Goal: Participate in discussion: Engage in conversation with other users on a specific topic

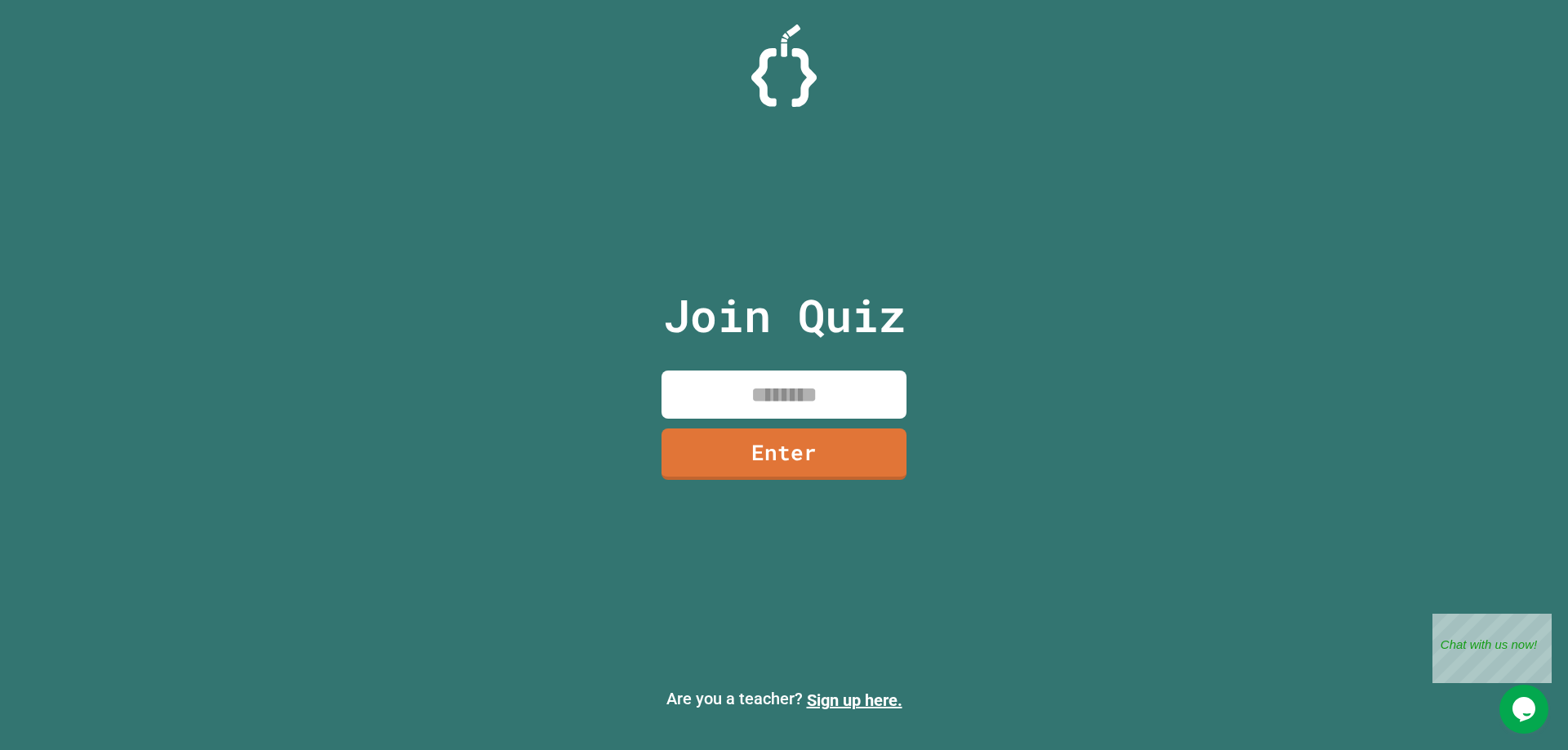
click at [861, 401] on input at bounding box center [784, 395] width 245 height 48
type input "********"
click at [807, 459] on link "Enter" at bounding box center [784, 451] width 223 height 53
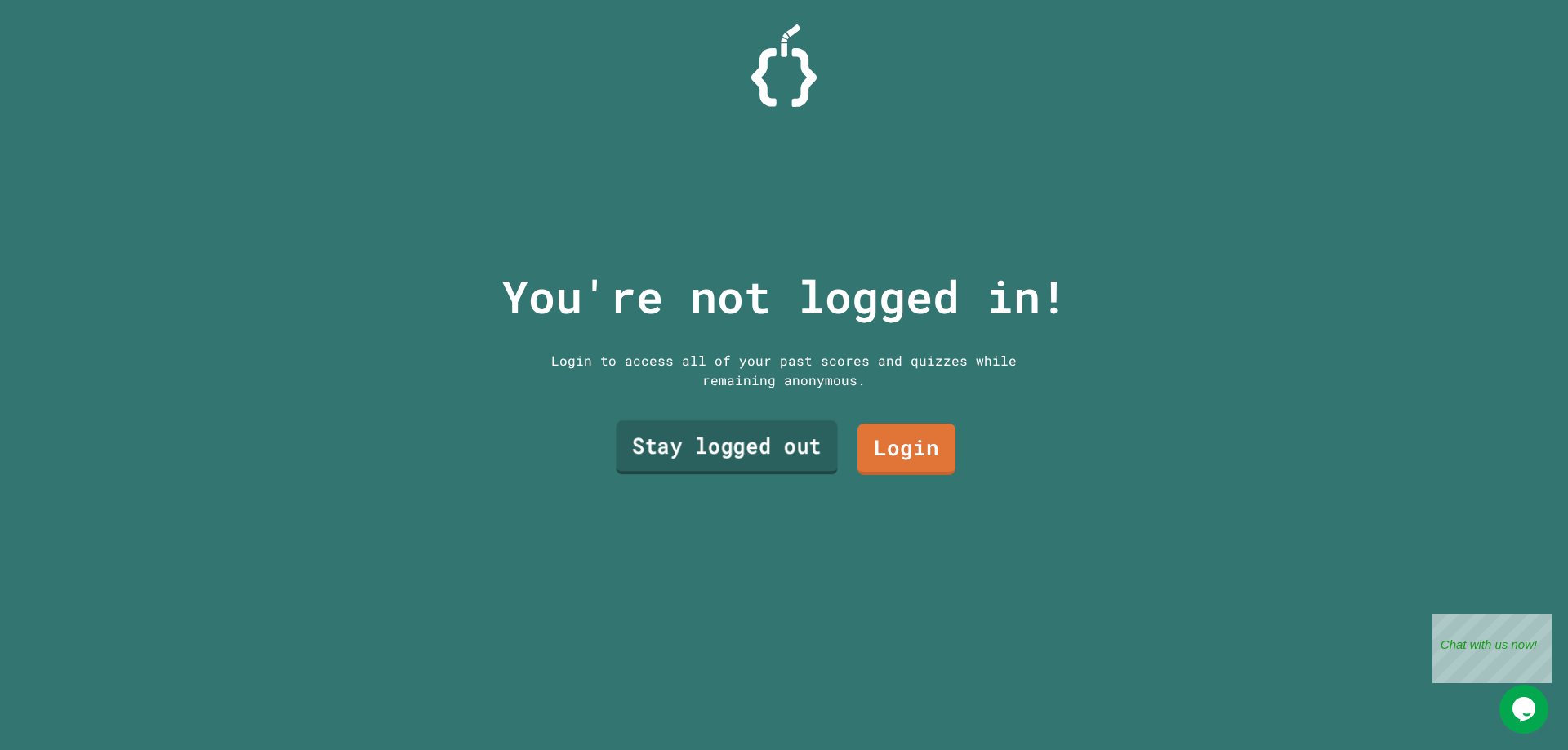
click at [790, 452] on link "Stay logged out" at bounding box center [726, 447] width 222 height 53
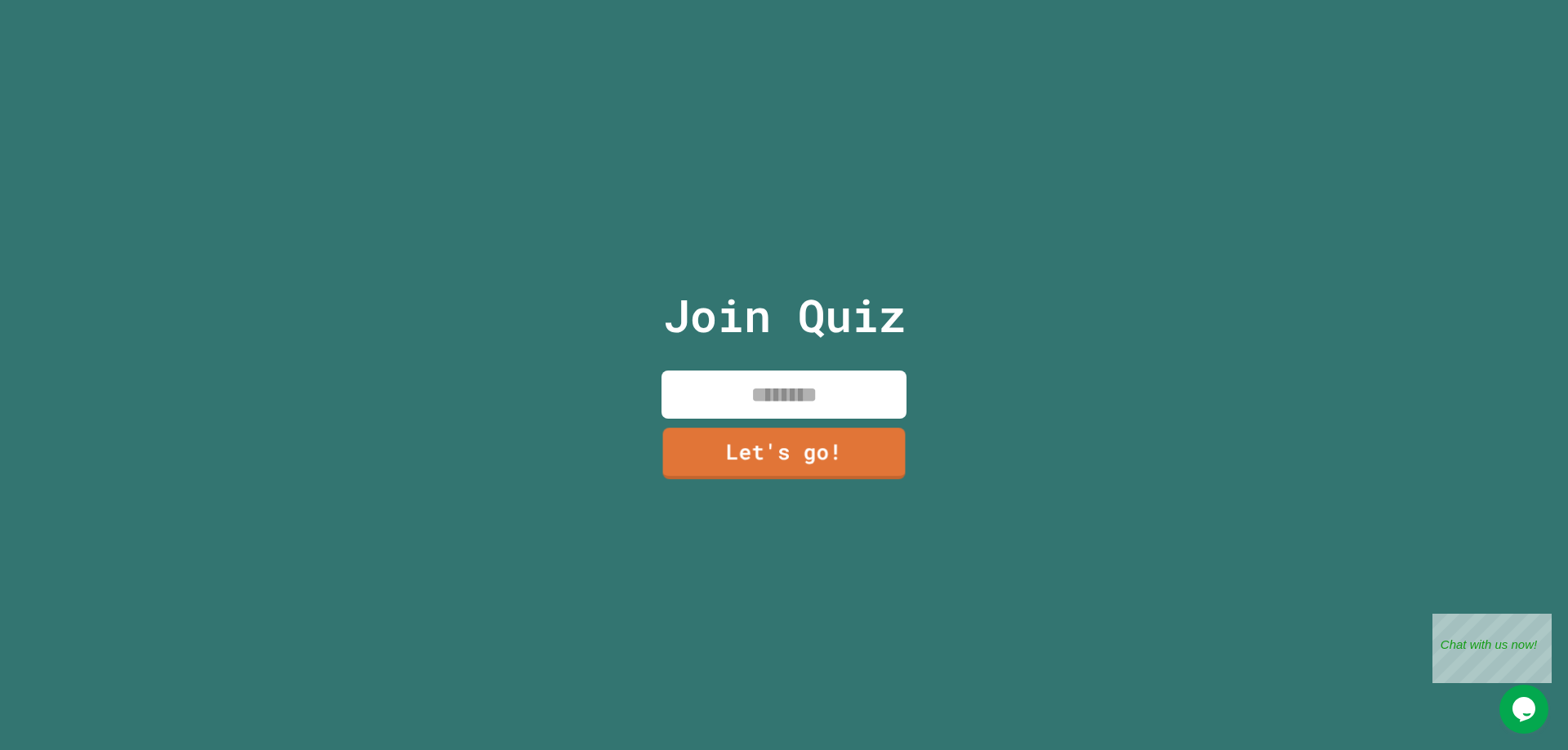
click at [757, 413] on input at bounding box center [784, 395] width 245 height 48
click at [775, 392] on input at bounding box center [784, 395] width 245 height 48
type input "****"
click at [785, 448] on link "Let's go!" at bounding box center [784, 451] width 228 height 53
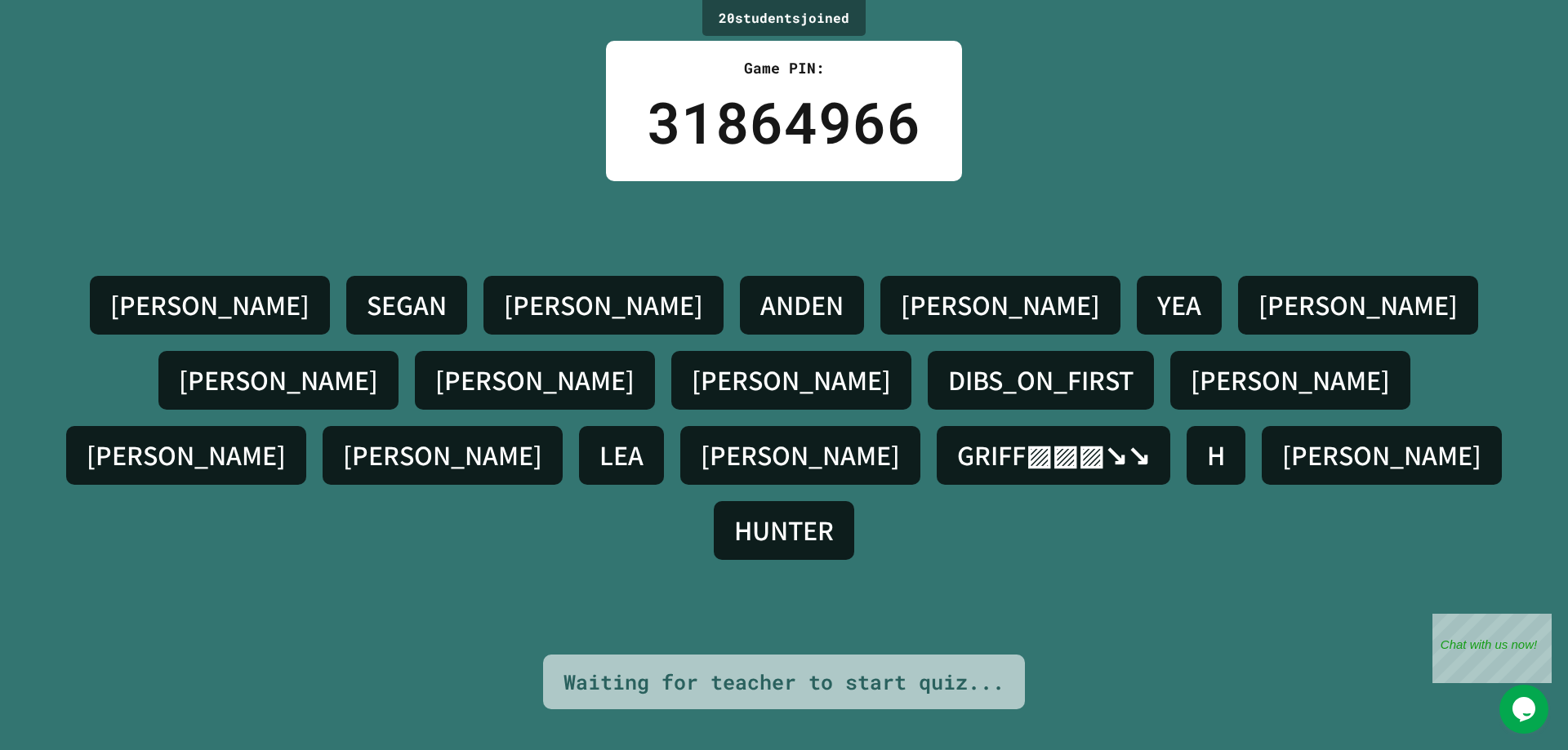
click at [852, 266] on div "KORBIN H. SEGAN NOLAN ANDEN ALONSO YEA SAM LIAM JACOB SAMUEL DIBS_ON_FIRST JOSH…" at bounding box center [783, 417] width 1486 height 473
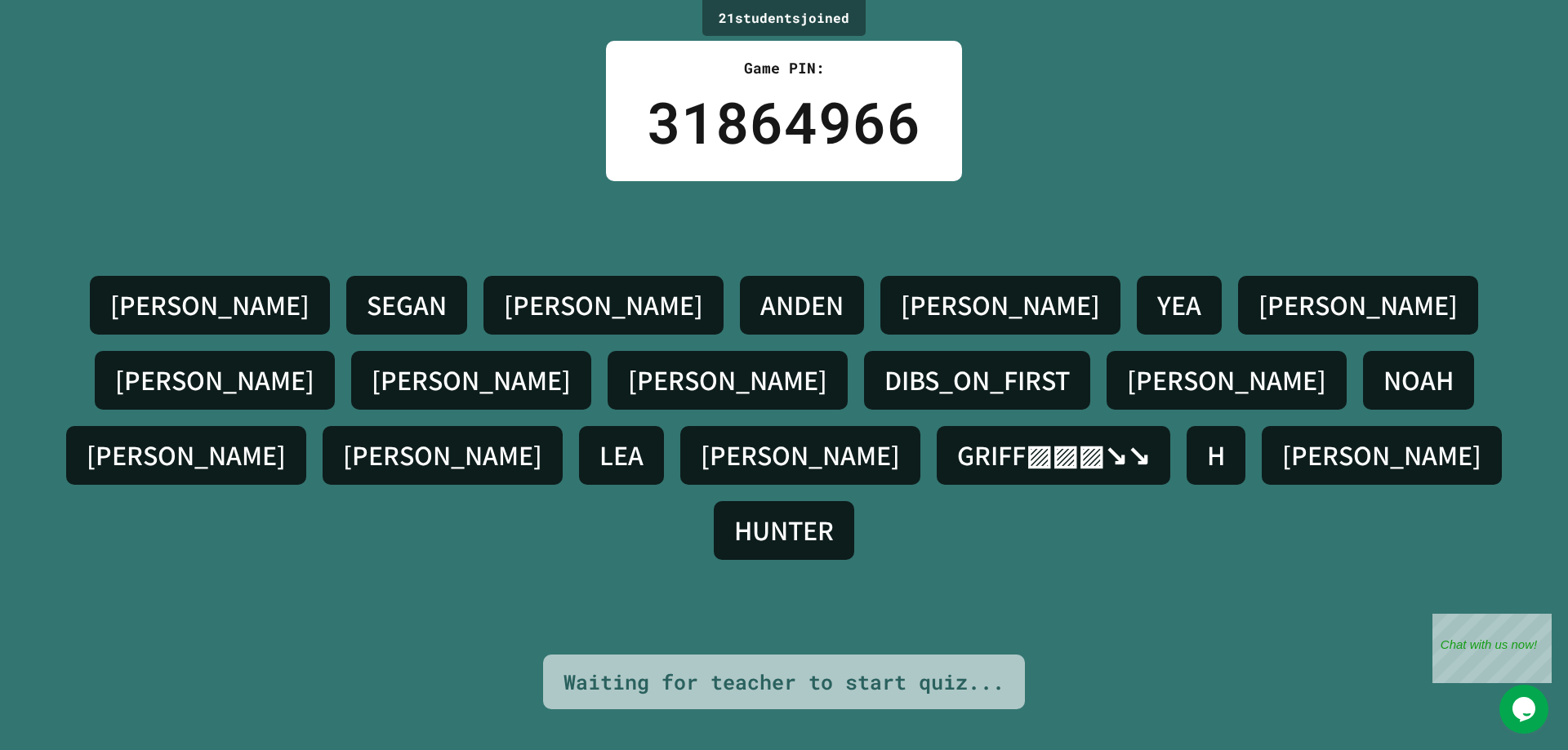
click at [851, 255] on div "KORBIN H. SEGAN NOLAN ANDEN ALONSO YEA SAM LIAM JACOB SAMUEL DIBS_ON_FIRST JOSH…" at bounding box center [783, 417] width 1486 height 473
click at [894, 653] on div "KORBIN H. SEGAN NOLAN ANDEN ALONSO YEA SAM LIAM JACOB SAMUEL DIBS_ON_FIRST JOSH…" at bounding box center [783, 417] width 1486 height 473
click at [876, 669] on div "Waiting for teacher to start quiz..." at bounding box center [783, 683] width 441 height 31
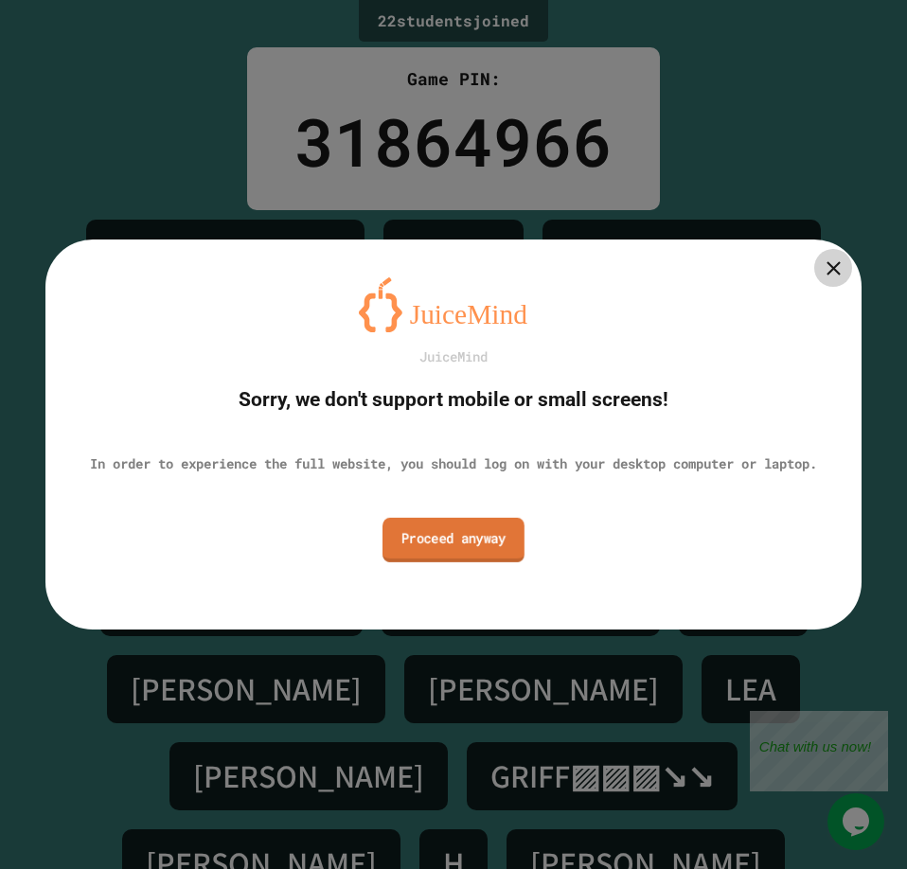
click at [487, 561] on link "Proceed anyway" at bounding box center [454, 539] width 142 height 45
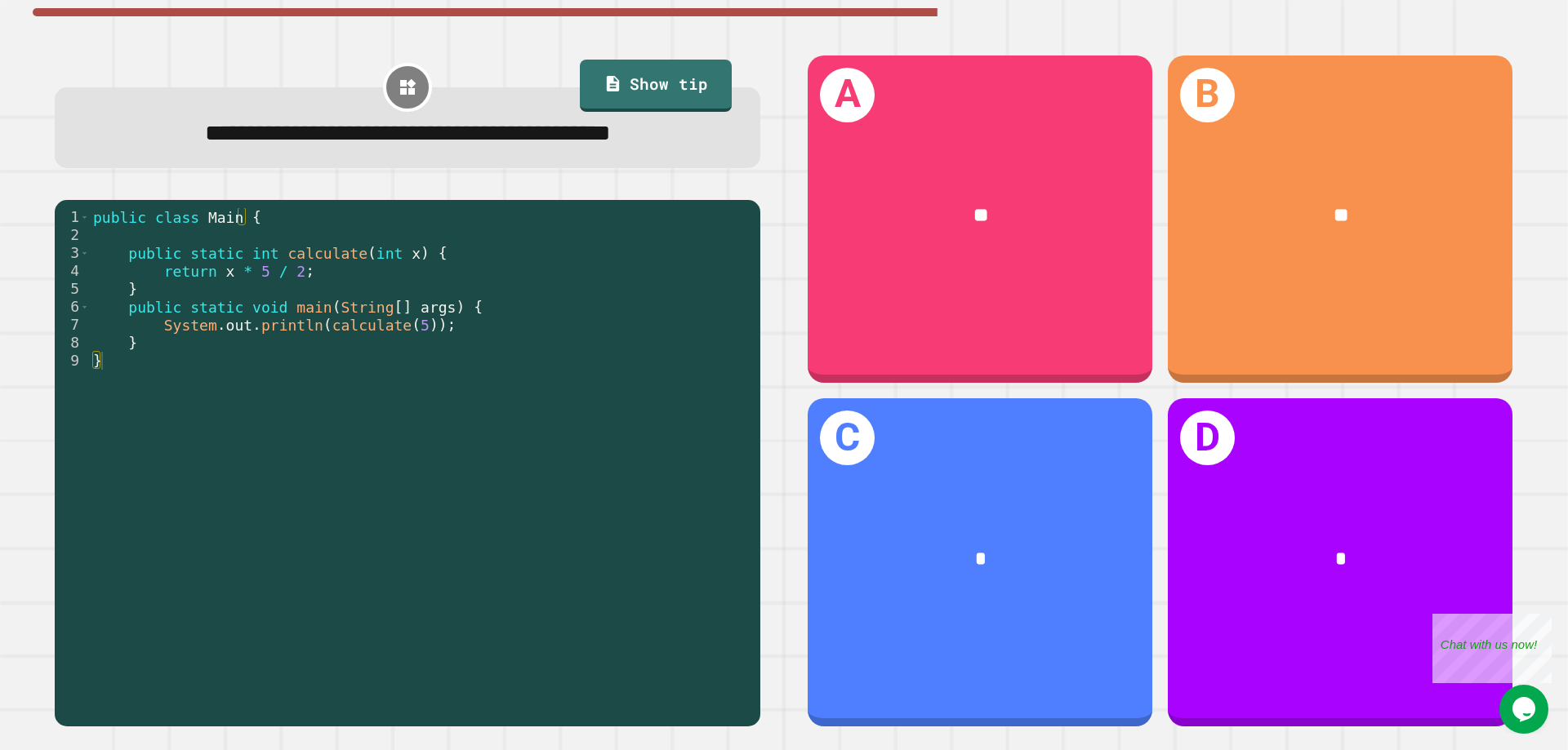
click at [318, 259] on div "public class Main { public static int calculate ( int x ) { return x * 5 / 2 ; …" at bounding box center [421, 468] width 662 height 521
click at [312, 287] on div "public class Main { public static int calculate ( int x ) { return x * 5 / 2 ; …" at bounding box center [421, 468] width 662 height 521
click at [269, 273] on div "public class Main { public static int calculate ( int x ) { return x * 5 / 2 ; …" at bounding box center [421, 468] width 662 height 521
drag, startPoint x: 379, startPoint y: 325, endPoint x: 408, endPoint y: 330, distance: 29.4
click at [408, 330] on div "public class Main { public static int calculate ( int x ) { return x * 5 / 2 ; …" at bounding box center [421, 468] width 662 height 521
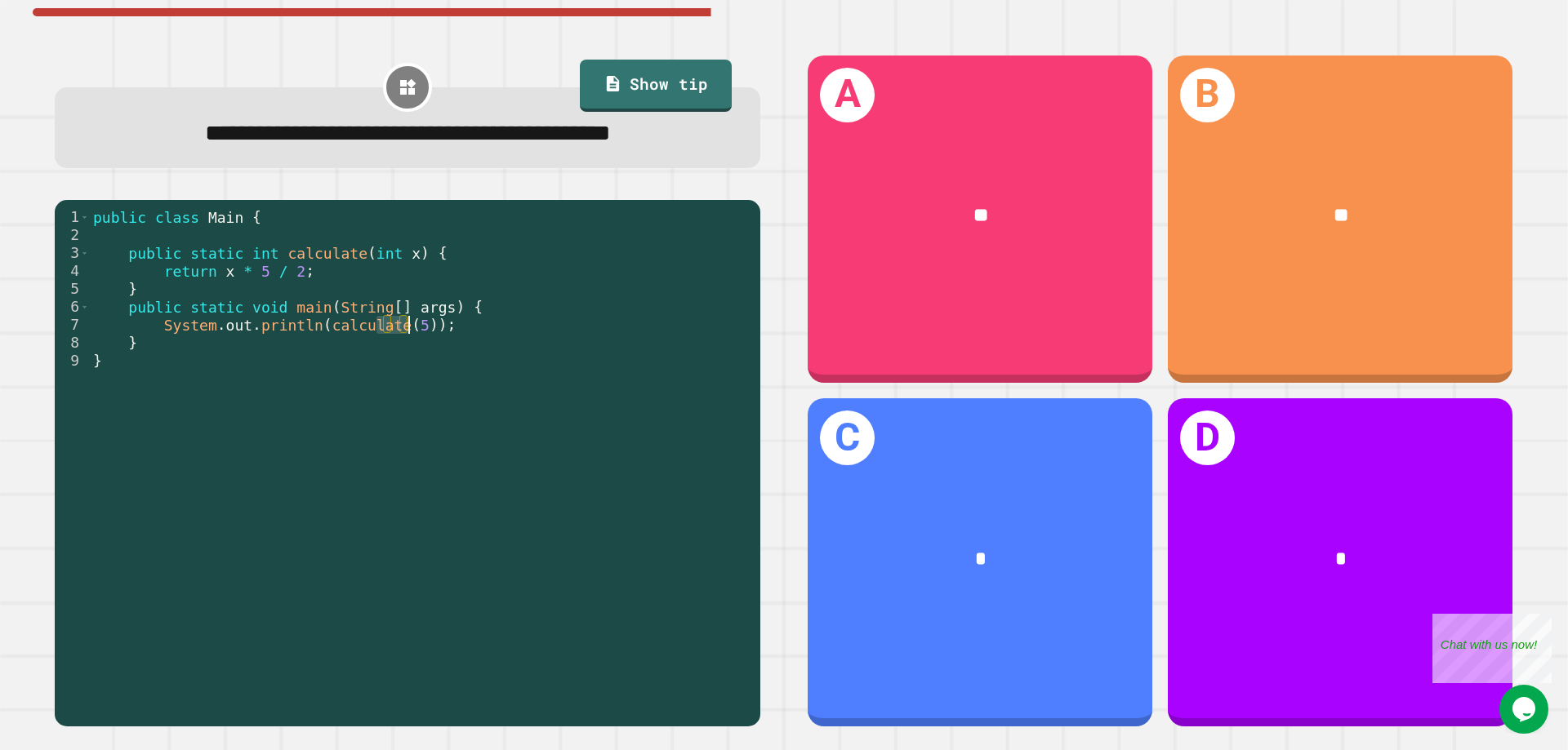
type textarea "**********"
click at [407, 330] on div "public class Main { public static int calculate ( int x ) { return x * 5 / 2 ; …" at bounding box center [421, 450] width 662 height 484
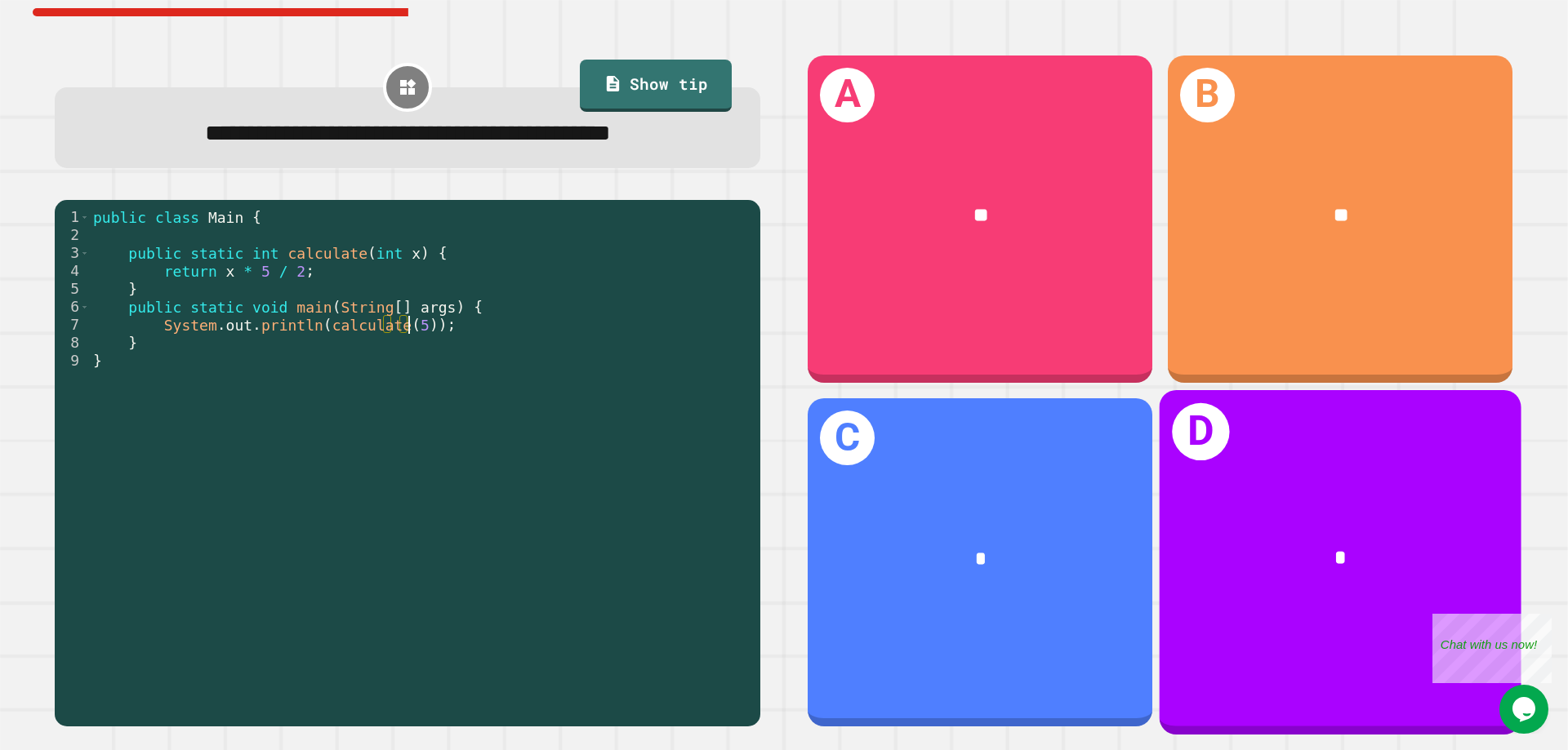
click at [1044, 529] on div "*" at bounding box center [1340, 558] width 361 height 111
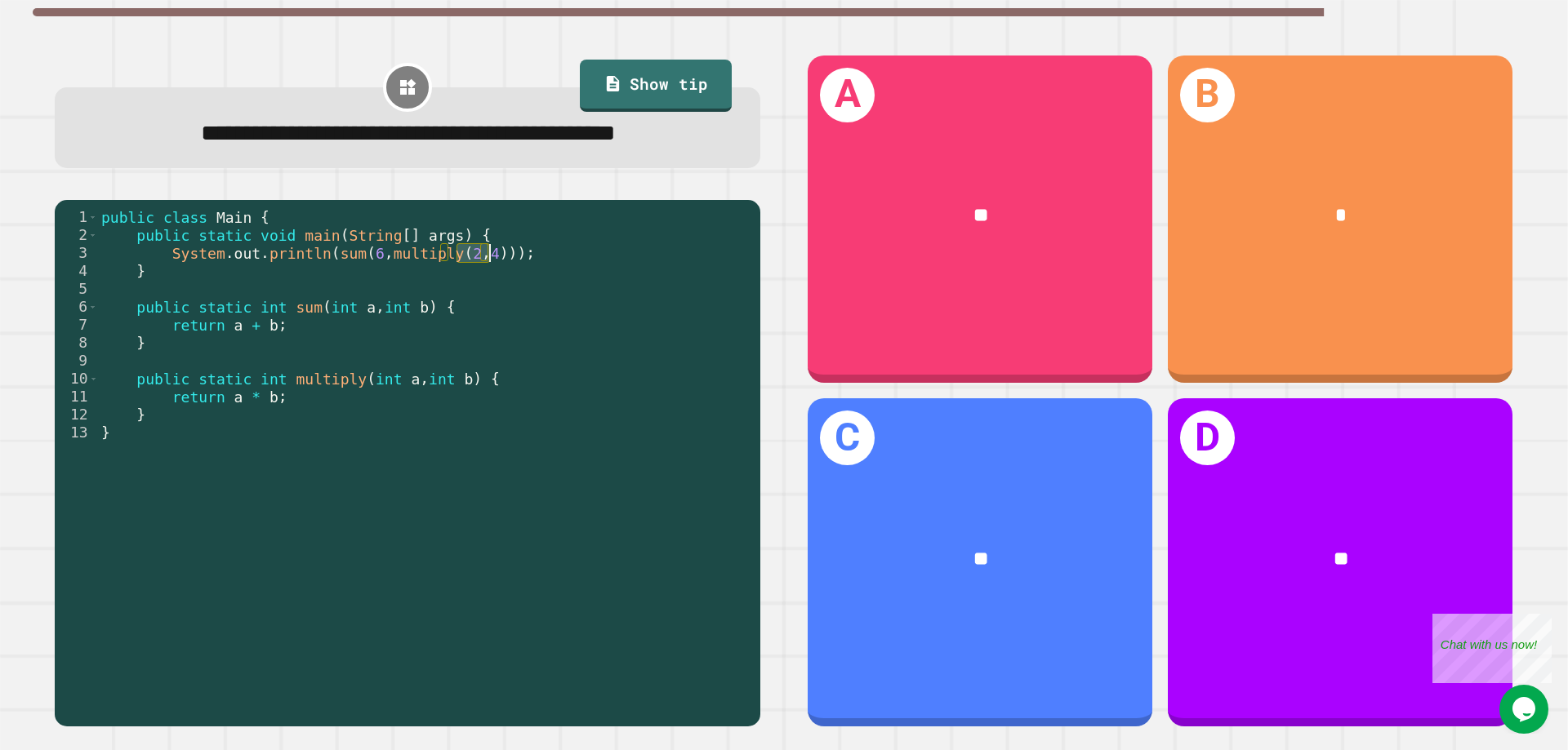
drag, startPoint x: 461, startPoint y: 299, endPoint x: 486, endPoint y: 299, distance: 25.0
click at [486, 299] on div "public class Main { public static void main ( String [ ] args ) { System . out …" at bounding box center [425, 450] width 654 height 484
click at [442, 306] on div "public class Main { public static void main ( String [ ] args ) { System . out …" at bounding box center [425, 450] width 654 height 484
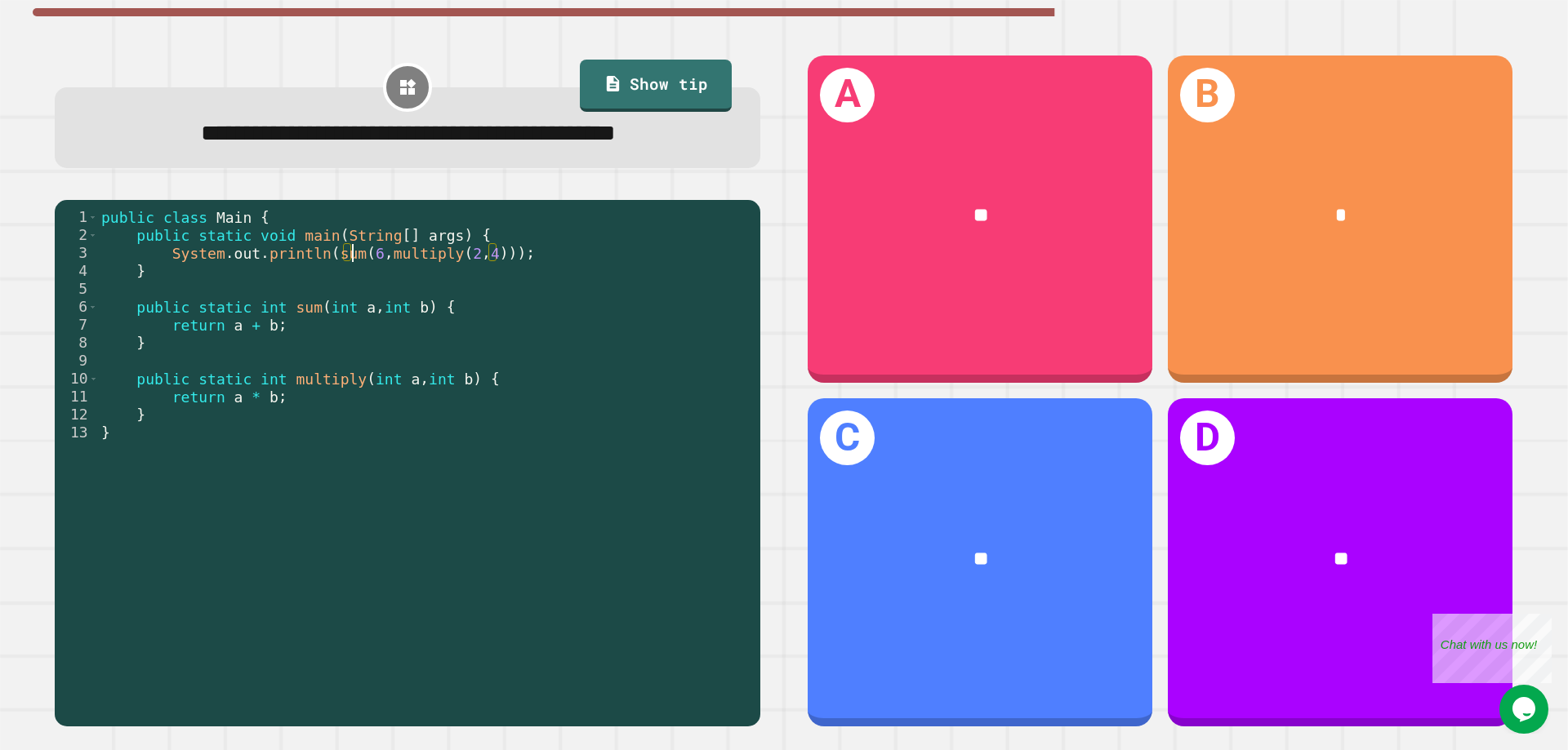
click at [350, 299] on div "public class Main { public static void main ( String [ ] args ) { System . out …" at bounding box center [425, 450] width 654 height 484
click at [355, 300] on div "public class Main { public static void main ( String [ ] args ) { System . out …" at bounding box center [425, 450] width 654 height 484
click at [426, 303] on div "public class Main { public static void main ( String [ ] args ) { System . out …" at bounding box center [425, 450] width 654 height 484
click at [253, 439] on div "public class Main { public static void main ( String [ ] args ) { System . out …" at bounding box center [425, 450] width 654 height 484
type textarea "**********"
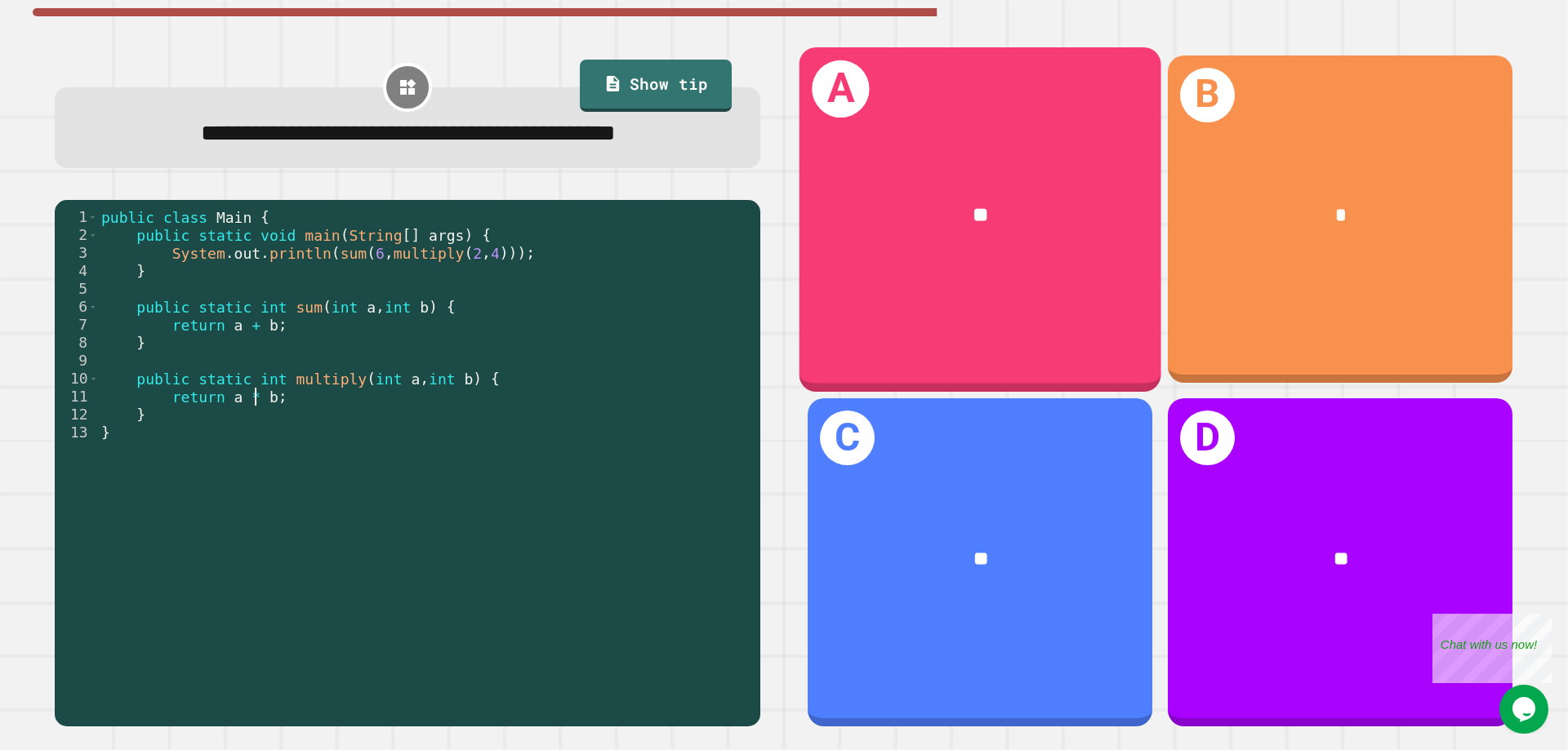
click at [940, 225] on div "**" at bounding box center [981, 214] width 281 height 30
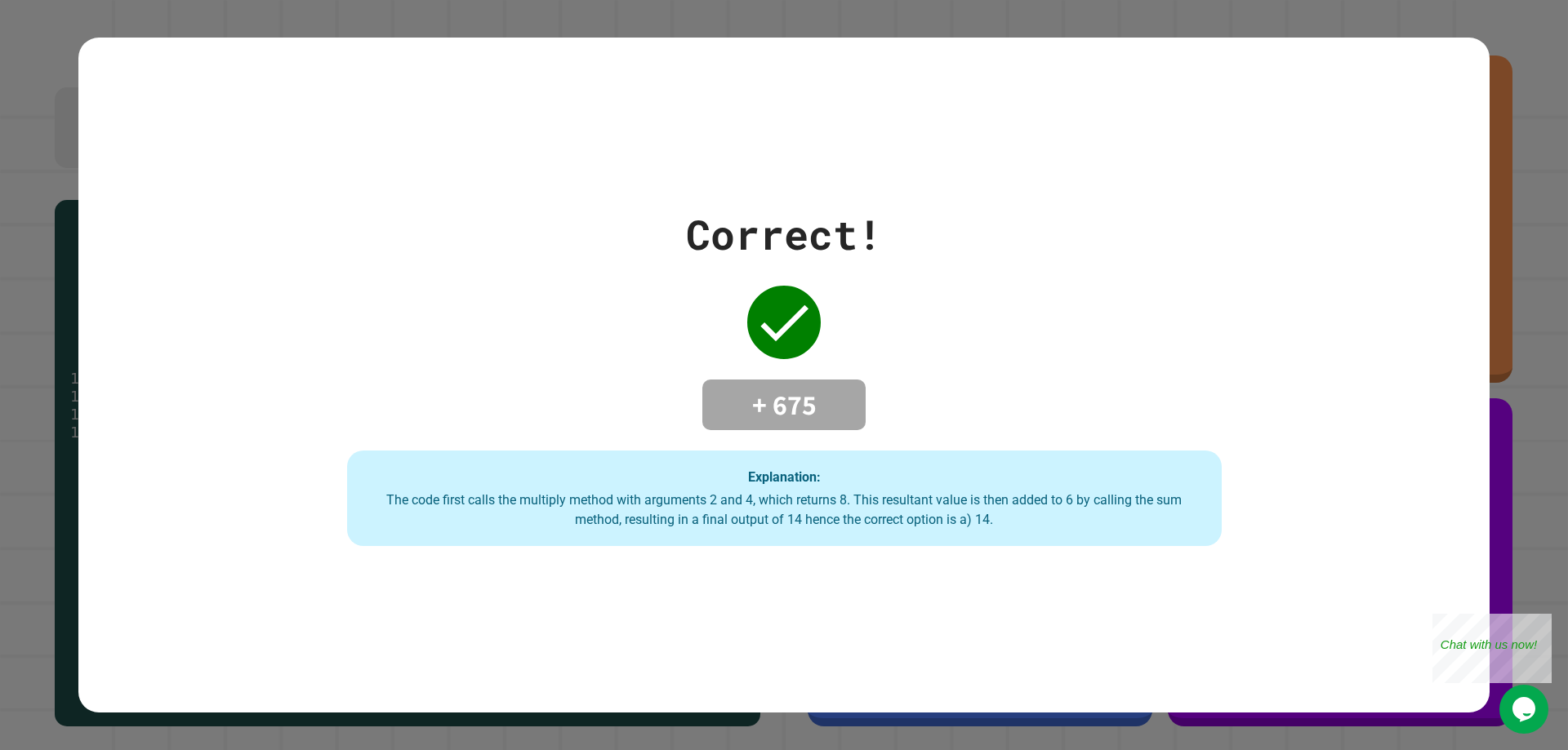
click at [816, 140] on div "Correct! + 675 Explanation: The code first calls the multiply method with argum…" at bounding box center [784, 375] width 1411 height 675
click at [874, 394] on div "Correct! + 675 Explanation: The code first calls the multiply method with argum…" at bounding box center [784, 376] width 1250 height 343
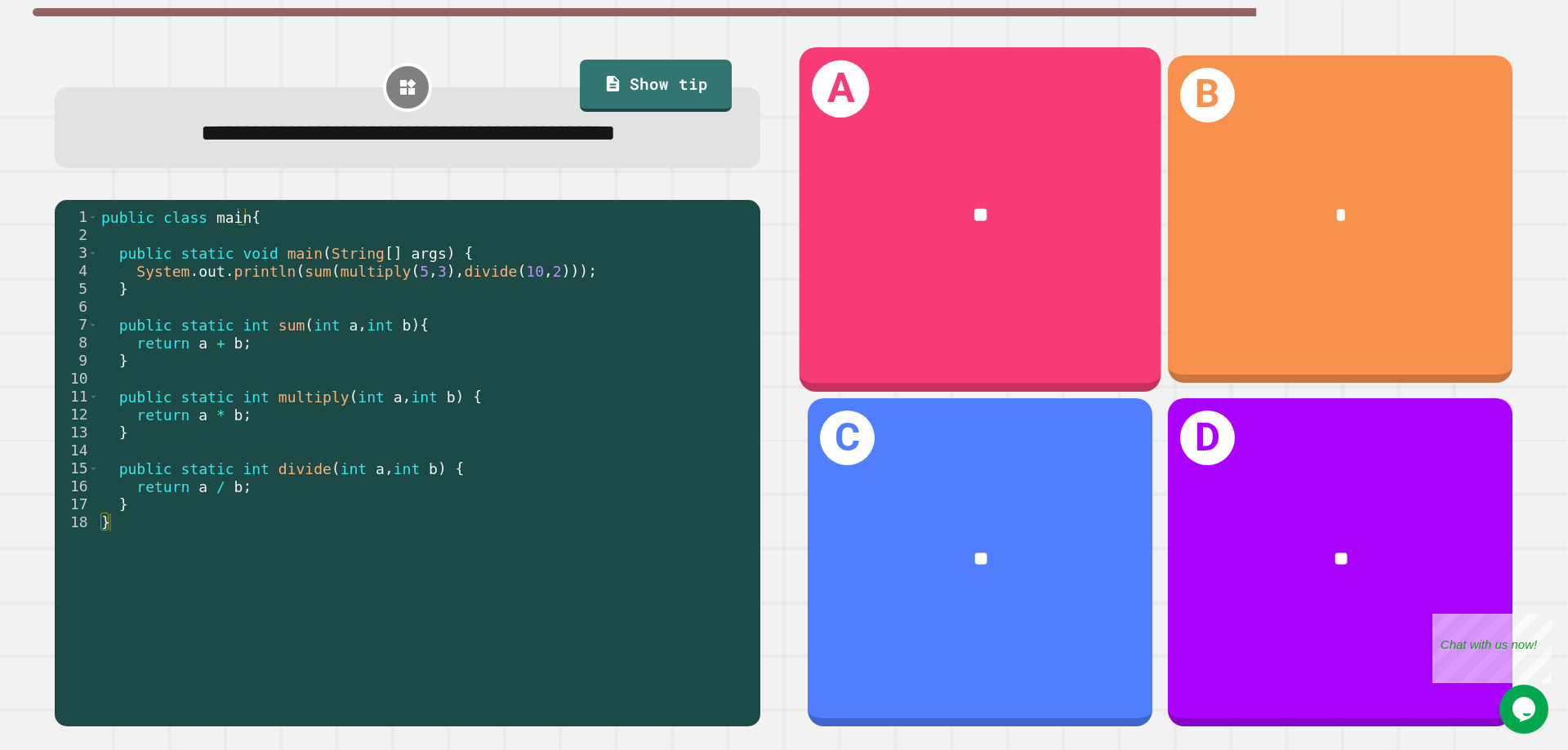
click at [1069, 333] on div "A **" at bounding box center [980, 220] width 361 height 345
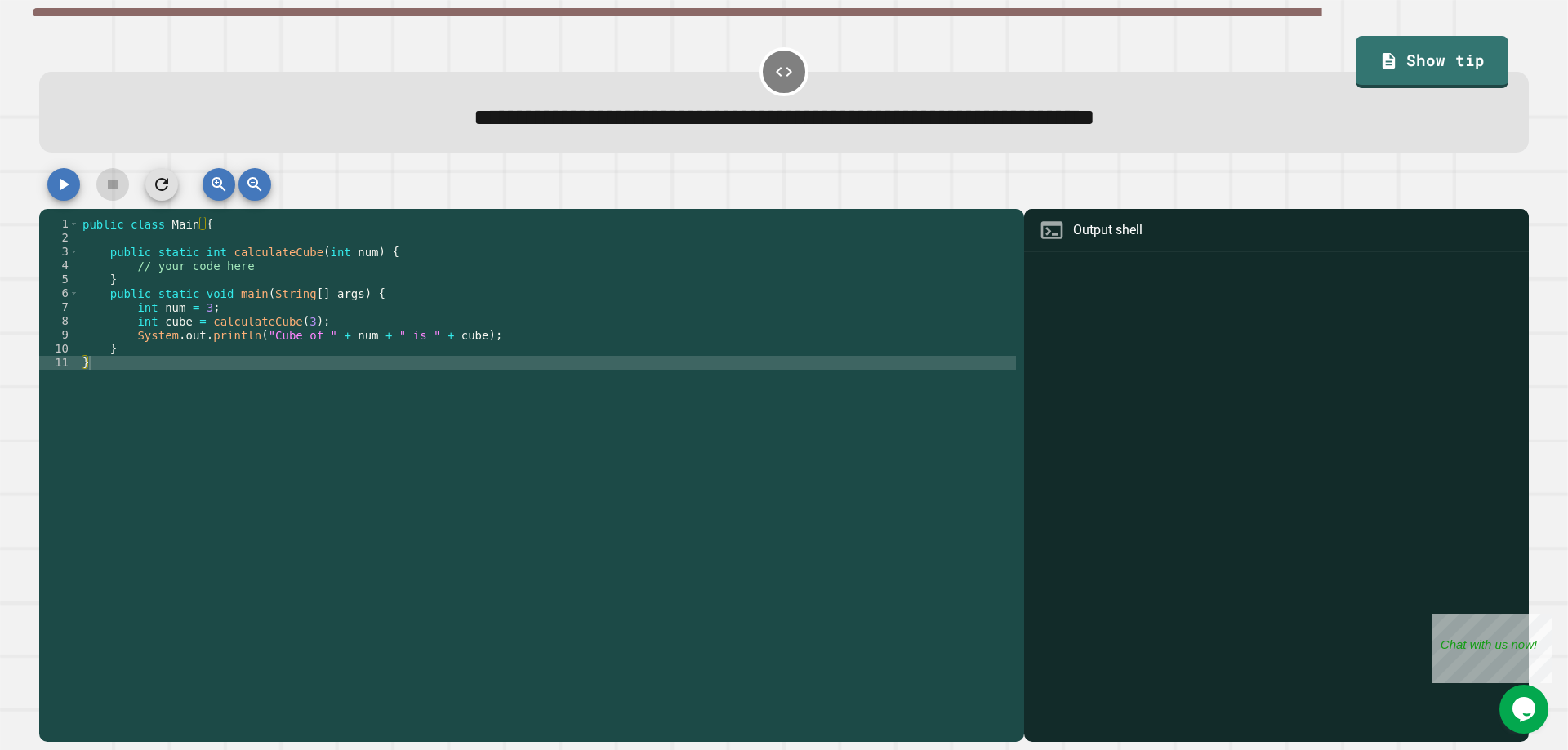
click at [495, 338] on div "public class Main { public static int calculateCube ( int num ) { // your code …" at bounding box center [548, 481] width 937 height 528
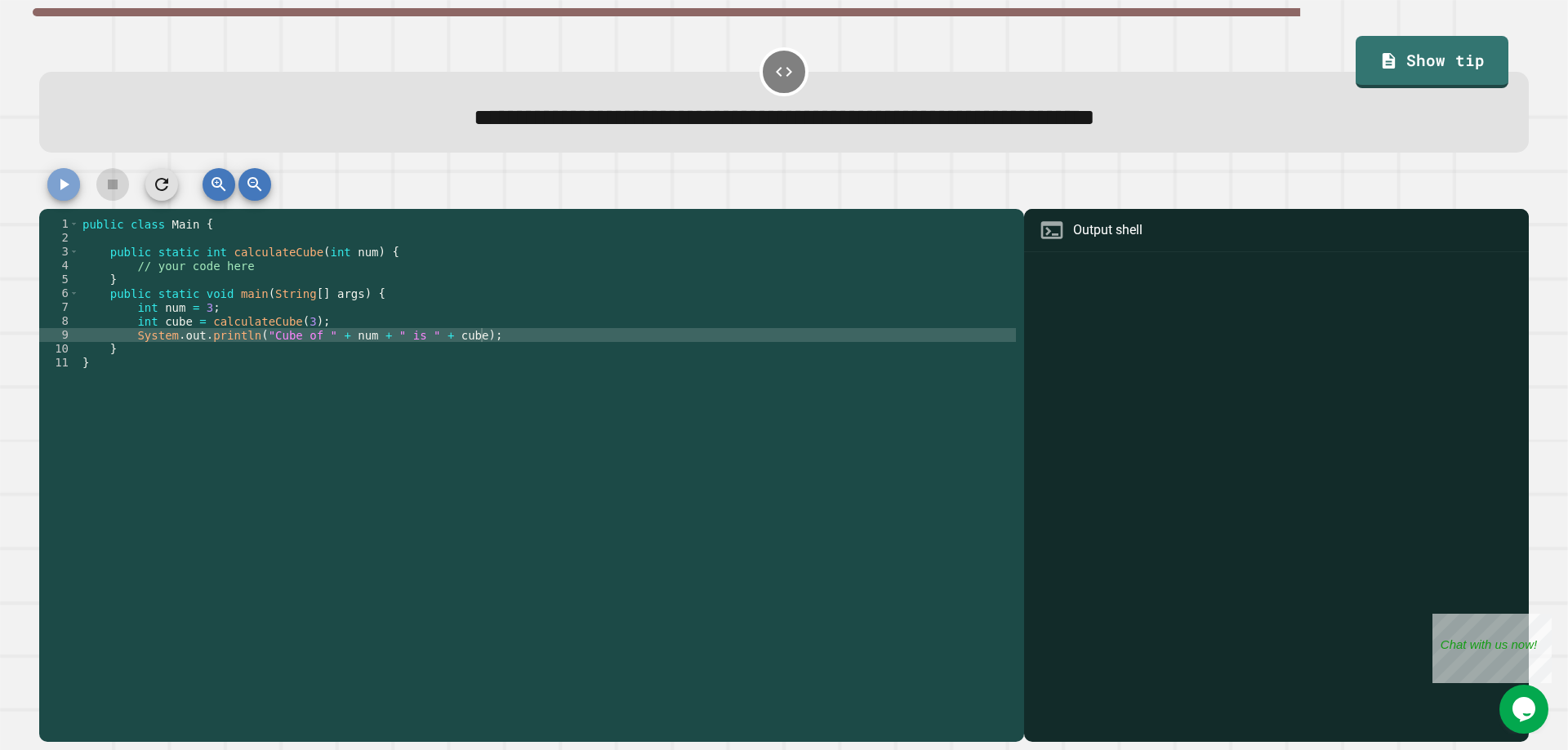
click at [78, 190] on button "button" at bounding box center [64, 184] width 33 height 33
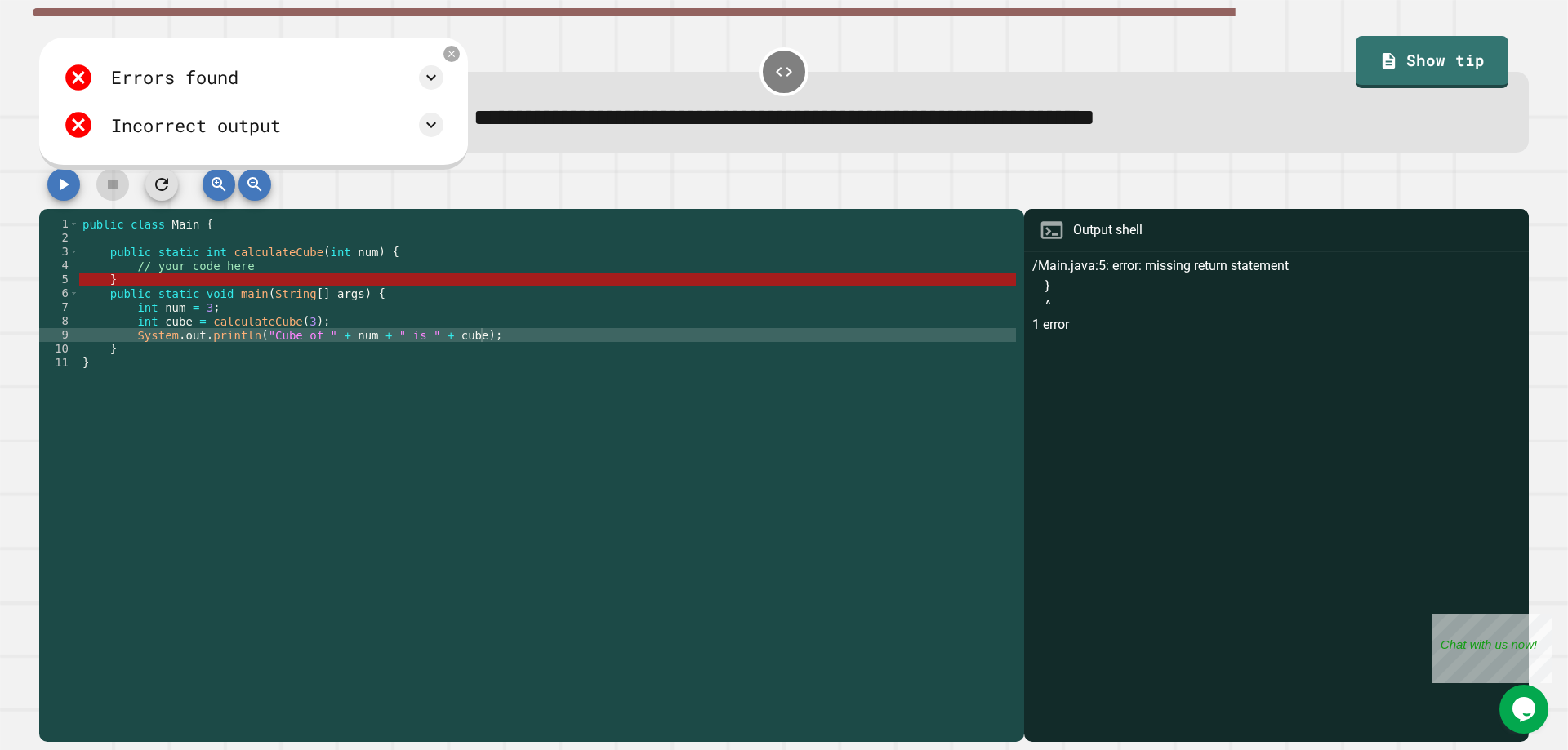
type textarea "**********"
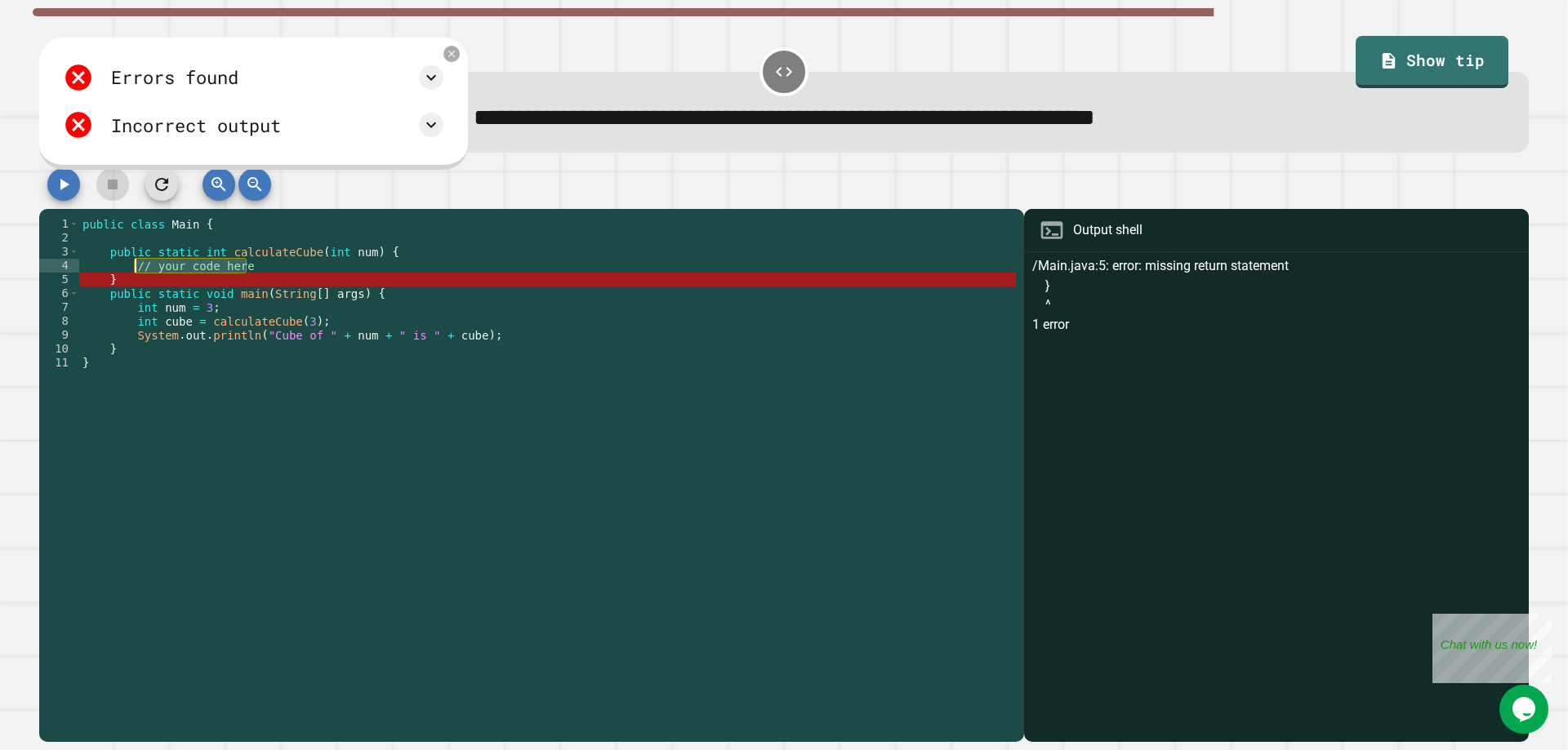
drag, startPoint x: 338, startPoint y: 273, endPoint x: 133, endPoint y: 272, distance: 205.0
click at [133, 272] on div "public class Main { public static int calculateCube ( int num ) { // your code …" at bounding box center [548, 481] width 937 height 528
click at [1446, 47] on link "Show tip" at bounding box center [1433, 60] width 152 height 54
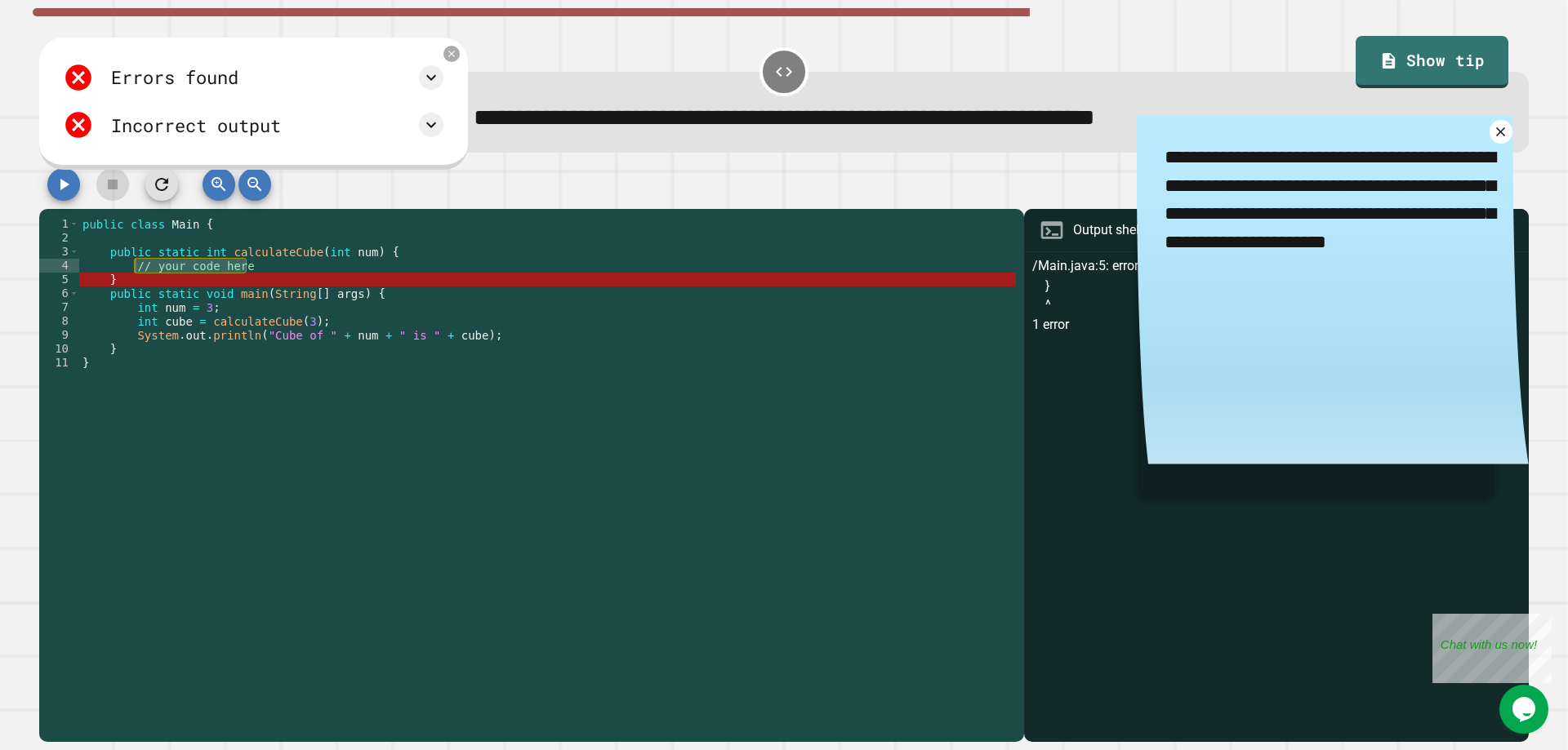
type textarea "*"
type textarea "**********"
click at [445, 226] on div "public class Main { public static int calculateCube ( int num ) { // your code …" at bounding box center [548, 481] width 937 height 528
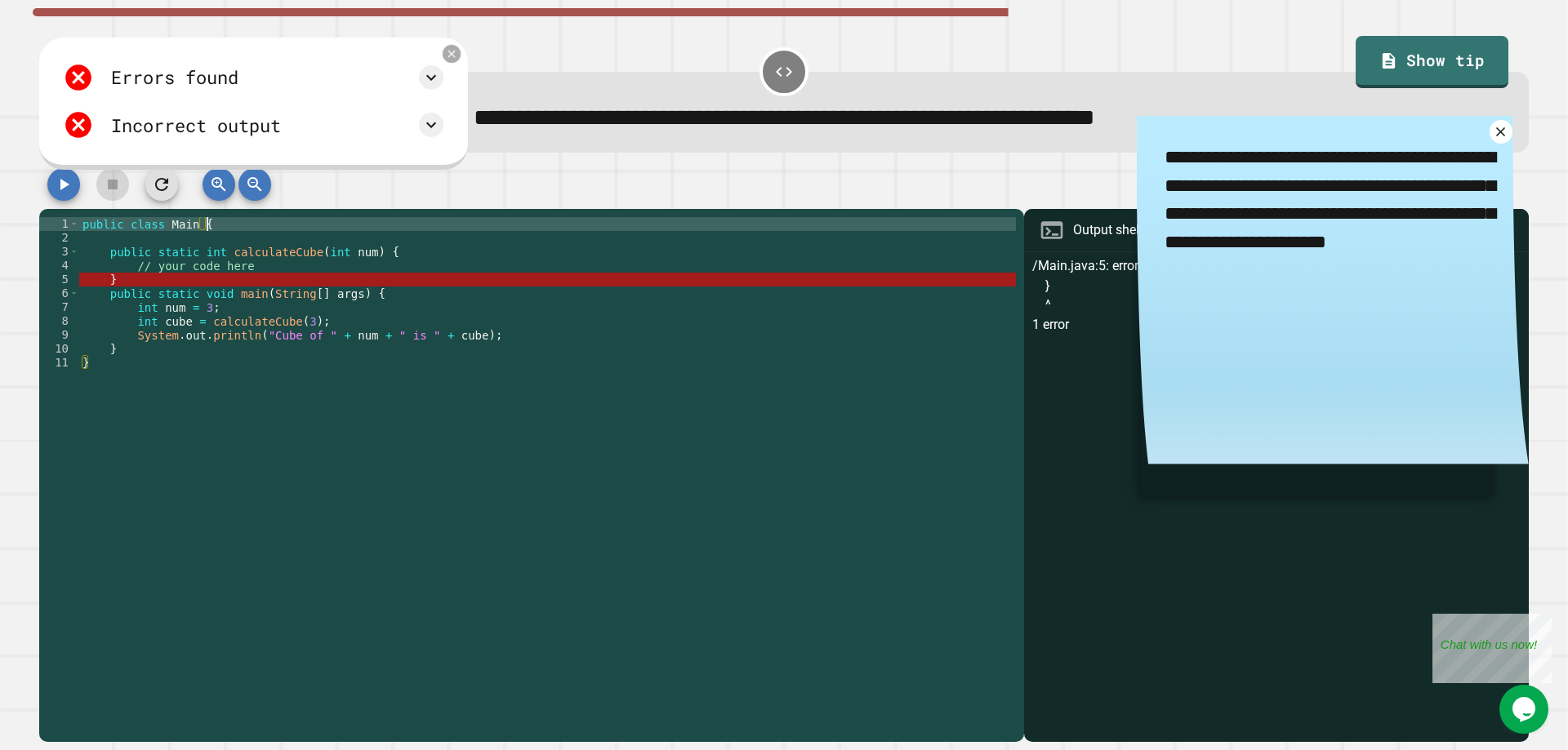
drag, startPoint x: 444, startPoint y: 61, endPoint x: 489, endPoint y: 59, distance: 45.0
click at [446, 61] on div "Errors found /Main.java:5: error: missing return statement } ^ 1 error Incorrec…" at bounding box center [253, 103] width 429 height 131
type textarea "*"
click at [1507, 134] on icon at bounding box center [1502, 132] width 19 height 19
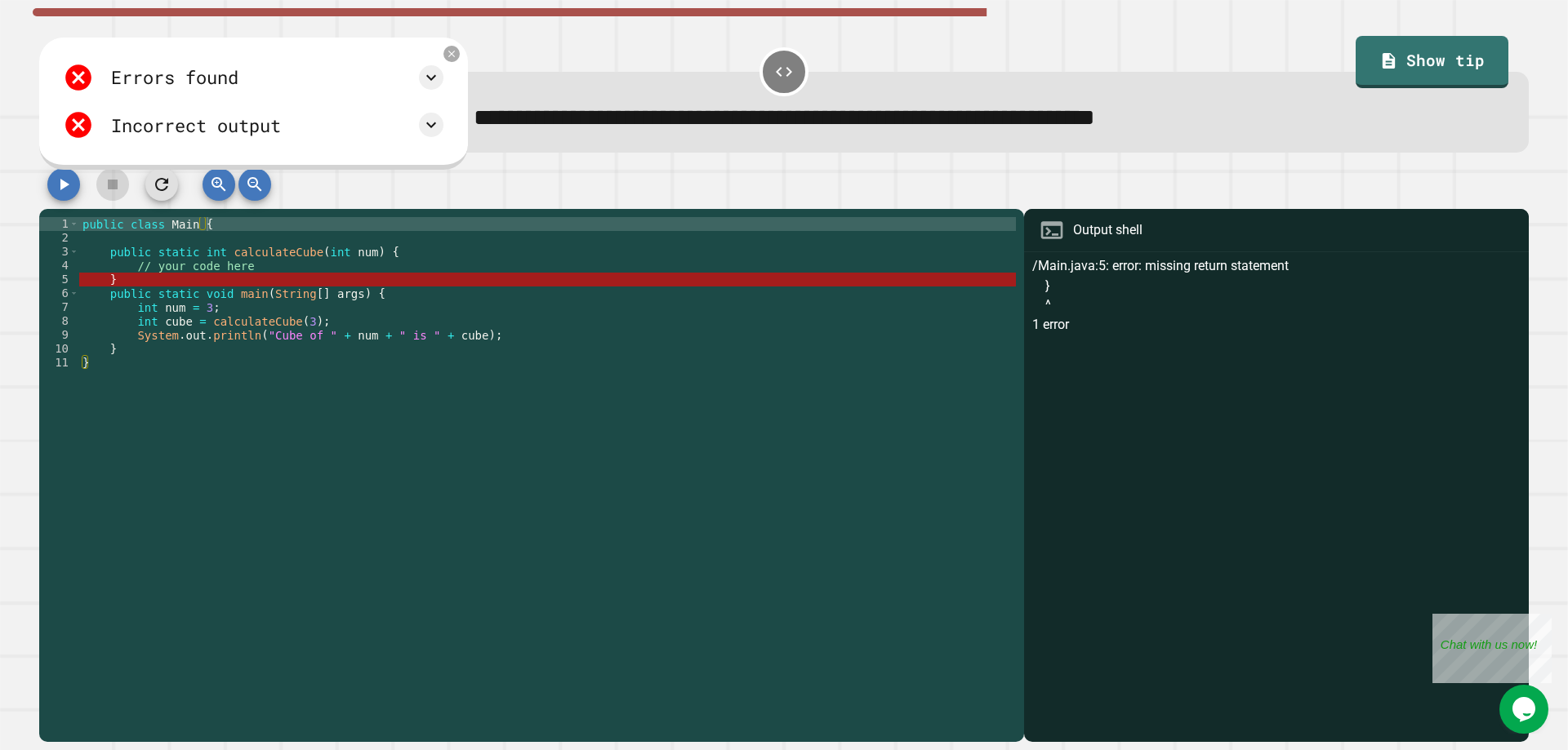
click at [516, 205] on div at bounding box center [783, 188] width 1490 height 41
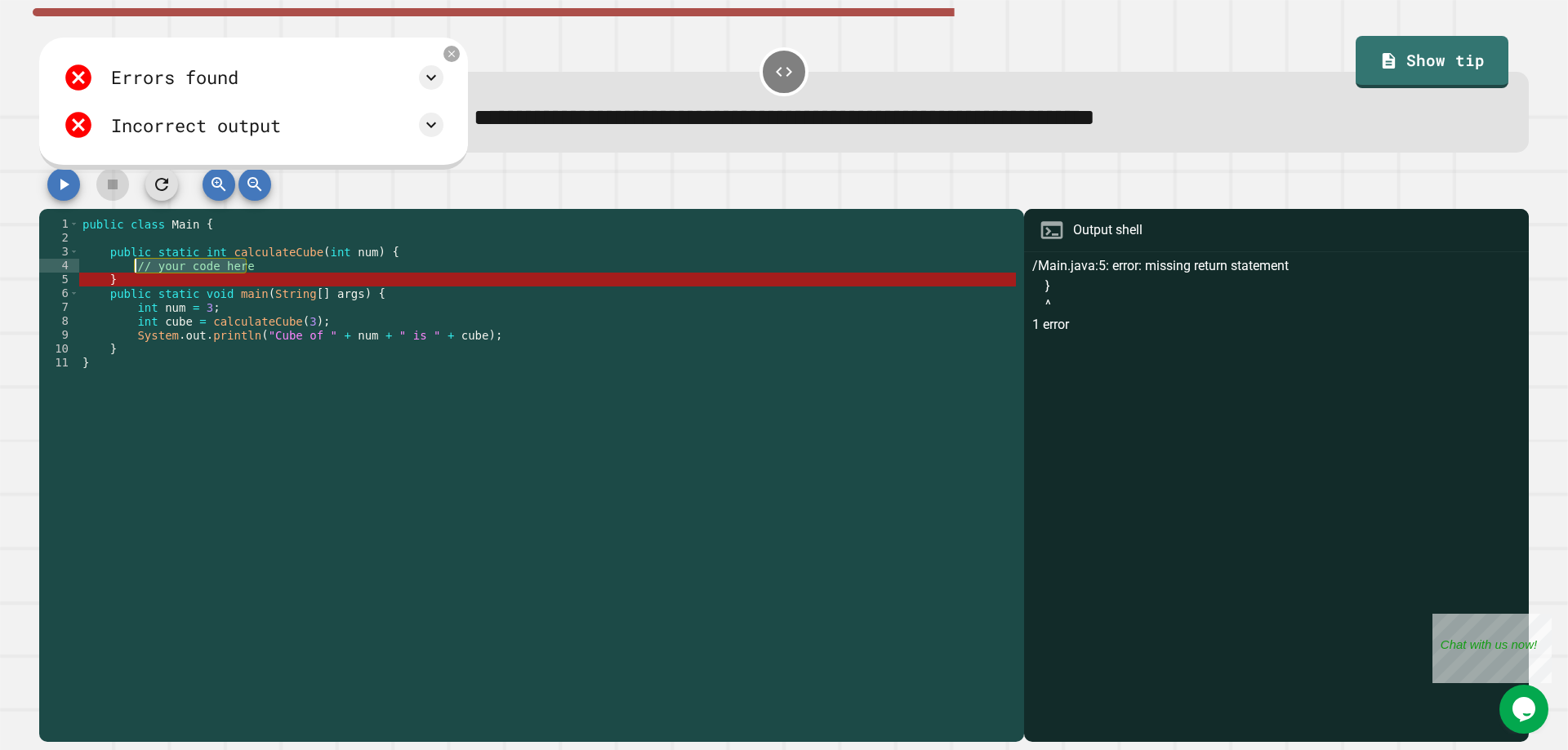
drag, startPoint x: 288, startPoint y: 275, endPoint x: 131, endPoint y: 272, distance: 157.0
click at [131, 272] on div "public class Main { public static int calculateCube ( int num ) { // your code …" at bounding box center [548, 481] width 937 height 528
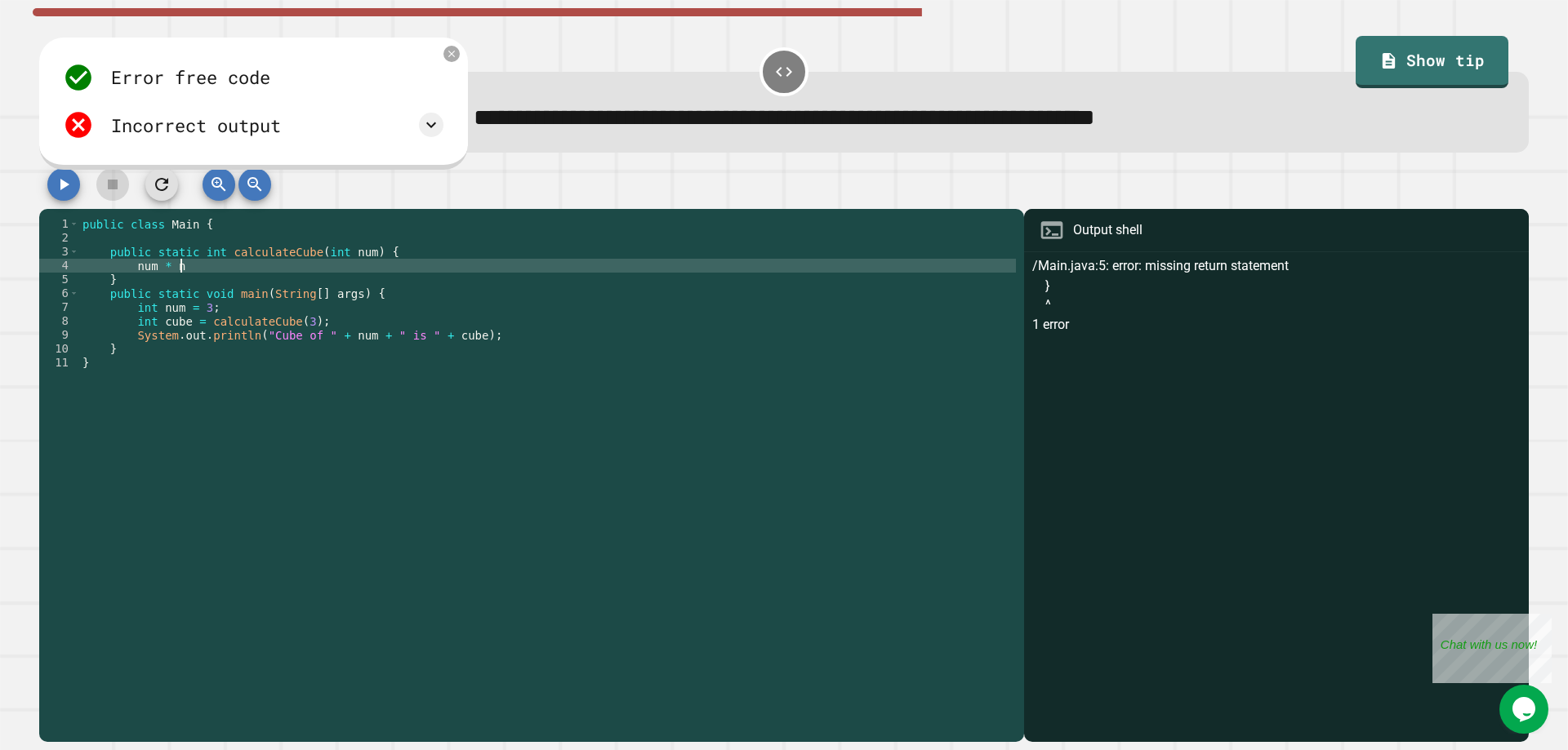
scroll to position [0, 7]
click at [69, 189] on icon "button" at bounding box center [63, 184] width 20 height 20
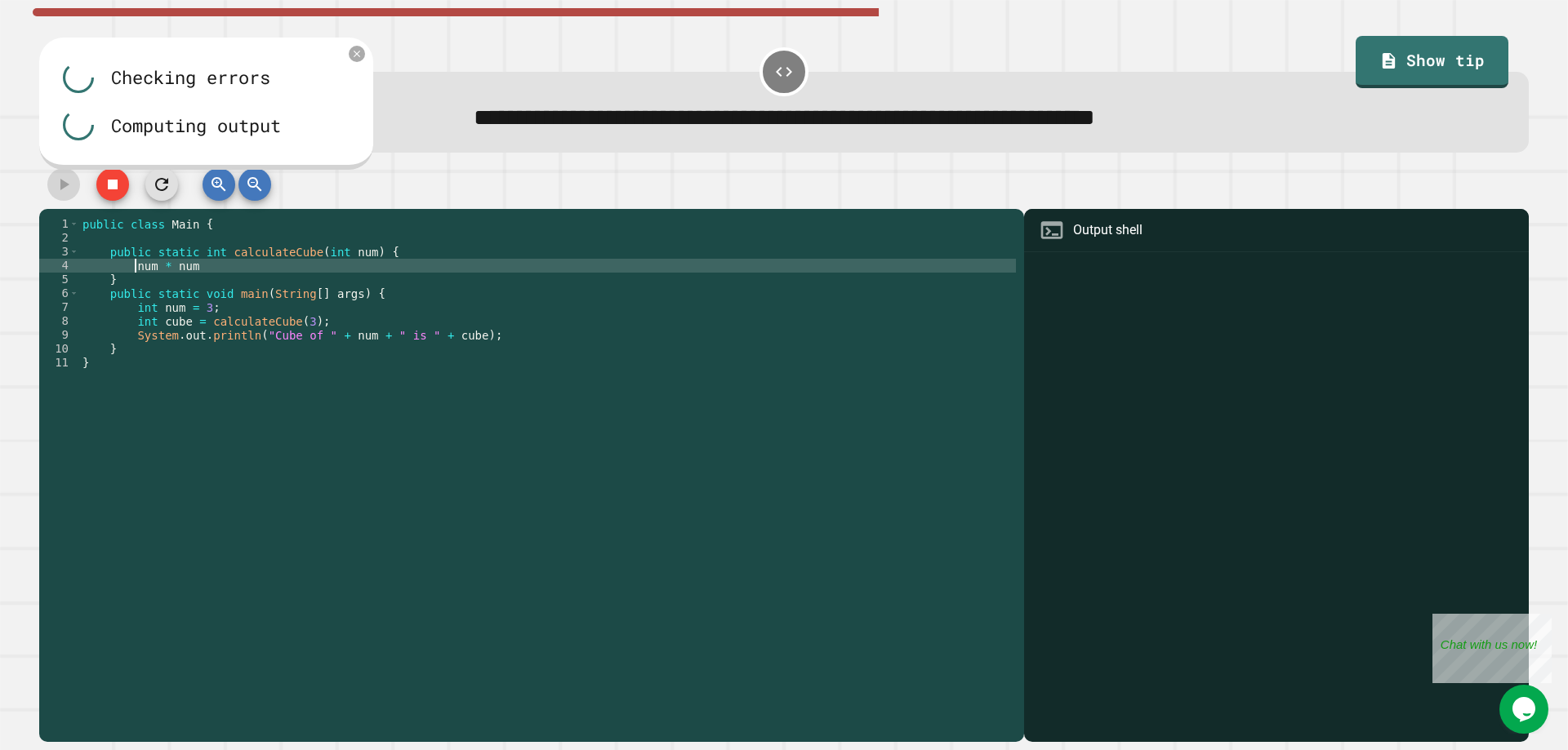
click at [134, 274] on div "public class Main { public static int calculateCube ( int num ) { num * num } p…" at bounding box center [548, 481] width 937 height 528
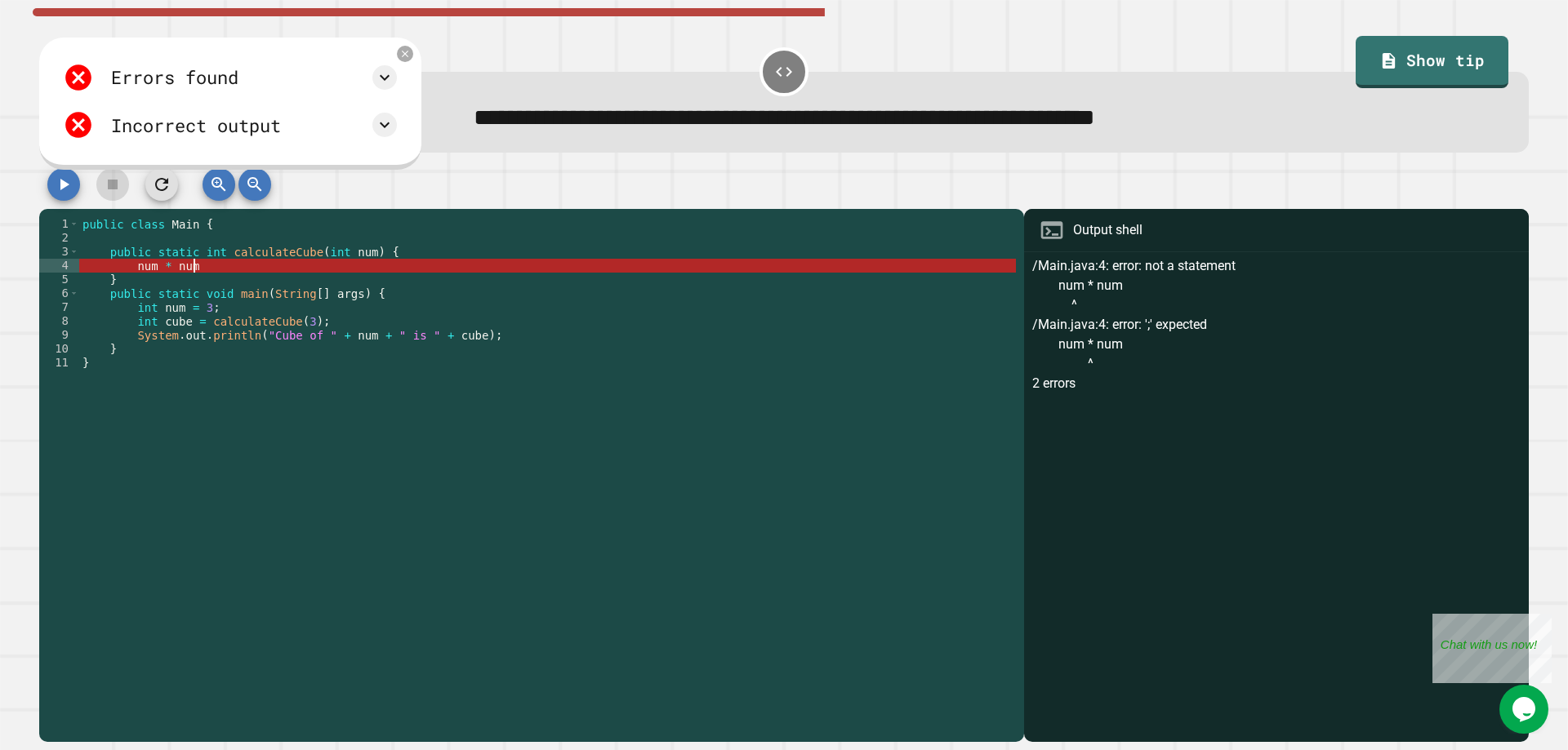
click at [208, 268] on div "public class Main { public static int calculateCube ( int num ) { num * num } p…" at bounding box center [548, 481] width 937 height 528
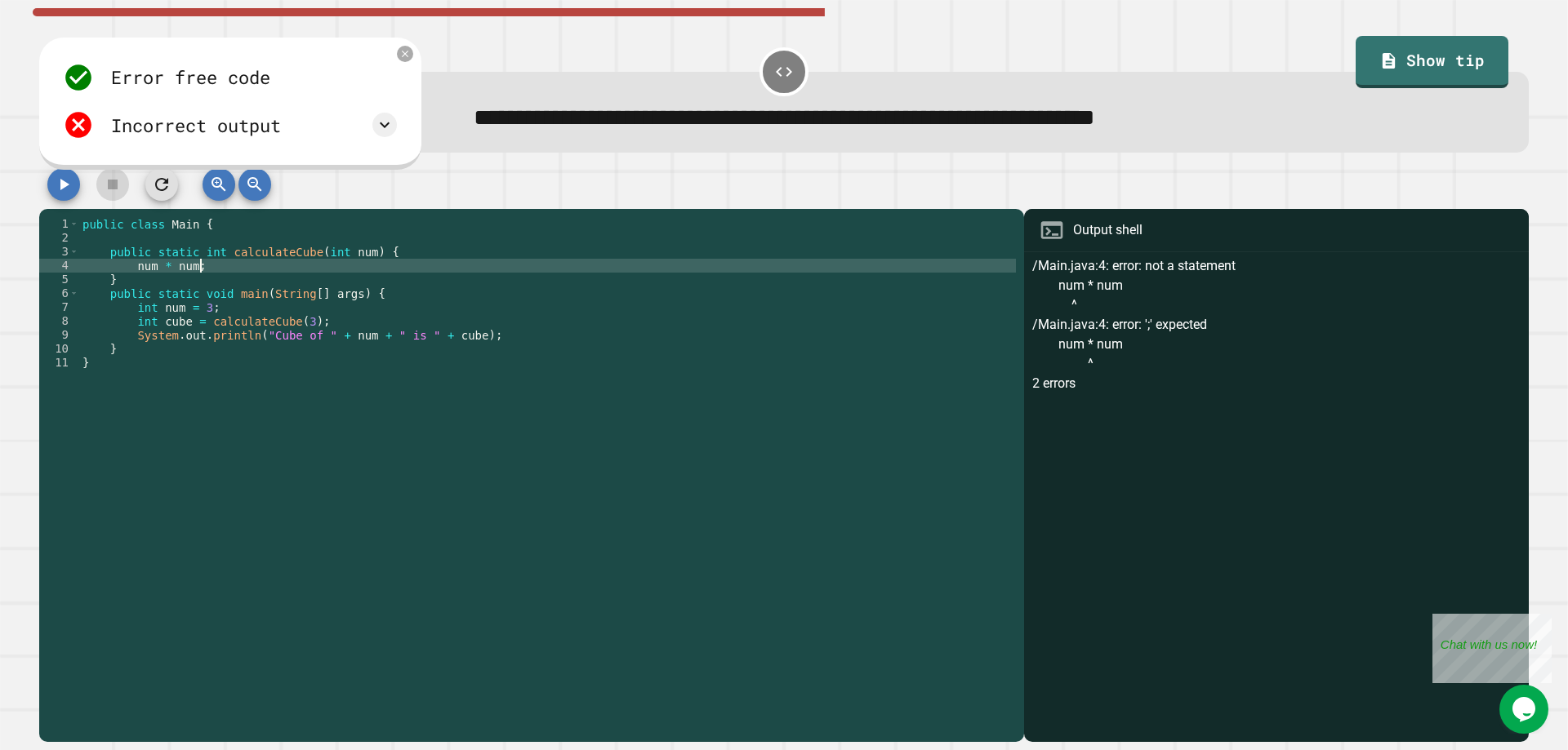
scroll to position [0, 8]
click at [153, 271] on div "public class Main { public static int calculateCube ( int num ) { num * num ; }…" at bounding box center [548, 481] width 937 height 528
click at [68, 184] on icon "button" at bounding box center [63, 184] width 20 height 20
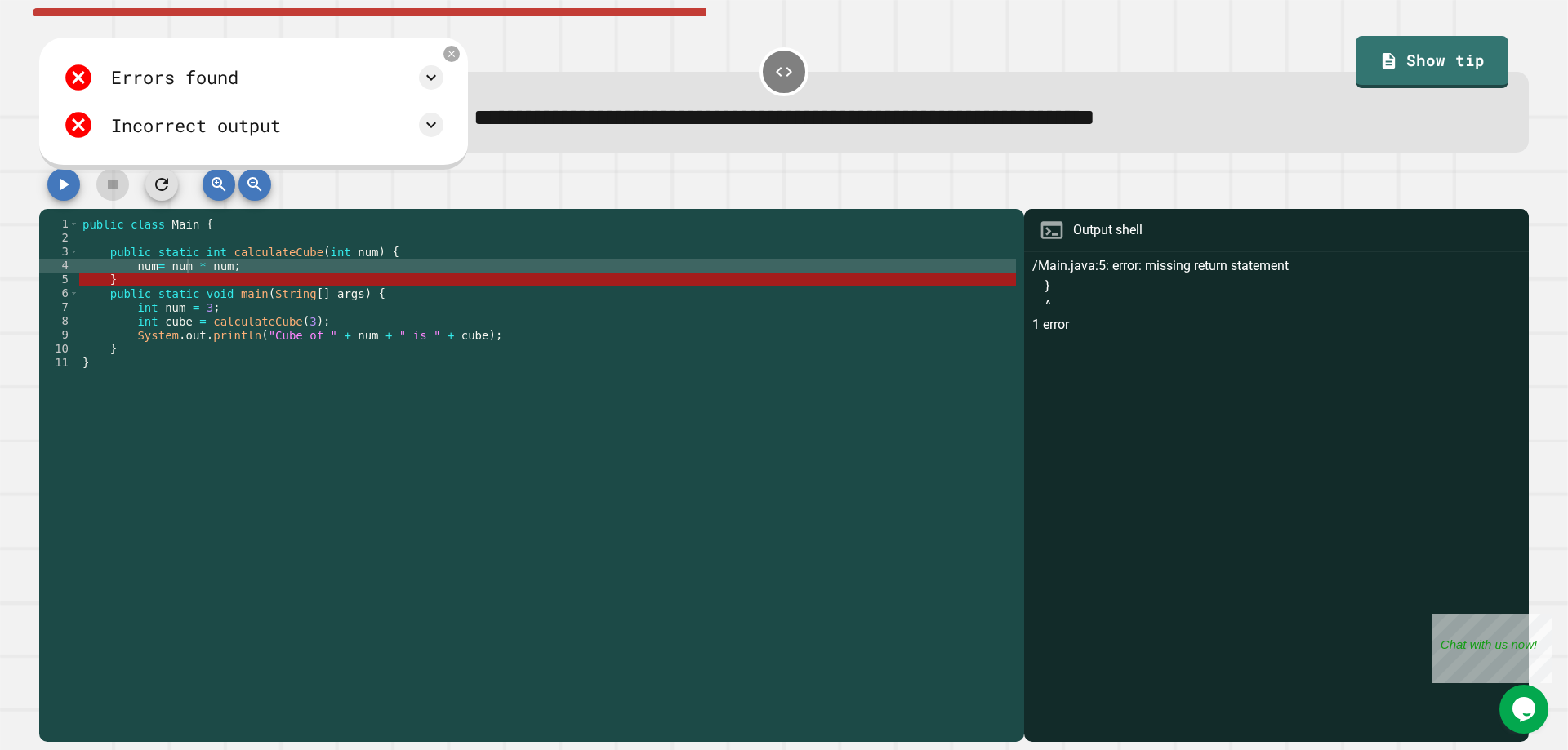
click at [250, 279] on div "public class Main { public static int calculateCube ( int num ) { num = num * n…" at bounding box center [548, 481] width 937 height 528
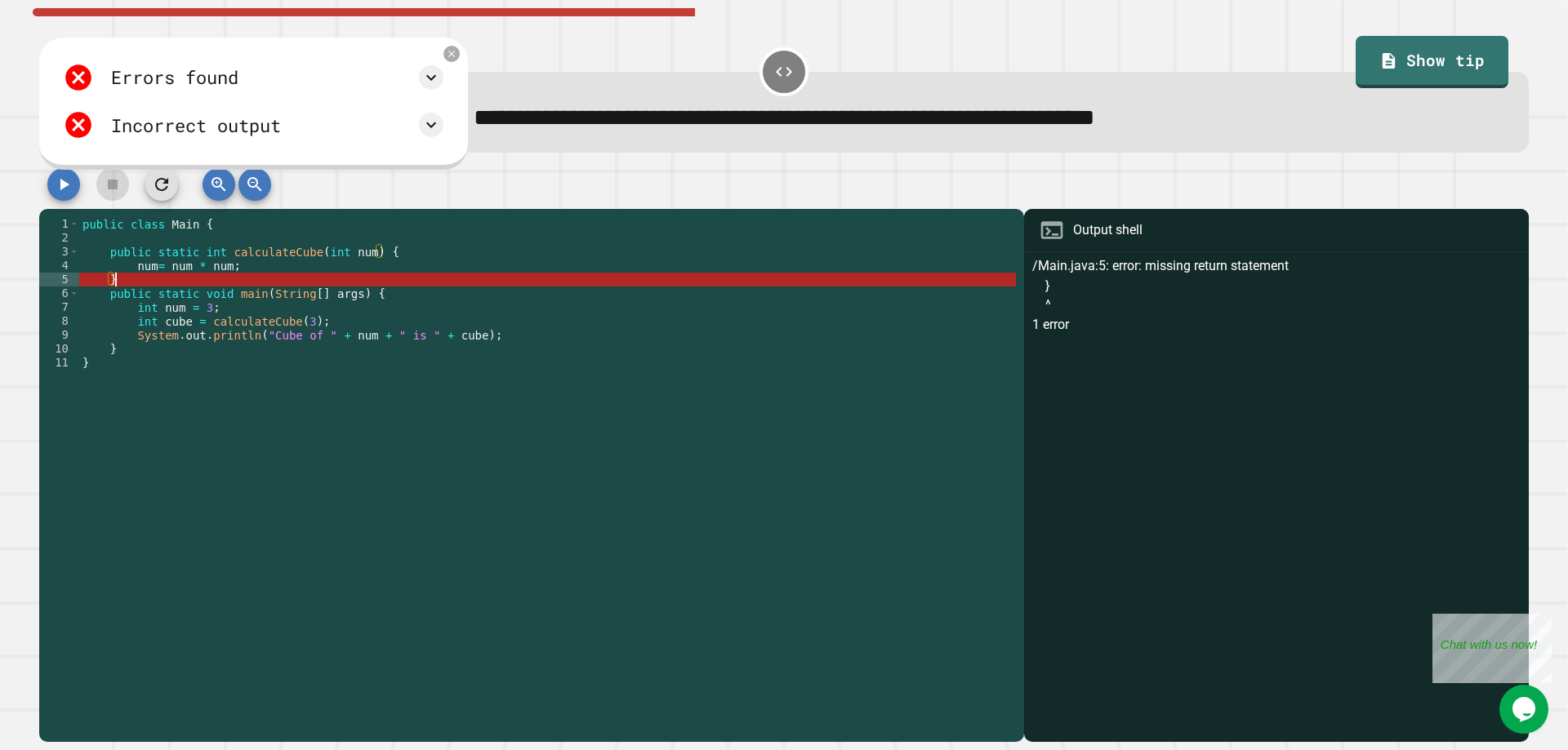
click at [250, 273] on div "public class Main { public static int calculateCube ( int num ) { num = num * n…" at bounding box center [548, 481] width 937 height 528
type textarea "**********"
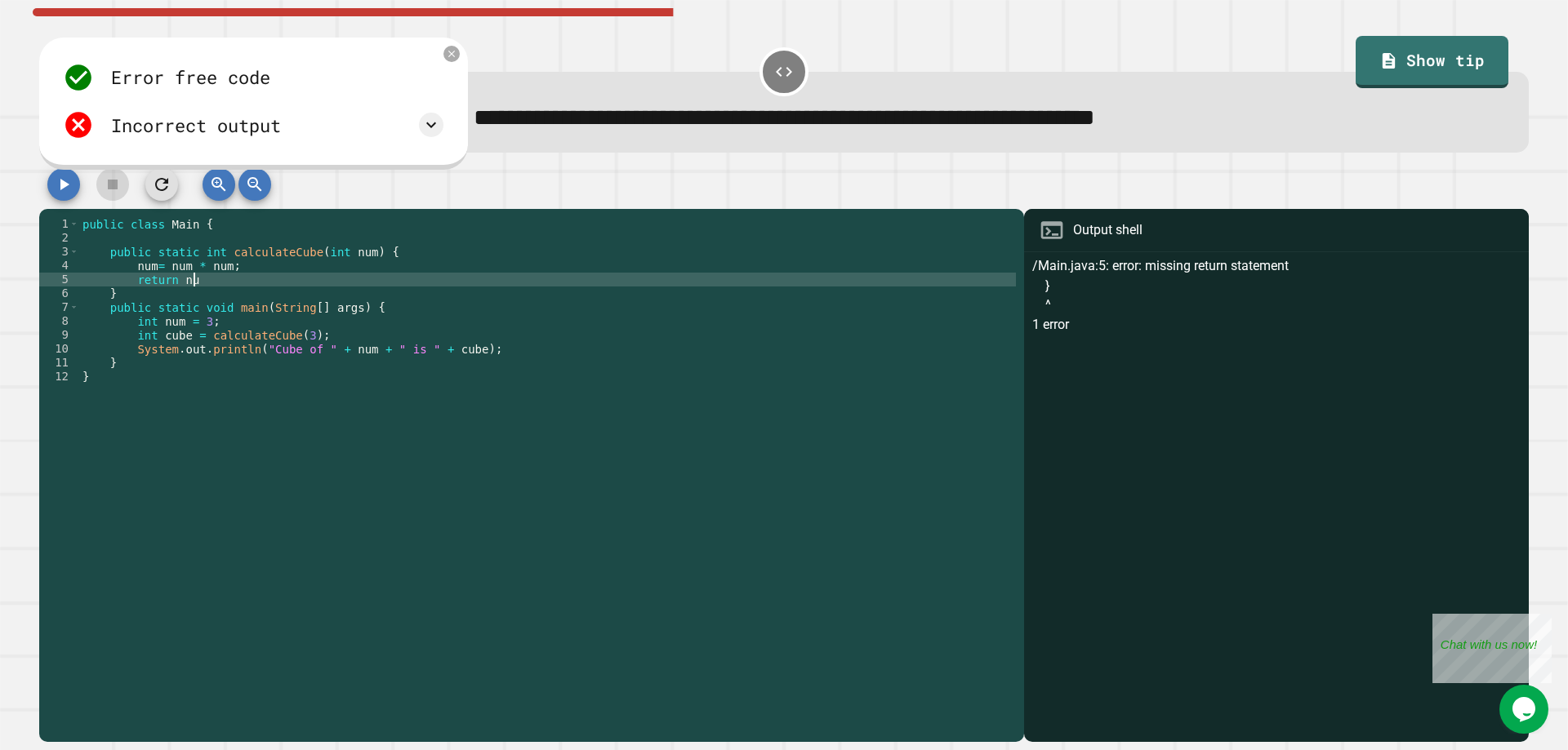
scroll to position [0, 8]
click at [49, 186] on button "button" at bounding box center [64, 184] width 33 height 33
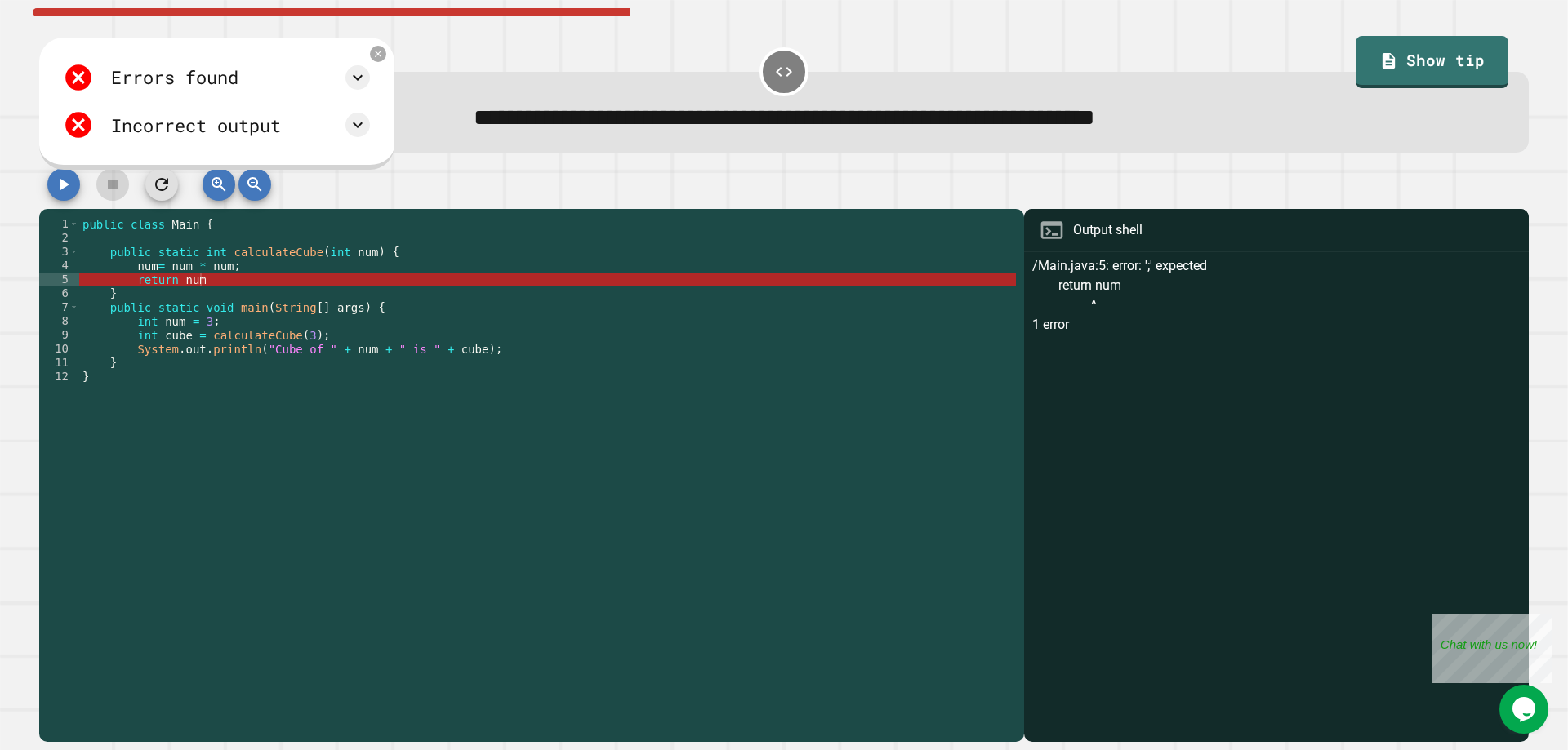
click at [219, 280] on div "public class Main { public static int calculateCube ( int num ) { num = num * n…" at bounding box center [548, 481] width 937 height 528
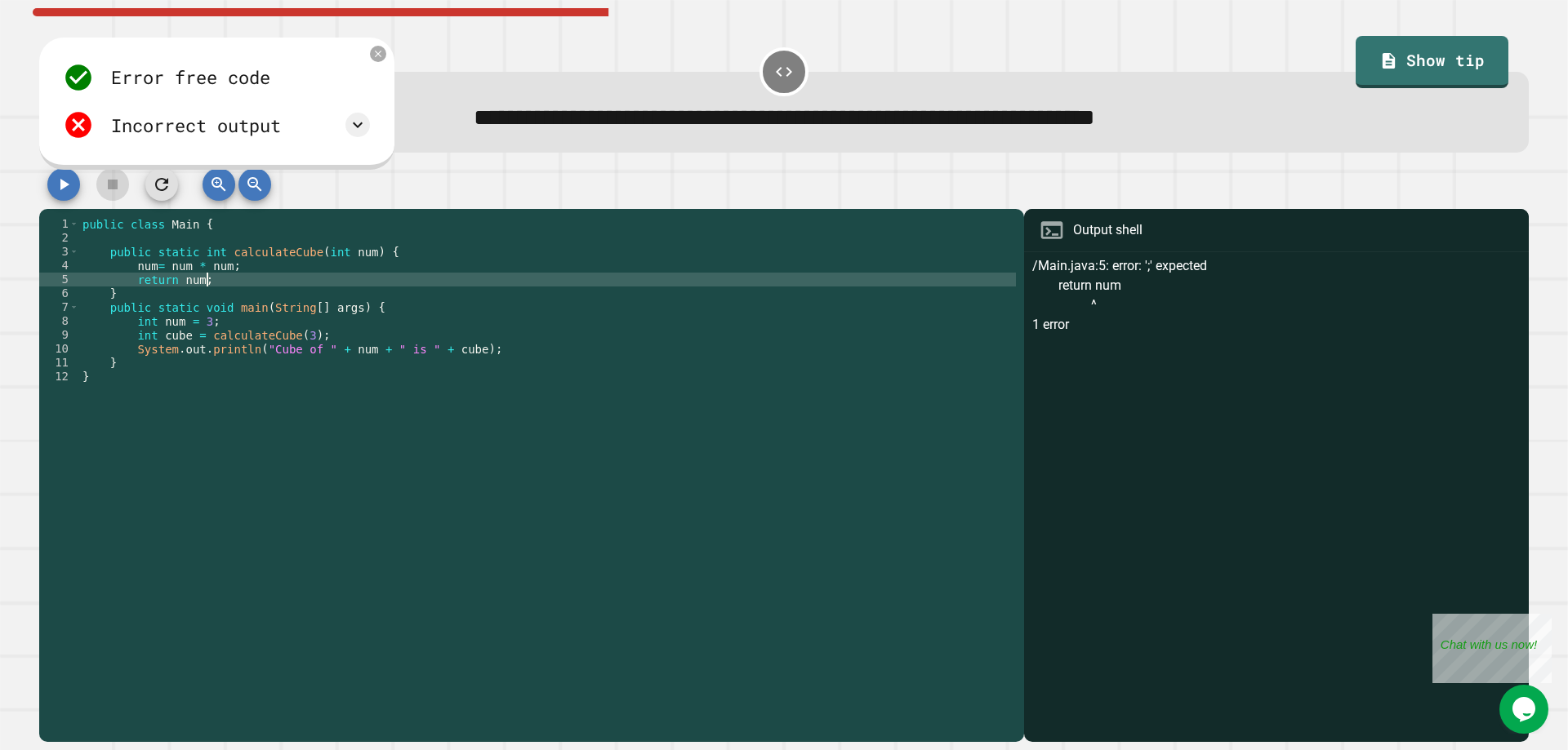
type textarea "**********"
click at [60, 182] on icon "button" at bounding box center [63, 184] width 20 height 20
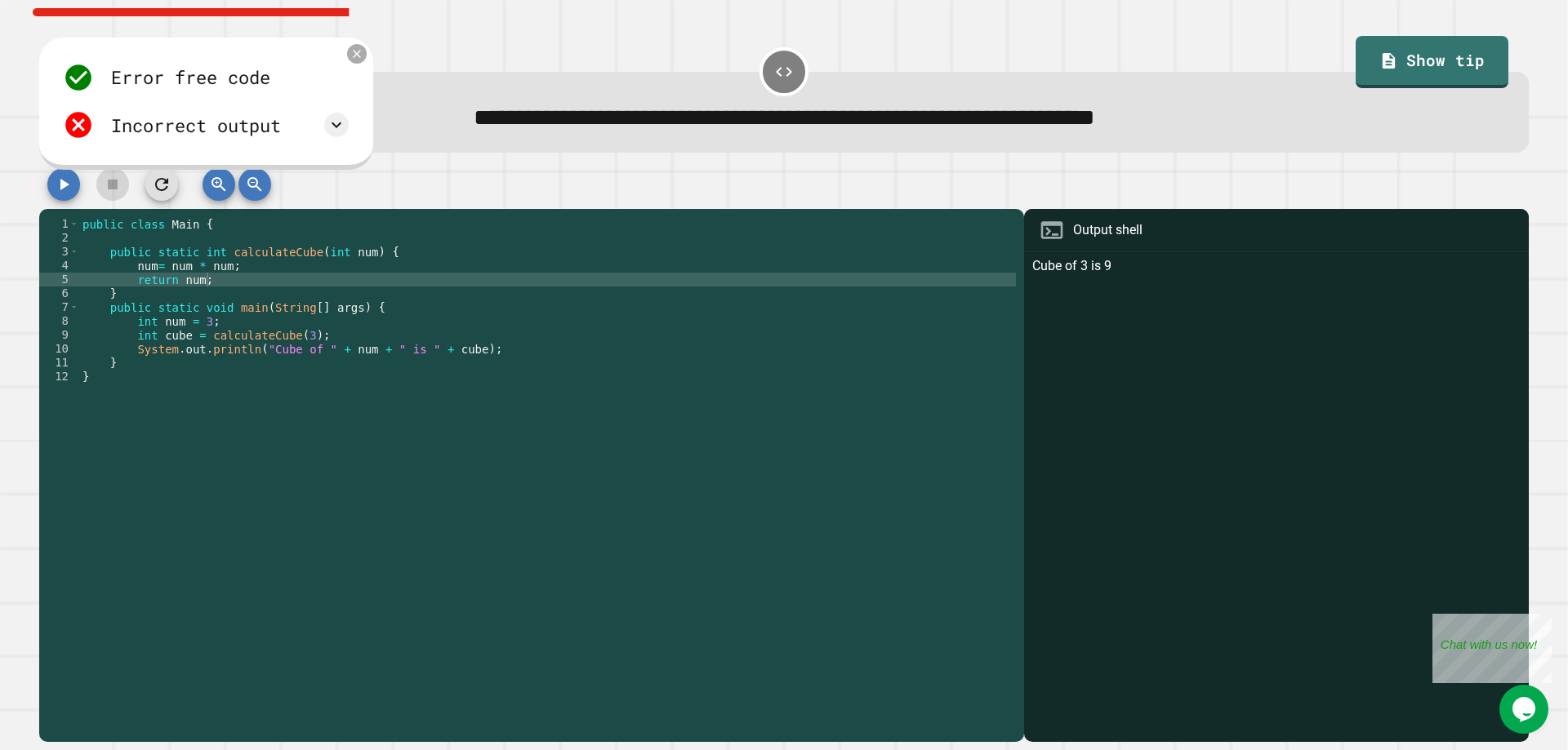
click at [361, 59] on icon at bounding box center [357, 54] width 14 height 14
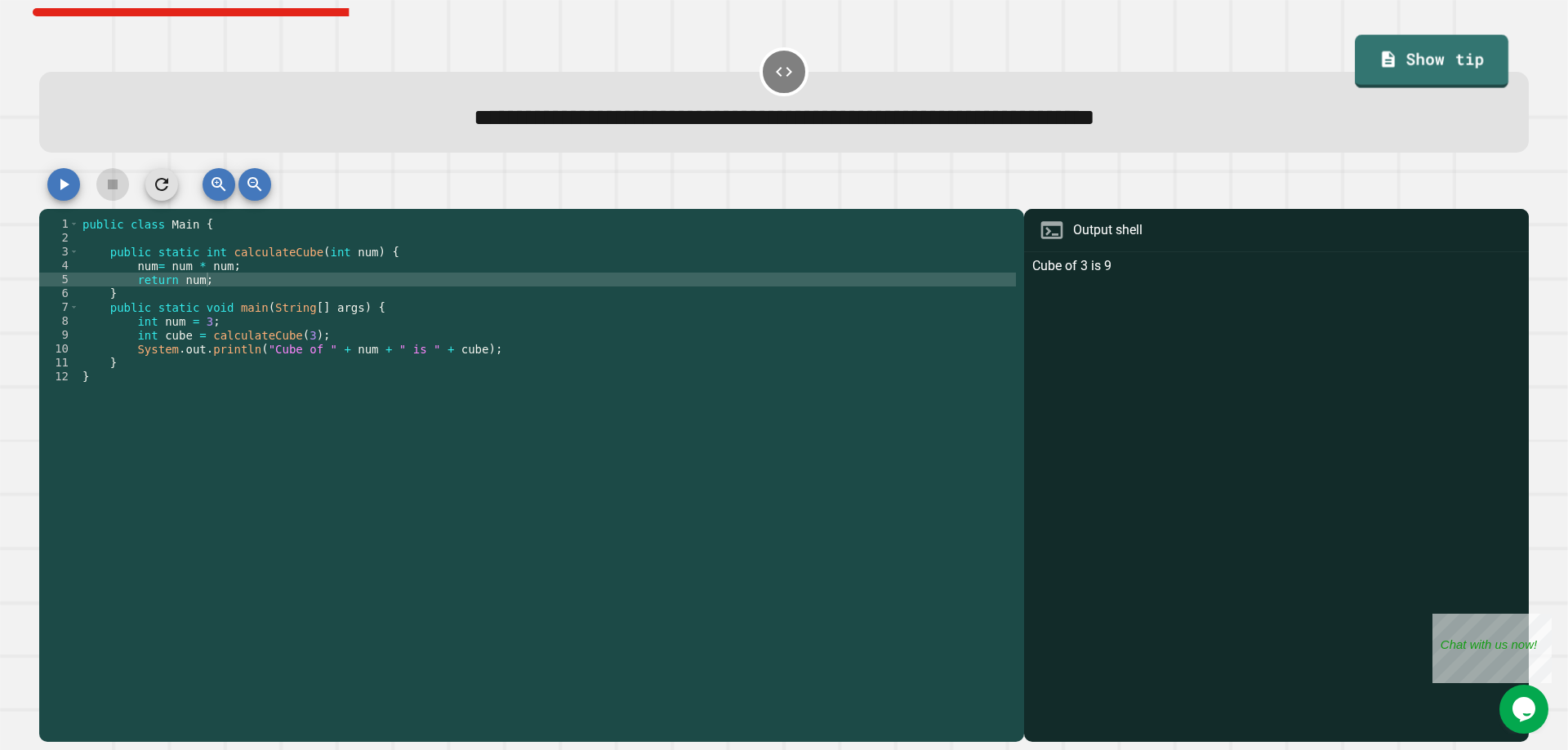
click at [1462, 58] on link "Show tip" at bounding box center [1432, 62] width 154 height 53
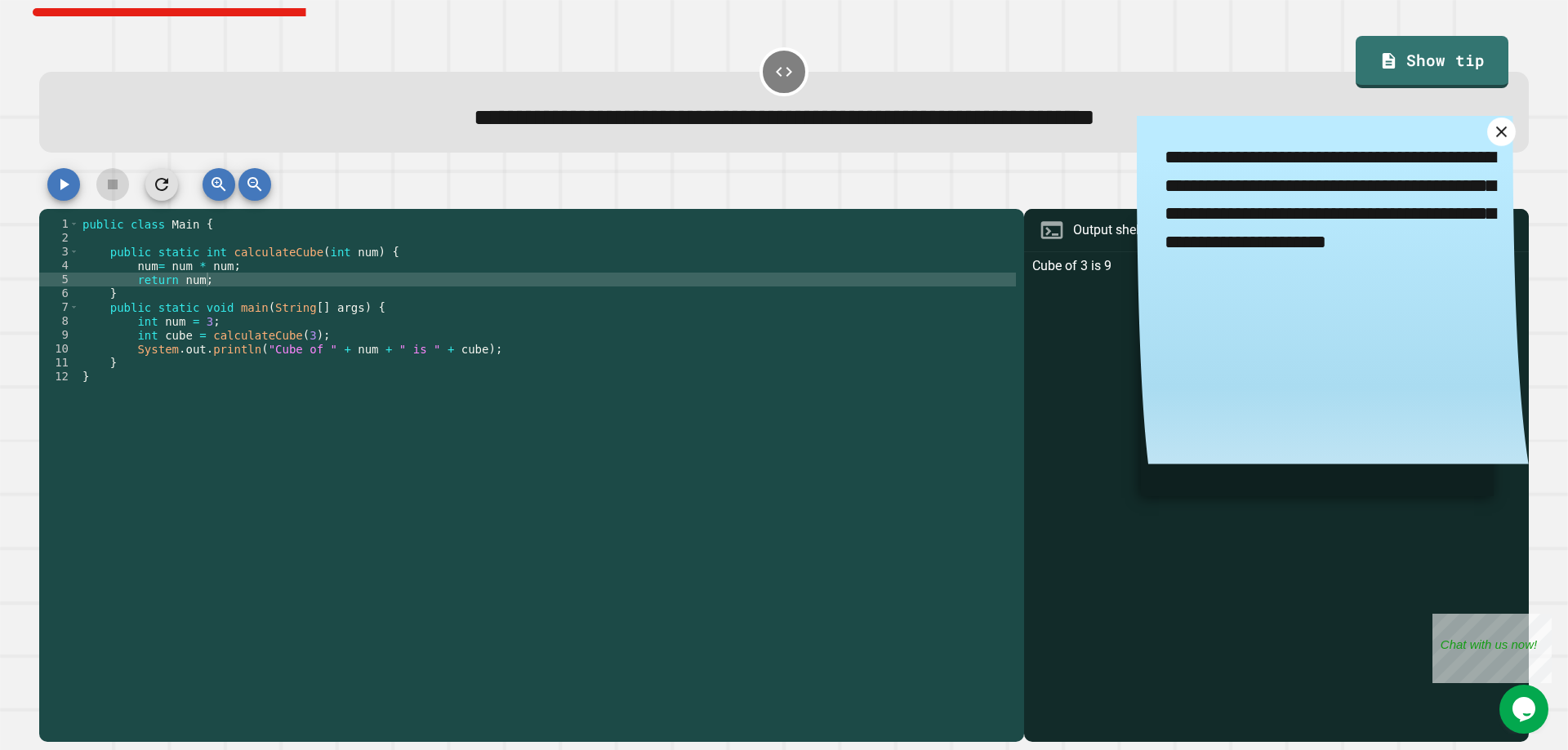
type textarea "*"
click at [1499, 131] on icon at bounding box center [1502, 132] width 19 height 19
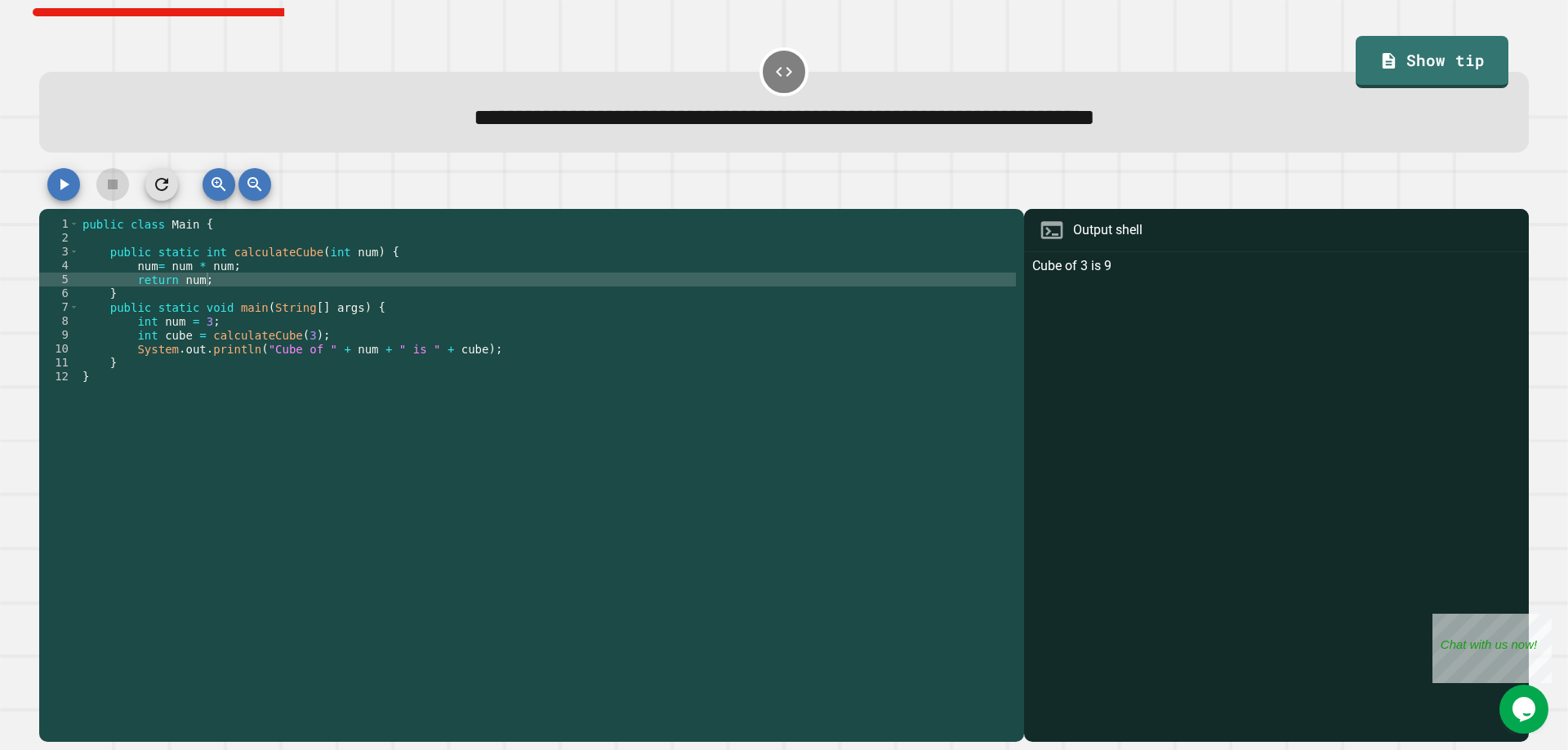
click at [261, 267] on div "public class Main { public static int calculateCube ( int num ) { num = num * n…" at bounding box center [548, 481] width 937 height 528
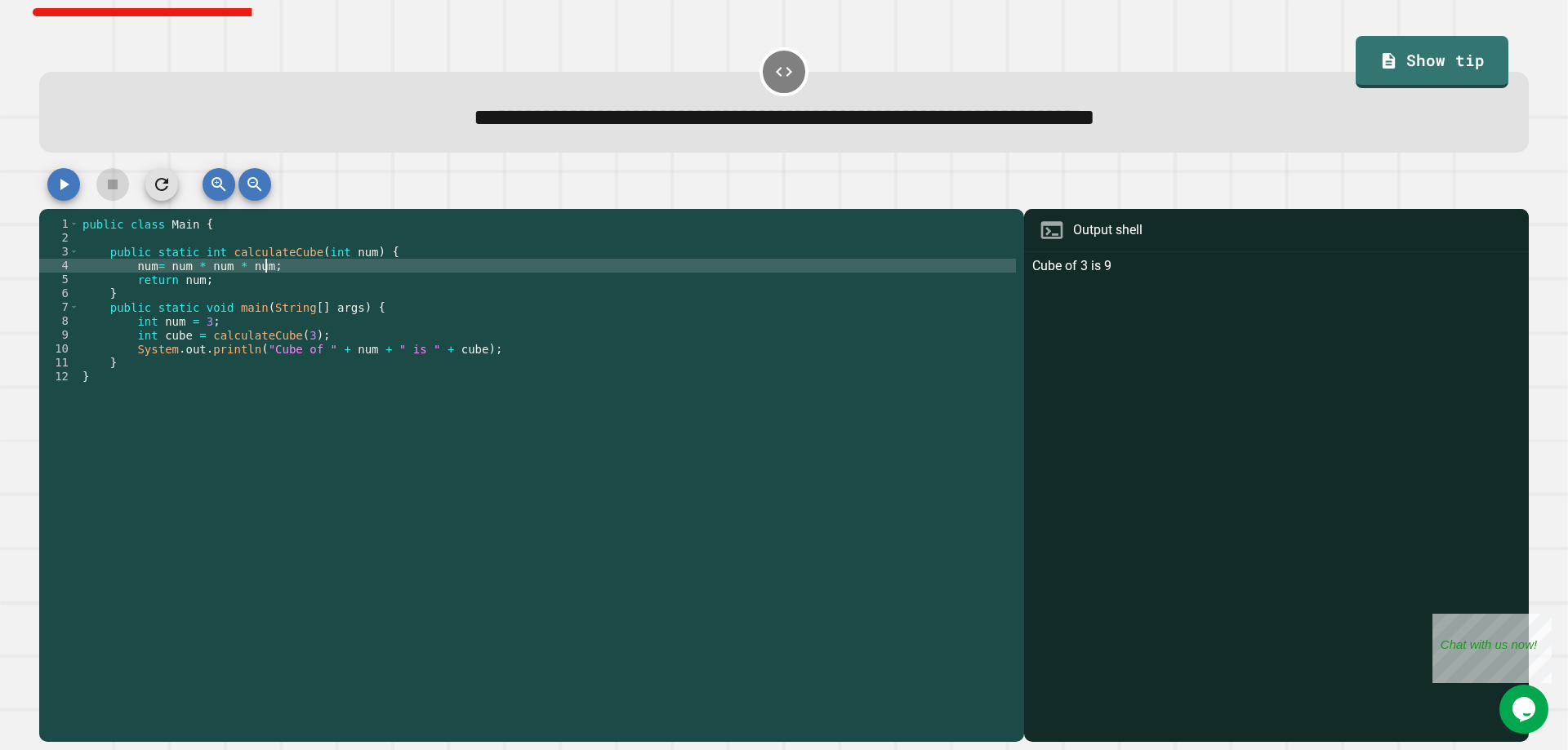
scroll to position [0, 12]
type textarea "**********"
click at [65, 191] on icon "button" at bounding box center [65, 184] width 9 height 11
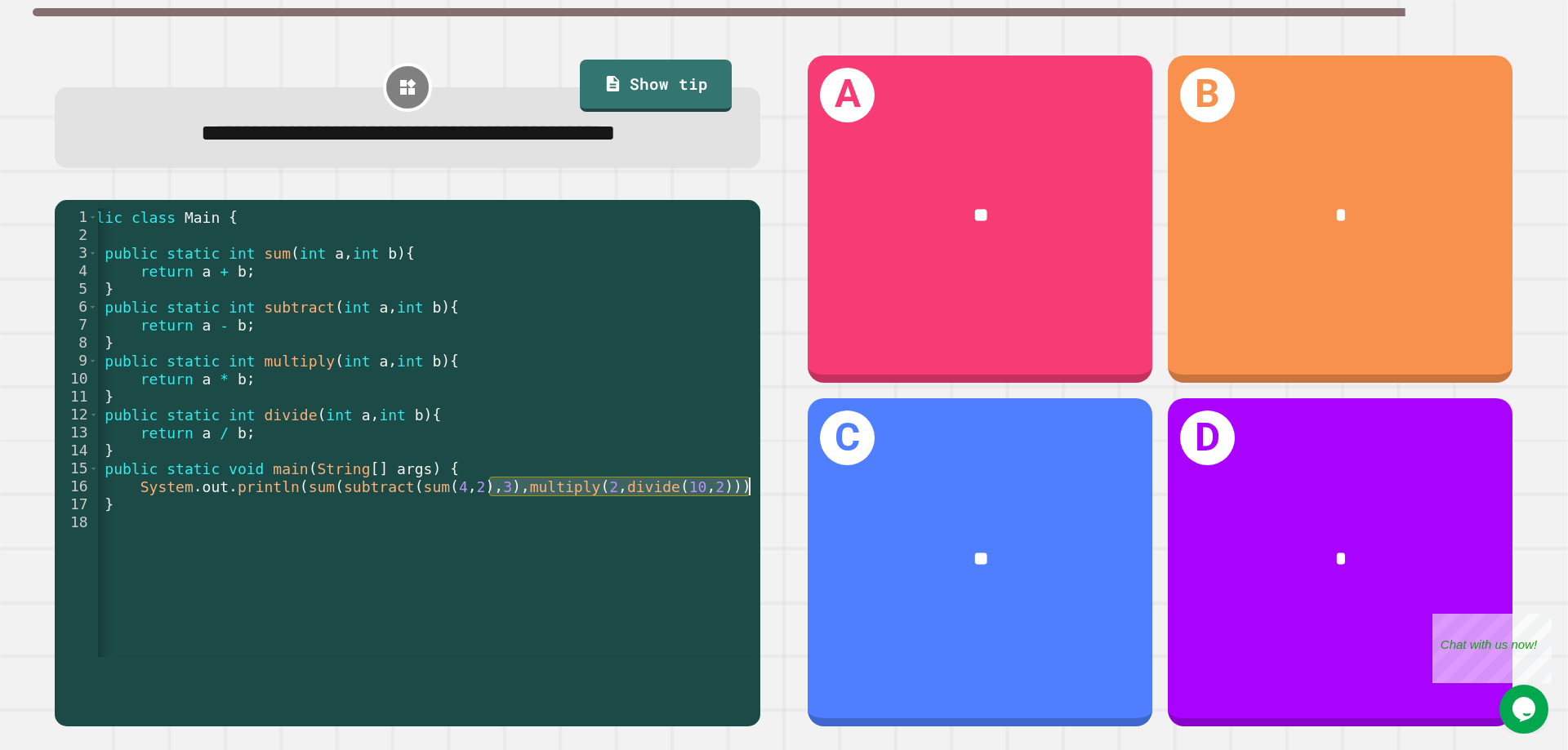
scroll to position [0, 27]
drag, startPoint x: 552, startPoint y: 534, endPoint x: 669, endPoint y: 546, distance: 117.6
click at [669, 546] on div "public class Main { public static int sum ( int a , int b ) { return a + b ; } …" at bounding box center [412, 450] width 686 height 484
click at [669, 546] on div "public class Main { public static int sum ( int a , int b ) { return a + b ; } …" at bounding box center [425, 432] width 654 height 449
click at [704, 536] on div "public class Main { public static int sum ( int a , int b ) { return a + b ; } …" at bounding box center [412, 450] width 686 height 484
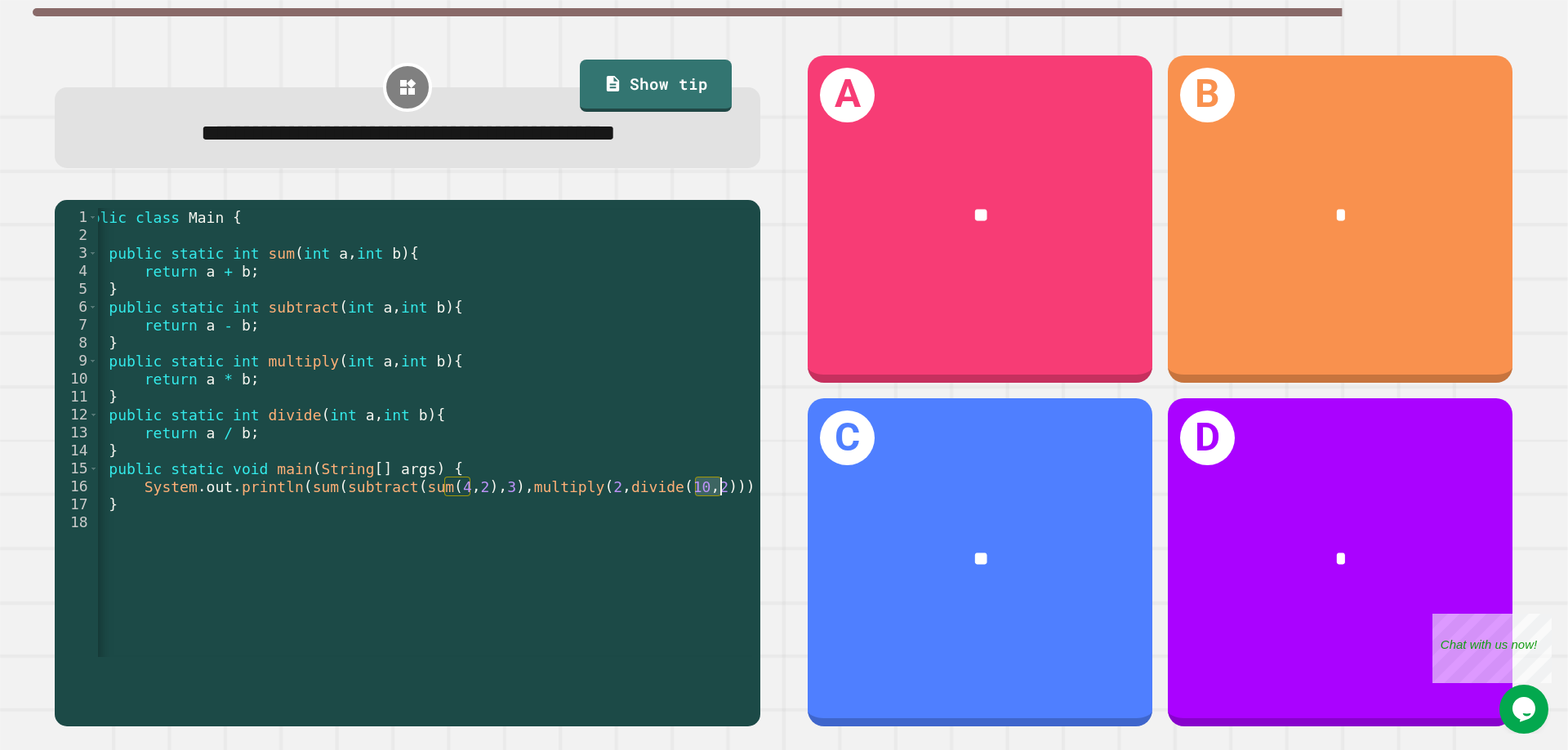
scroll to position [0, 32]
drag, startPoint x: 693, startPoint y: 535, endPoint x: 759, endPoint y: 525, distance: 66.8
click at [759, 525] on div "**********" at bounding box center [407, 464] width 706 height 528
click at [601, 528] on div "public class Main { public static int sum ( int a , int b ) { return a + b ; } …" at bounding box center [409, 450] width 686 height 484
drag, startPoint x: 469, startPoint y: 531, endPoint x: 302, endPoint y: 532, distance: 167.0
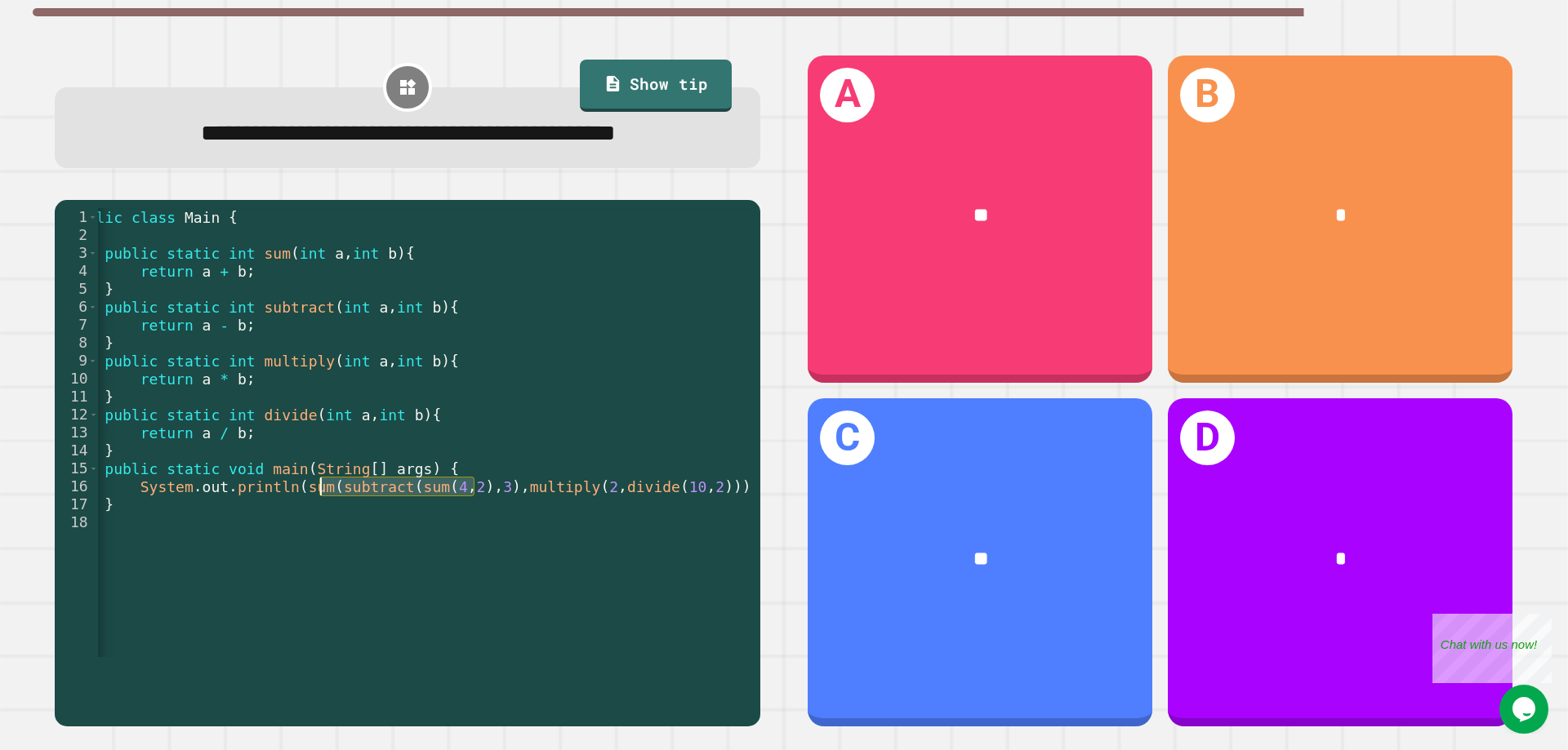
click at [302, 532] on div "public class Main { public static int sum ( int a , int b ) { return a + b ; } …" at bounding box center [409, 450] width 686 height 484
click at [492, 546] on div "public class Main { public static int sum ( int a , int b ) { return a + b ; } …" at bounding box center [412, 450] width 686 height 484
click at [436, 538] on div "public class Main { public static int sum ( int a , int b ) { return a + b ; } …" at bounding box center [412, 450] width 686 height 484
drag, startPoint x: 429, startPoint y: 537, endPoint x: 466, endPoint y: 537, distance: 37.0
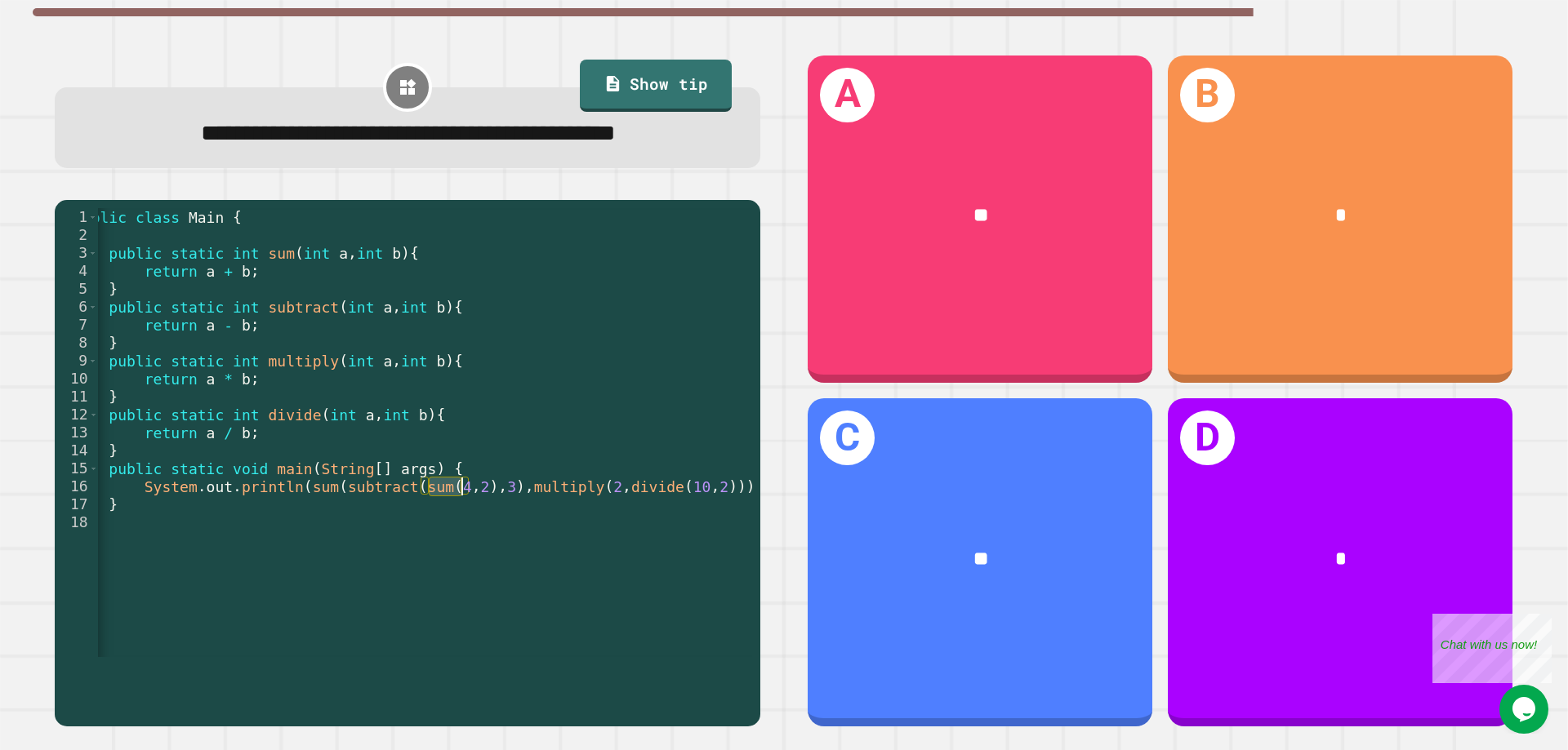
click at [466, 537] on div "public class Main { public static int sum ( int a , int b ) { return a + b ; } …" at bounding box center [412, 450] width 686 height 484
click at [428, 535] on div "public class Main { public static int sum ( int a , int b ) { return a + b ; } …" at bounding box center [425, 432] width 654 height 449
drag, startPoint x: 431, startPoint y: 557, endPoint x: 435, endPoint y: 606, distance: 49.2
click at [431, 559] on div "public class Main { public static int sum ( int a , int b ) { return a + b ; } …" at bounding box center [412, 450] width 686 height 484
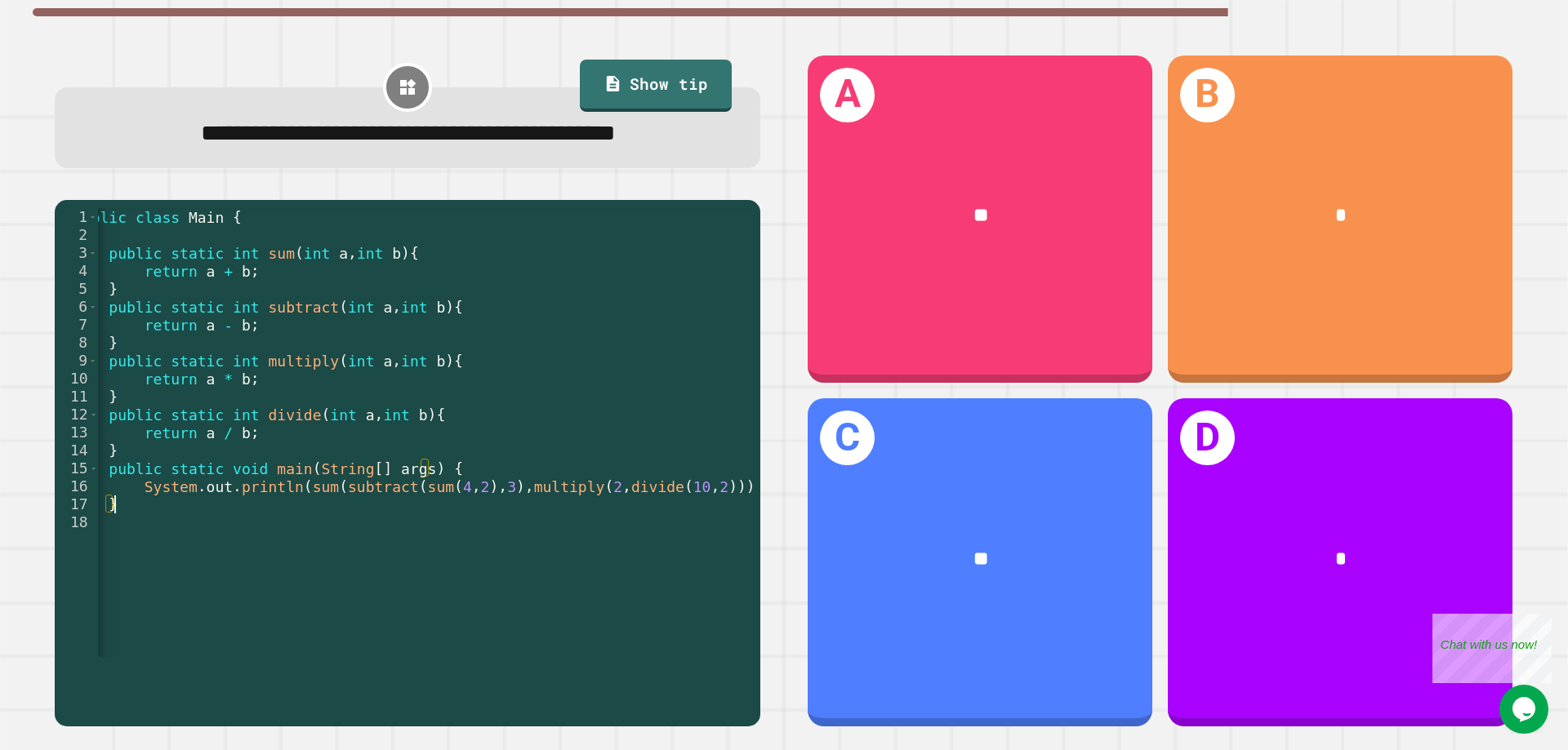
click at [436, 607] on div "public class Main { public static int sum ( int a , int b ) { return a + b ; } …" at bounding box center [412, 450] width 686 height 484
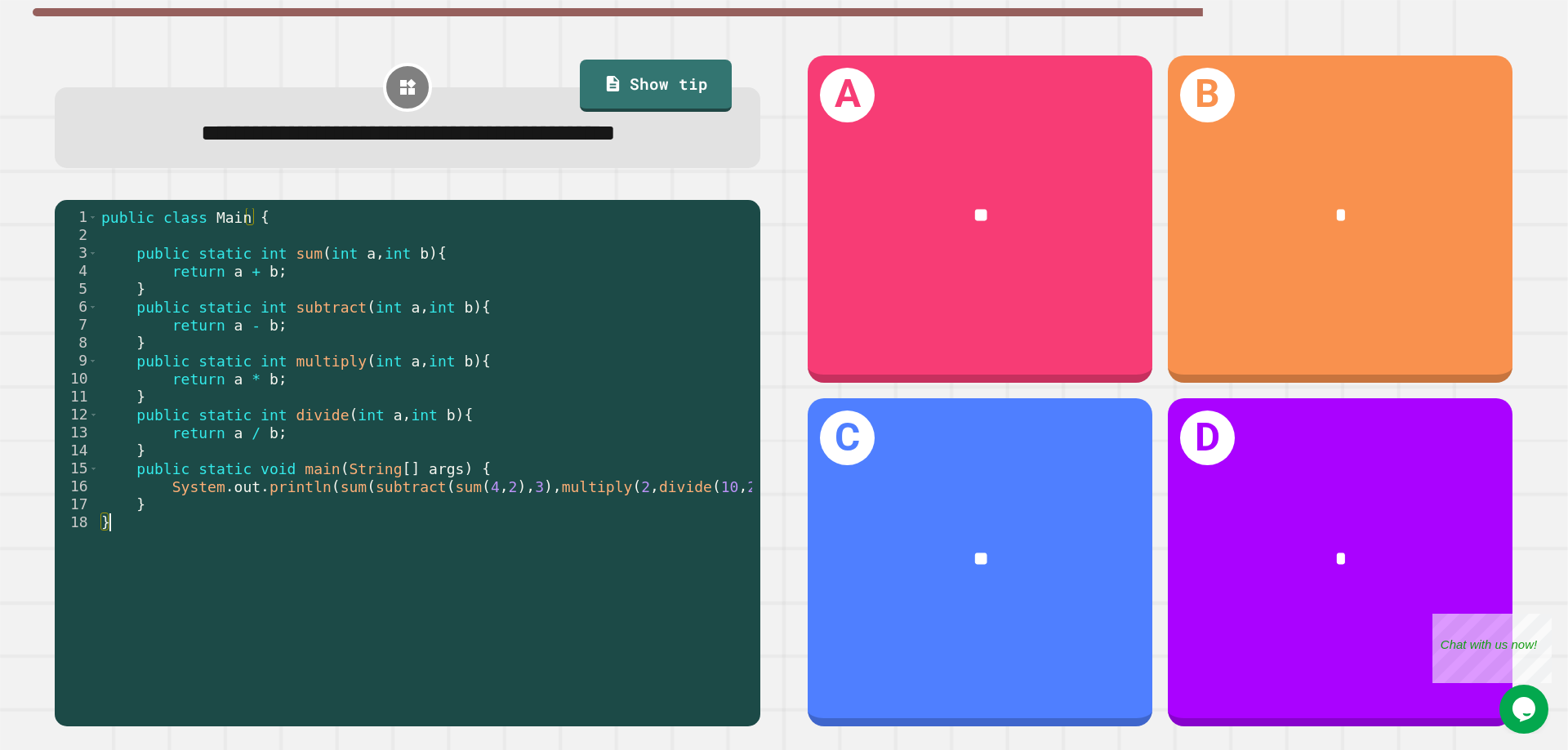
drag, startPoint x: 434, startPoint y: 600, endPoint x: 516, endPoint y: 591, distance: 82.5
click at [516, 591] on div "public class Main { public static int sum ( int a , int b ) { return a + b ; } …" at bounding box center [441, 450] width 686 height 484
drag, startPoint x: 492, startPoint y: 535, endPoint x: 429, endPoint y: 538, distance: 63.1
click at [429, 538] on div "public class Main { public static int sum ( int a , int b ) { return a + b ; } …" at bounding box center [441, 450] width 686 height 484
click at [461, 528] on div "public class Main { public static int sum ( int a , int b ) { return a + b ; } …" at bounding box center [425, 432] width 654 height 449
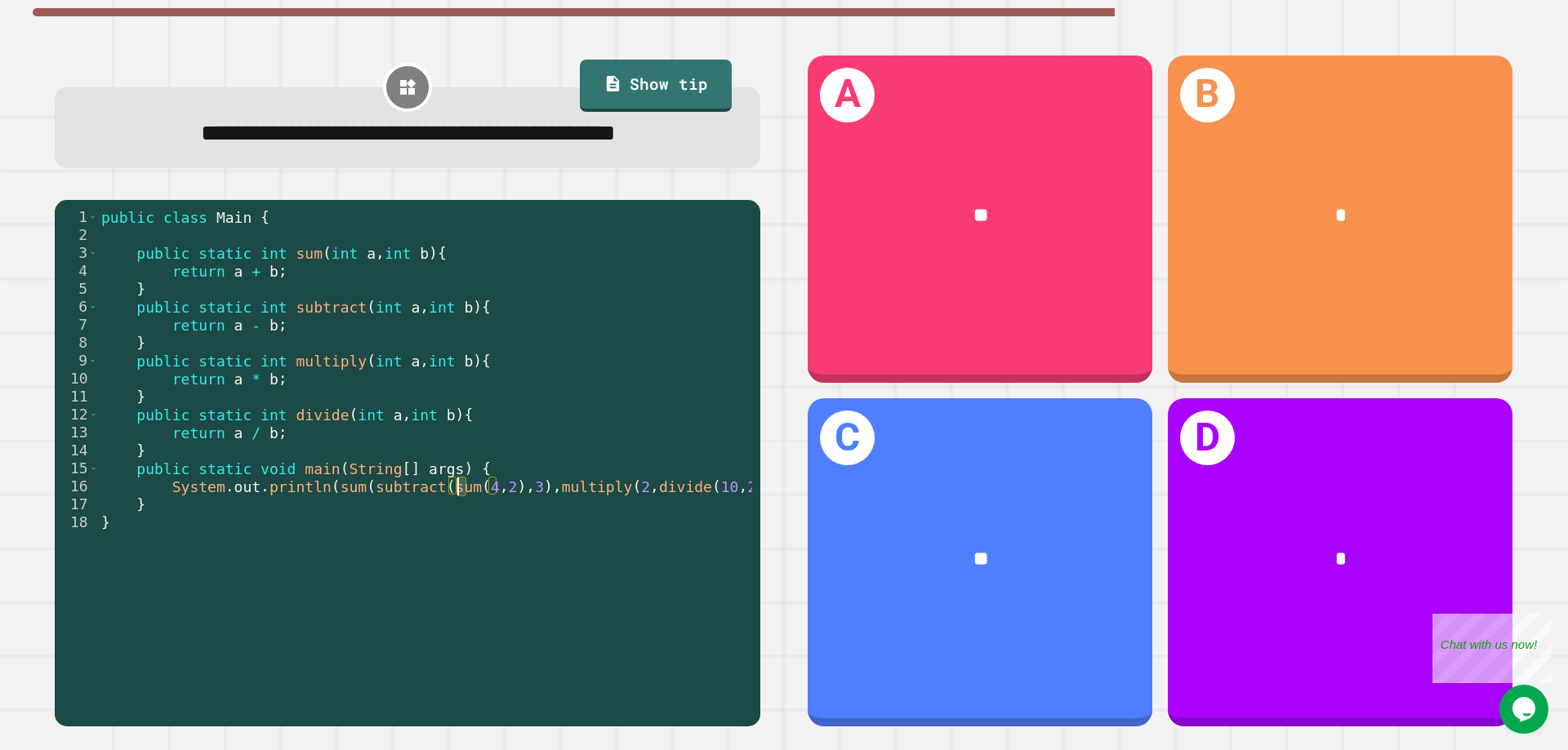
click at [517, 530] on div "public class Main { public static int sum ( int a , int b ) { return a + b ; } …" at bounding box center [441, 450] width 686 height 484
drag, startPoint x: 587, startPoint y: 536, endPoint x: 612, endPoint y: 528, distance: 26.2
click at [616, 528] on div "public class Main { public static int sum ( int a , int b ) { return a + b ; } …" at bounding box center [441, 450] width 686 height 484
drag, startPoint x: 400, startPoint y: 534, endPoint x: 764, endPoint y: 542, distance: 364.1
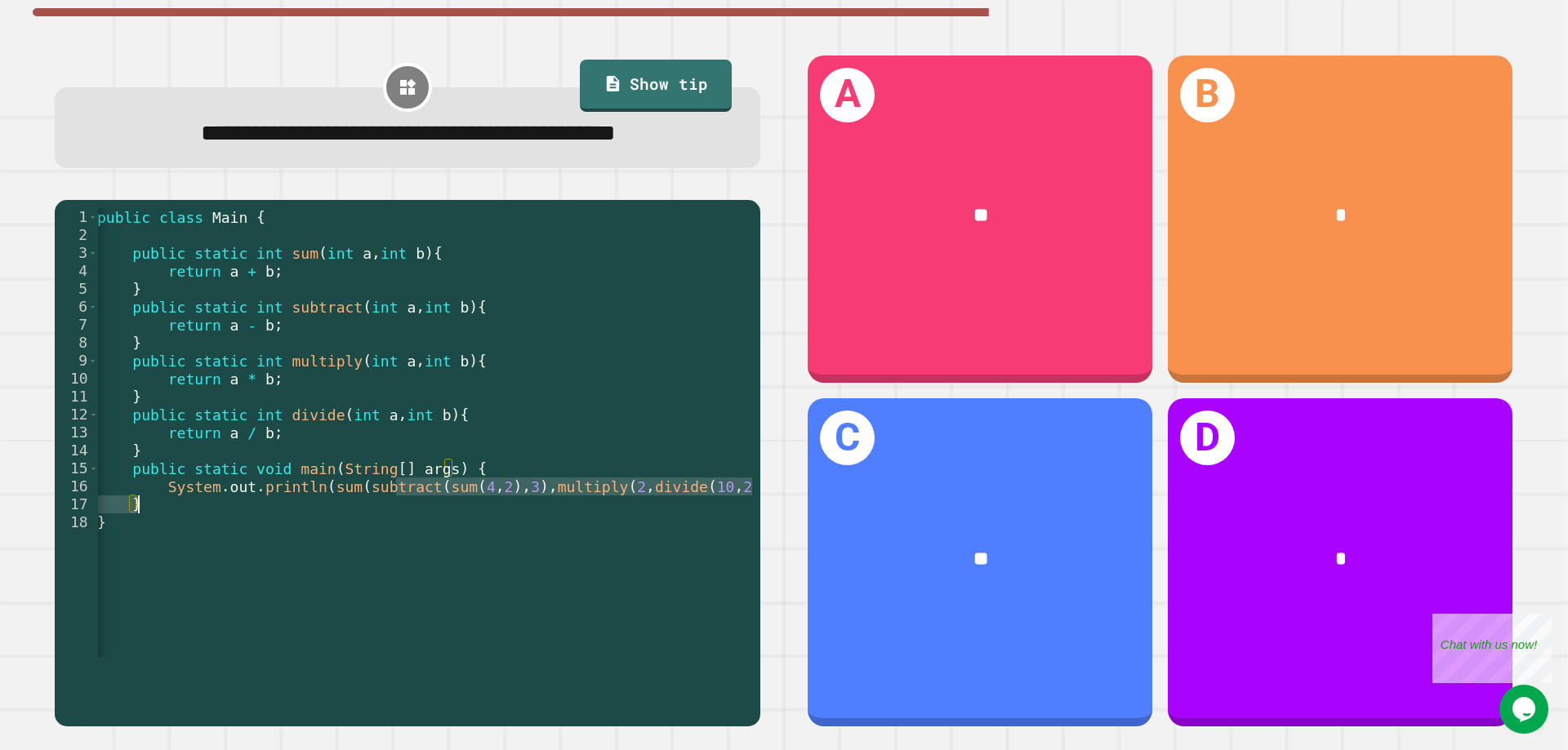
click at [764, 542] on div "**********" at bounding box center [407, 391] width 753 height 719
click at [378, 546] on div "public class Main { public static int sum ( int a , int b ) { return a + b ; } …" at bounding box center [425, 432] width 654 height 449
click at [473, 534] on div "public class Main { public static int sum ( int a , int b ) { return a + b ; } …" at bounding box center [436, 450] width 686 height 484
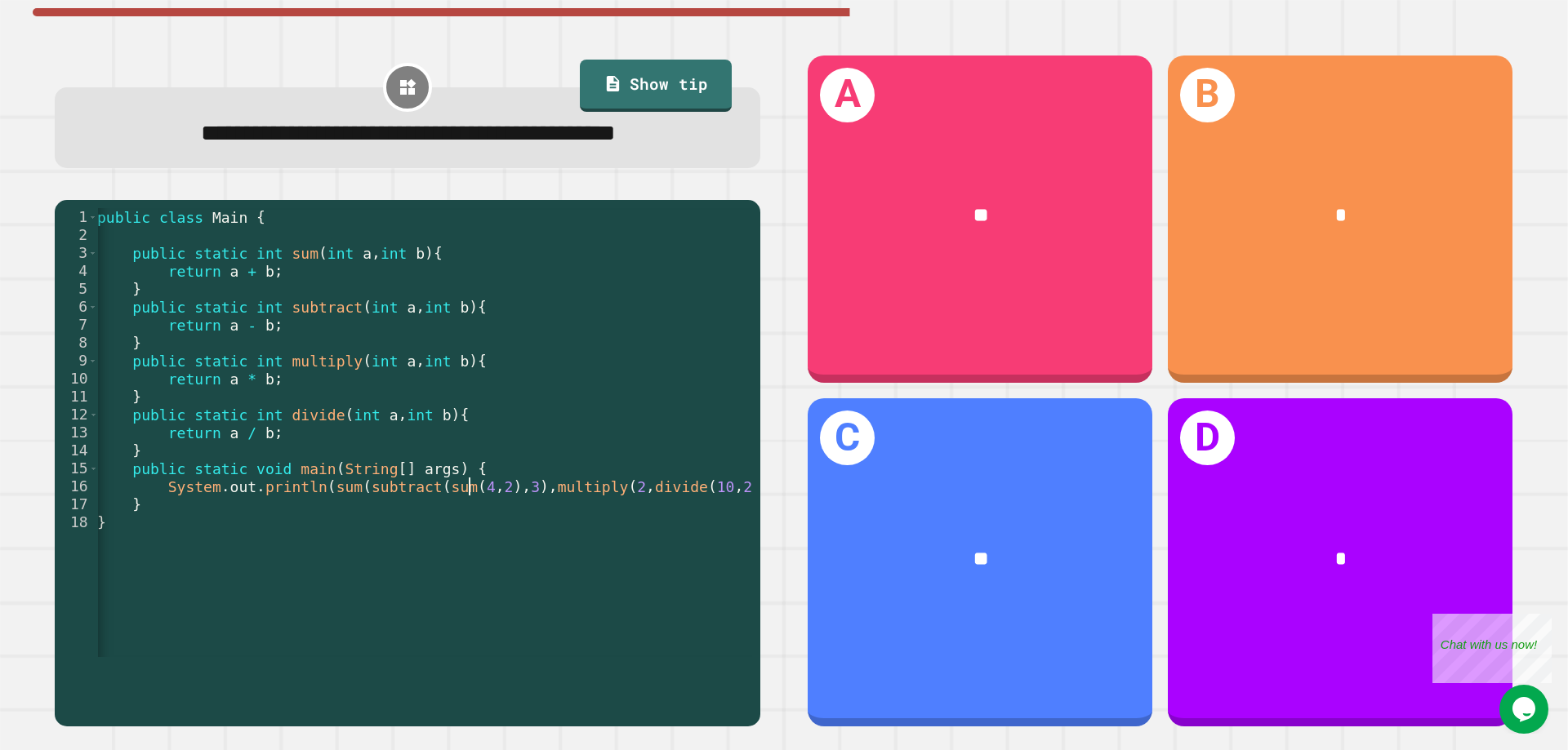
click at [515, 539] on div "public class Main { public static int sum ( int a , int b ) { return a + b ; } …" at bounding box center [436, 450] width 686 height 484
click at [513, 536] on div "public class Main { public static int sum ( int a , int b ) { return a + b ; } …" at bounding box center [436, 450] width 686 height 484
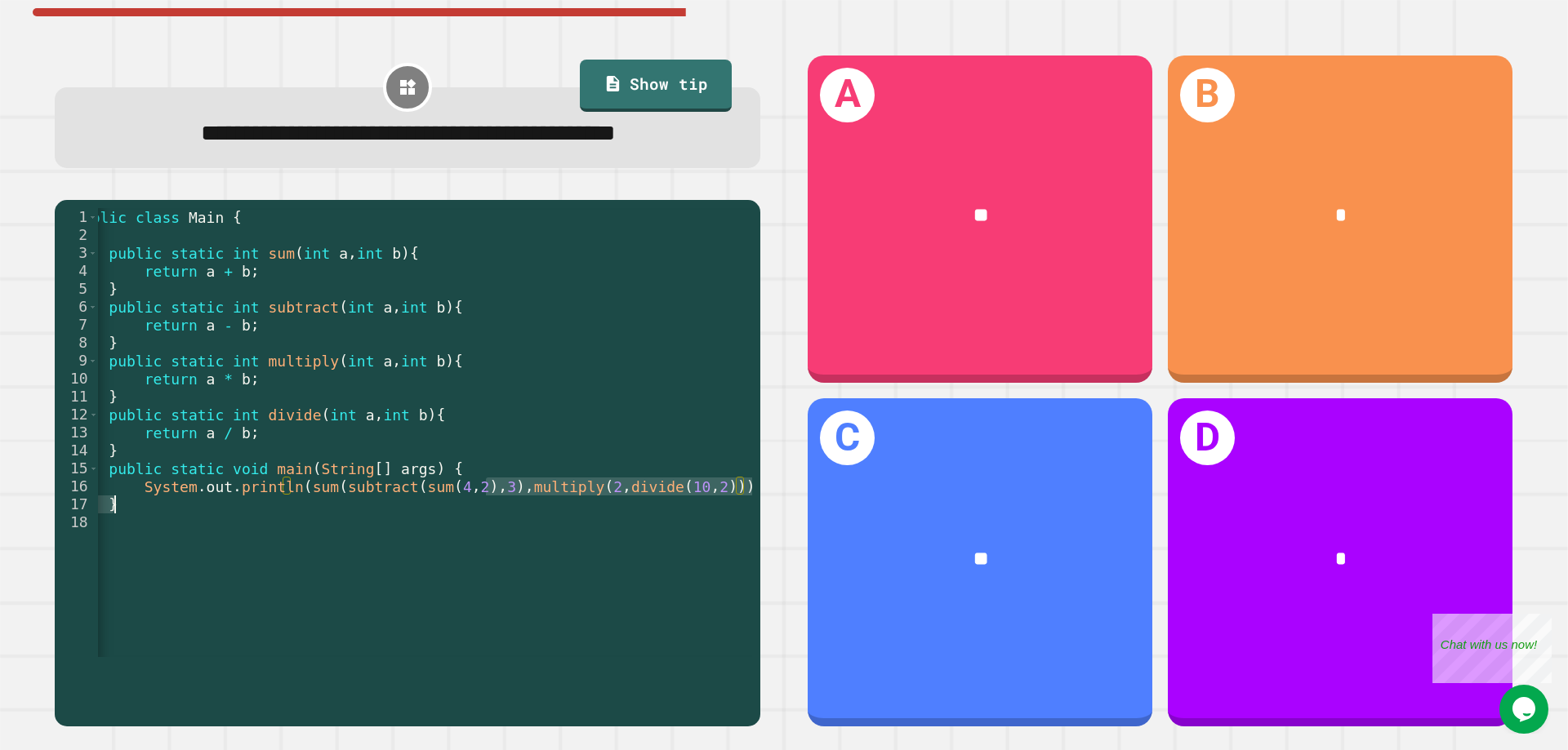
scroll to position [0, 27]
drag, startPoint x: 513, startPoint y: 536, endPoint x: 449, endPoint y: 534, distance: 64.0
click at [452, 534] on div "public class Main { public static int sum ( int a , int b ) { return a + b ; } …" at bounding box center [412, 450] width 686 height 484
click at [428, 532] on div "public class Main { public static int sum ( int a , int b ) { return a + b ; } …" at bounding box center [412, 450] width 686 height 484
click at [375, 530] on div "public class Main { public static int sum ( int a , int b ) { return a + b ; } …" at bounding box center [412, 450] width 686 height 484
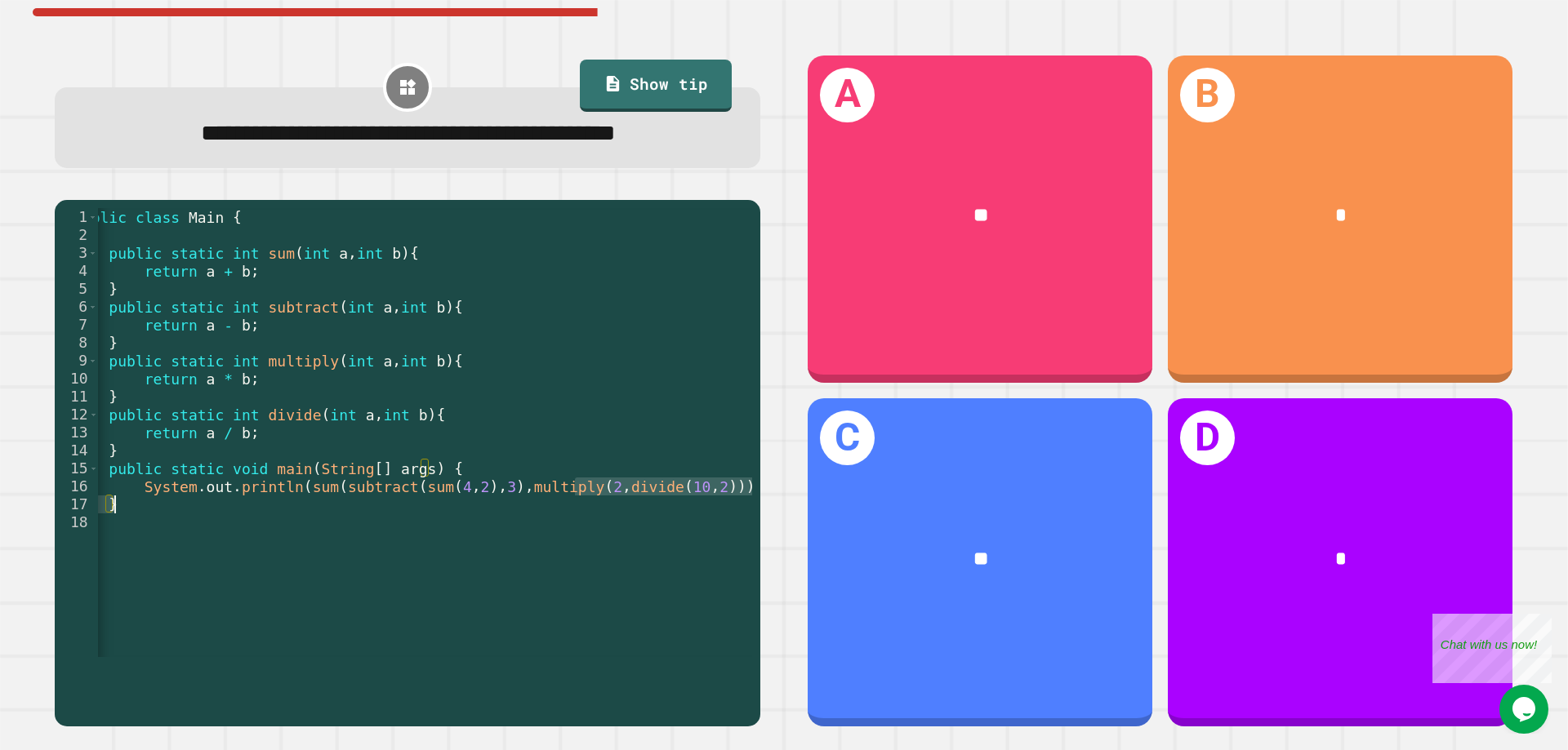
drag, startPoint x: 573, startPoint y: 534, endPoint x: 686, endPoint y: 541, distance: 113.2
click at [687, 541] on div "public class Main { public static int sum ( int a , int b ) { return a + b ; } …" at bounding box center [412, 450] width 686 height 484
click at [397, 535] on div "public class Main { public static int sum ( int a , int b ) { return a + b ; } …" at bounding box center [412, 450] width 686 height 484
type textarea "**********"
click at [344, 538] on div "public class Main { public static int sum ( int a , int b ) { return a + b ; } …" at bounding box center [412, 450] width 686 height 484
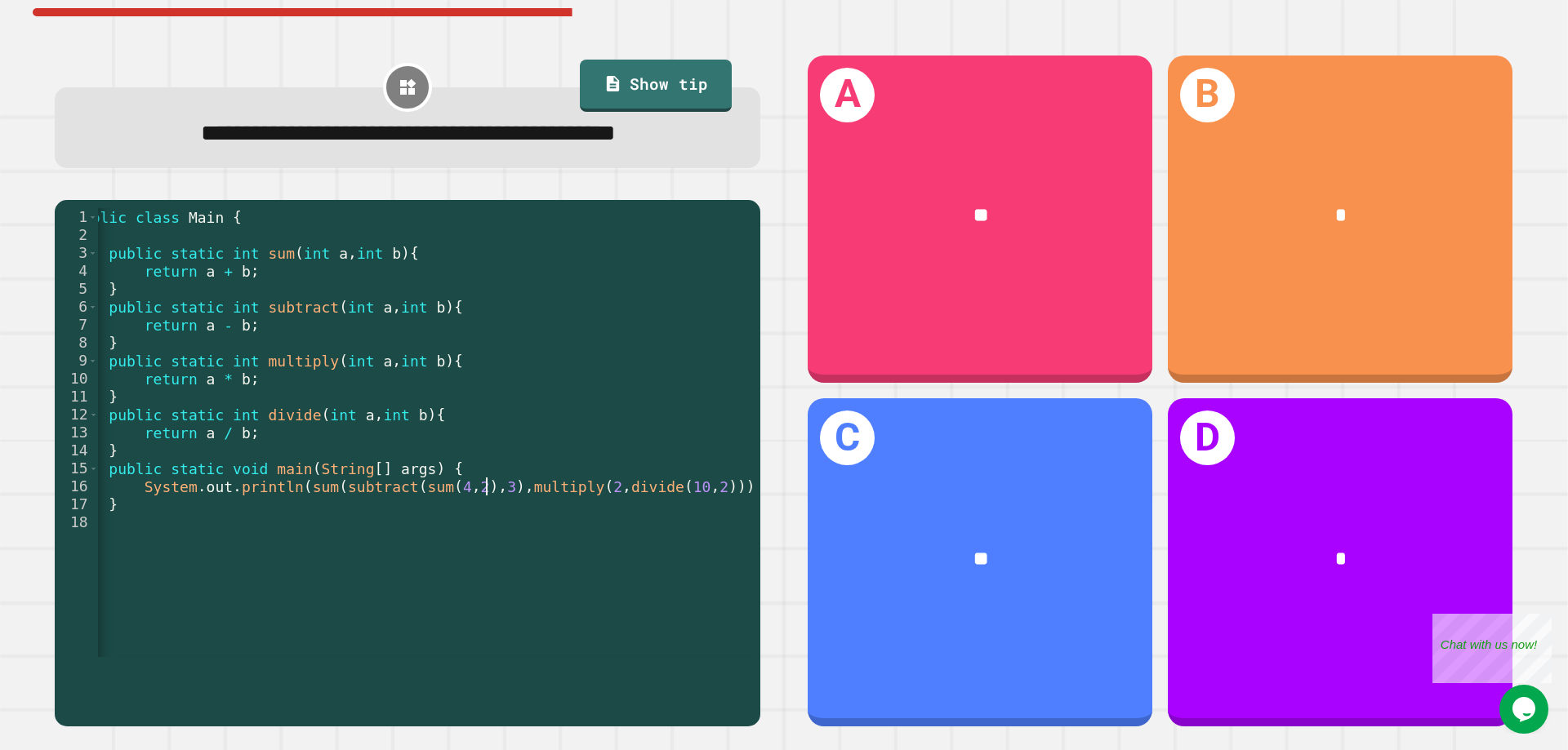
click at [489, 536] on div "public class Main { public static int sum ( int a , int b ) { return a + b ; } …" at bounding box center [412, 450] width 686 height 484
click at [413, 540] on div "public class Main { public static int sum ( int a , int b ) { return a + b ; } …" at bounding box center [412, 450] width 686 height 484
click at [439, 534] on div "public class Main { public static int sum ( int a , int b ) { return a + b ; } …" at bounding box center [412, 450] width 686 height 484
drag, startPoint x: 519, startPoint y: 536, endPoint x: 658, endPoint y: 536, distance: 139.0
click at [658, 536] on div "public class Main { public static int sum ( int a , int b ) { return a + b ; } …" at bounding box center [412, 450] width 686 height 484
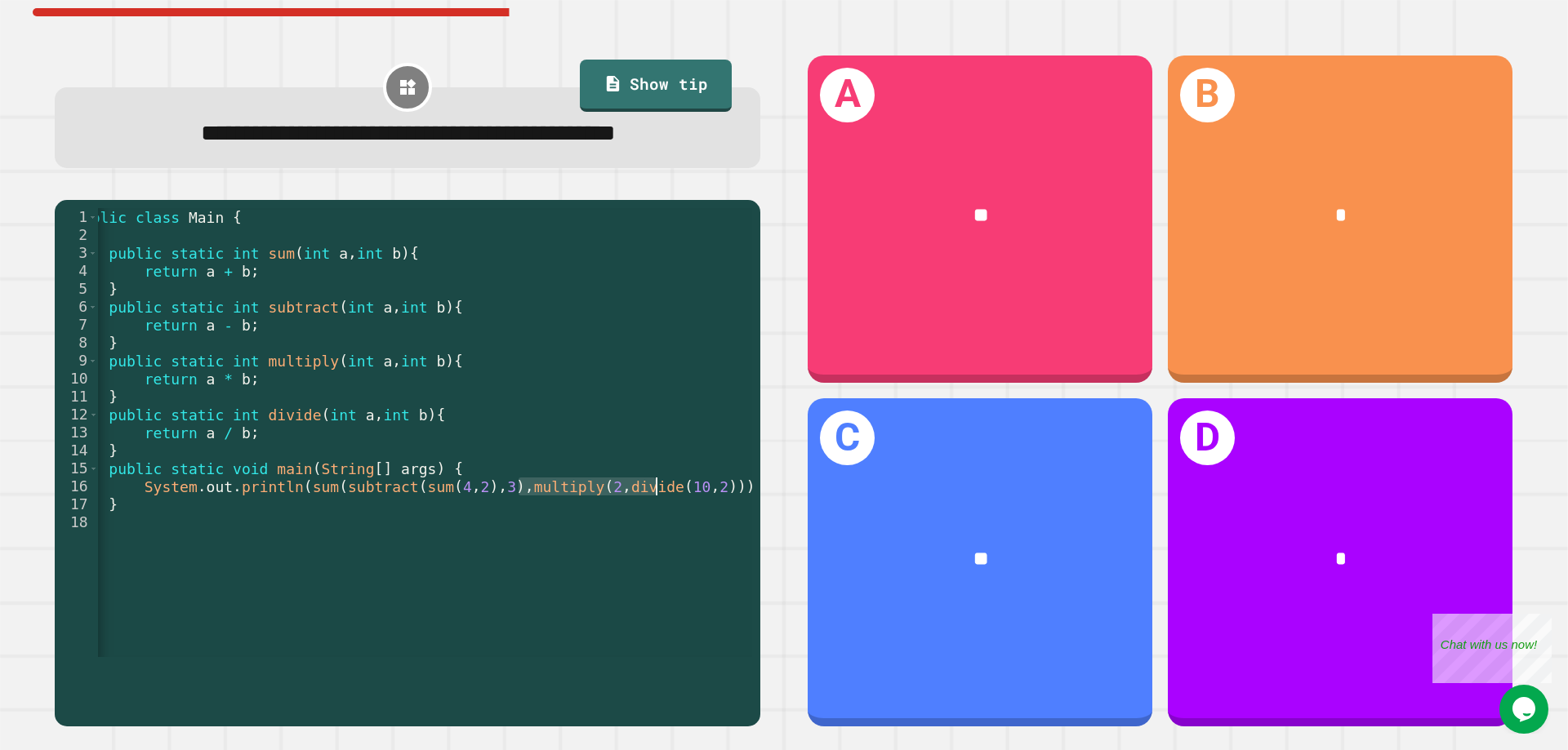
click at [530, 532] on div "public class Main { public static int sum ( int a , int b ) { return a + b ; } …" at bounding box center [425, 432] width 654 height 449
click at [530, 536] on div "public class Main { public static int sum ( int a , int b ) { return a + b ; } …" at bounding box center [412, 450] width 686 height 484
click at [398, 534] on div "public class Main { public static int sum ( int a , int b ) { return a + b ; } …" at bounding box center [412, 450] width 686 height 484
click at [440, 535] on div "public class Main { public static int sum ( int a , int b ) { return a + b ; } …" at bounding box center [412, 450] width 686 height 484
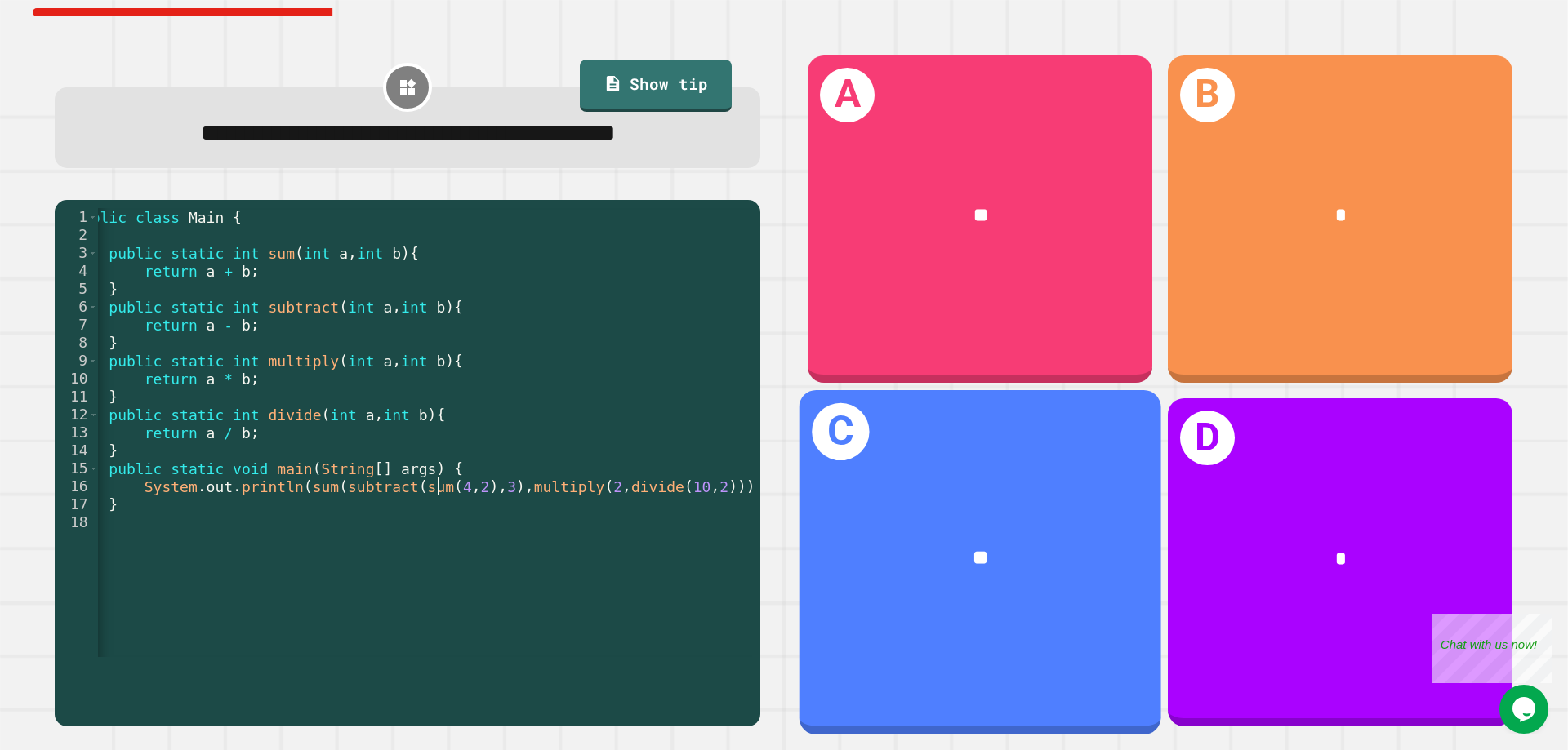
click at [881, 521] on div "**" at bounding box center [980, 558] width 361 height 111
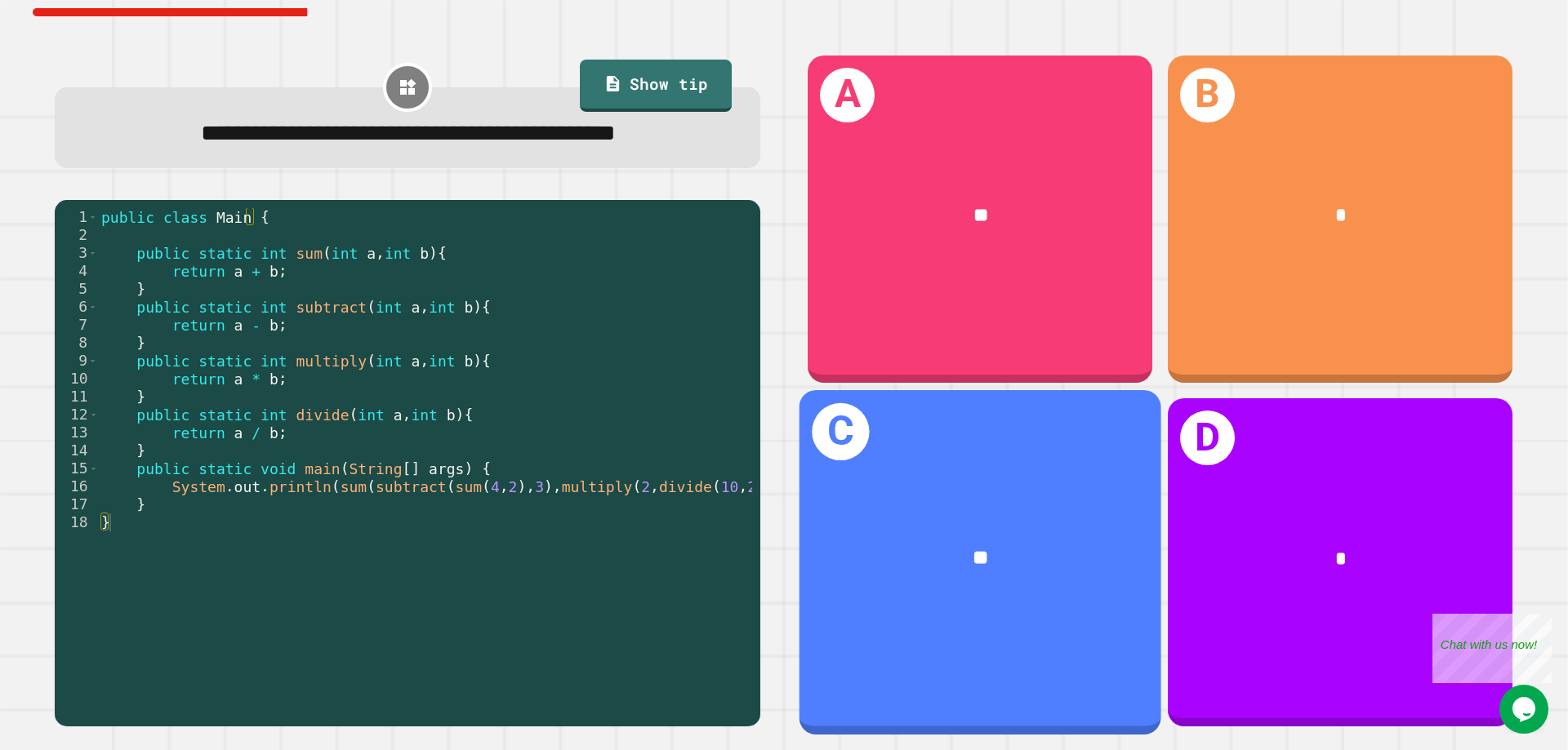
click at [900, 479] on div "C **" at bounding box center [980, 563] width 361 height 345
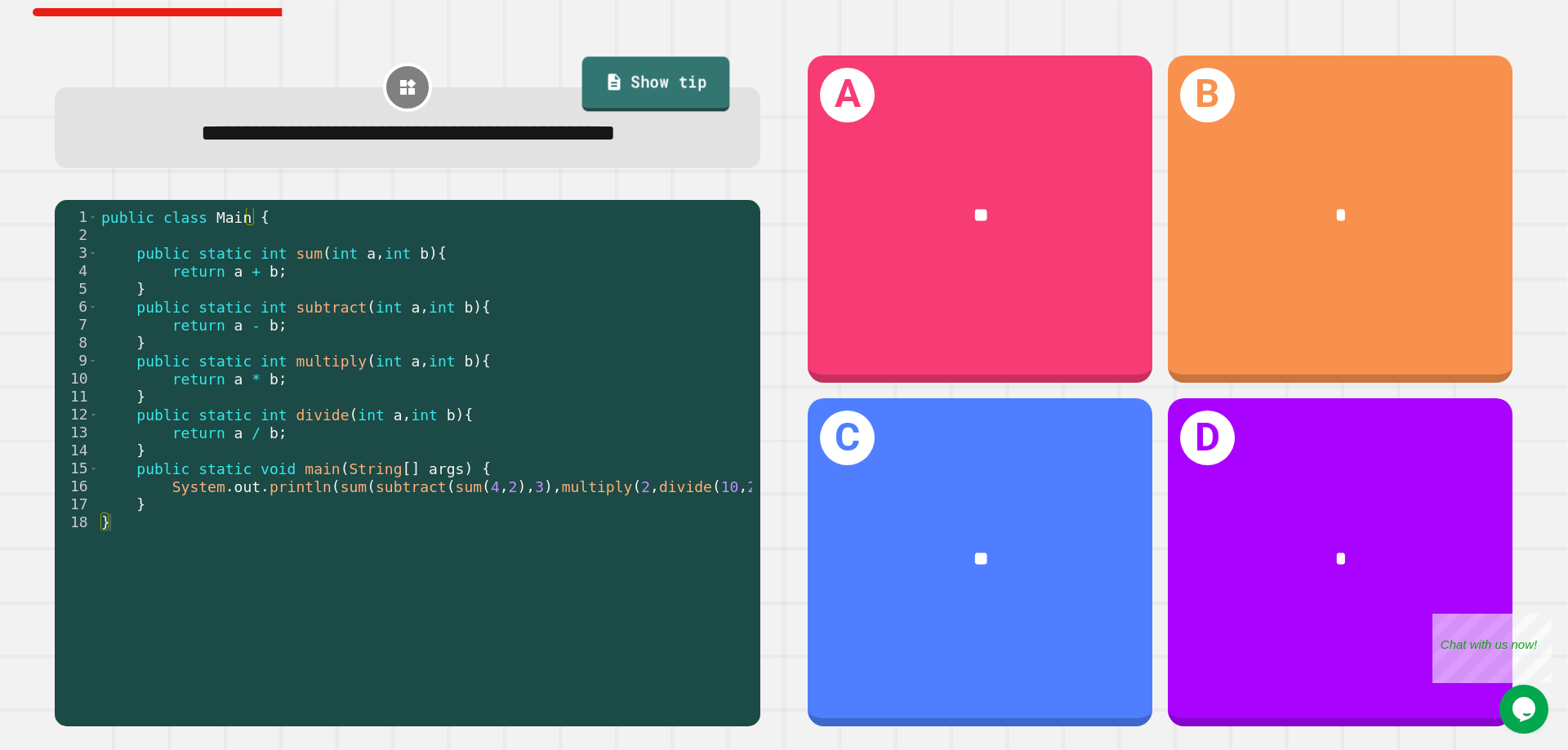
click at [696, 95] on link "Show tip" at bounding box center [655, 84] width 147 height 54
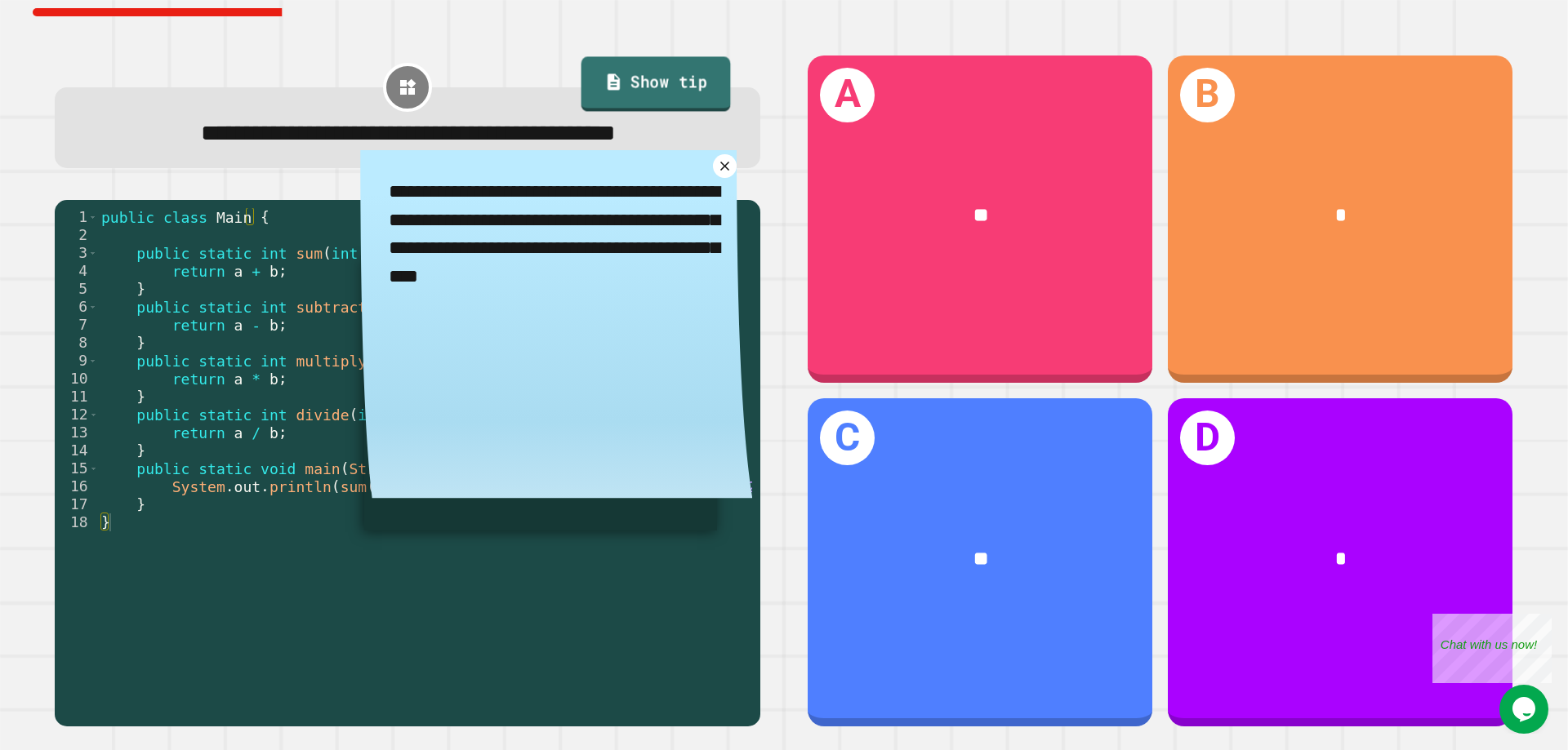
type textarea "*"
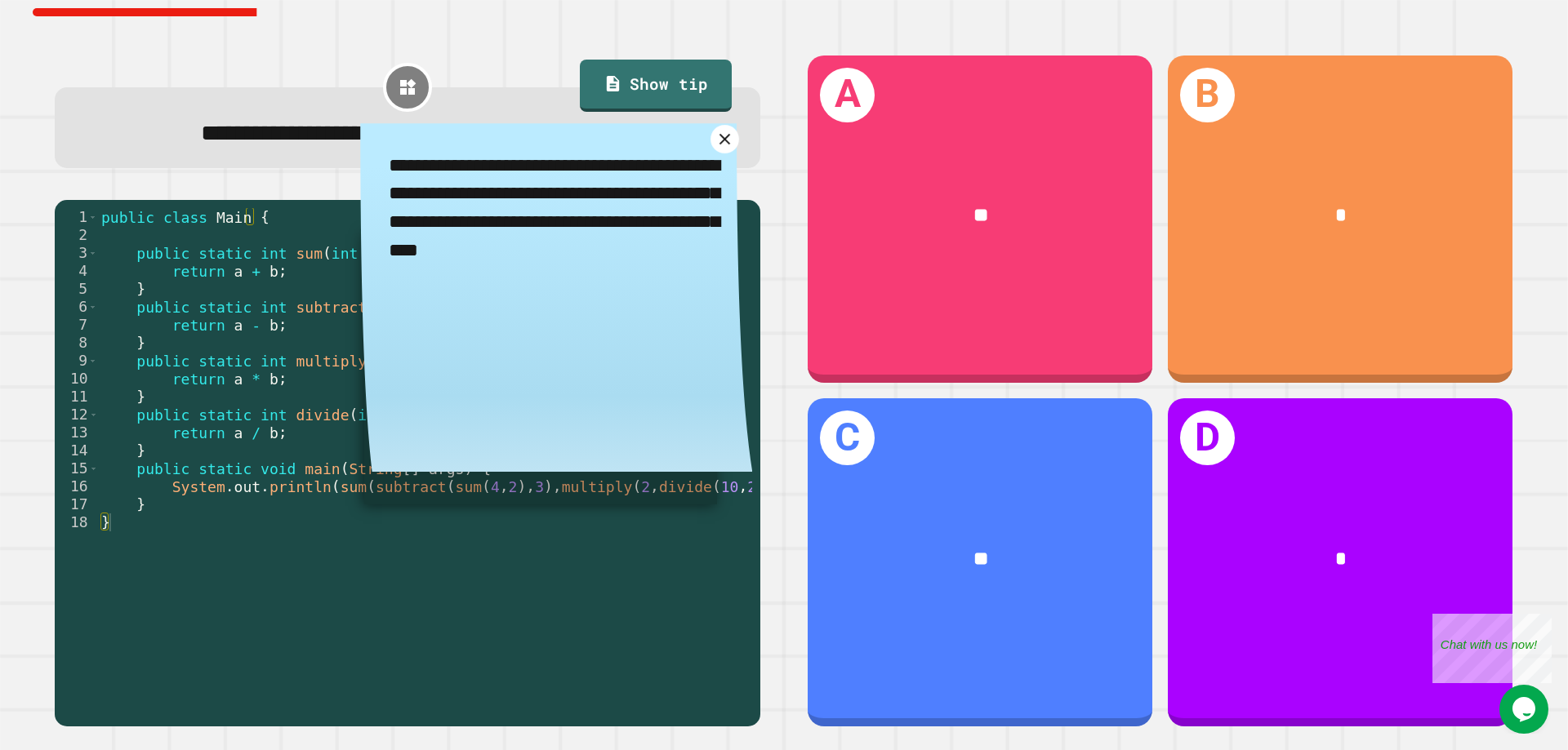
click at [724, 153] on link at bounding box center [724, 139] width 28 height 28
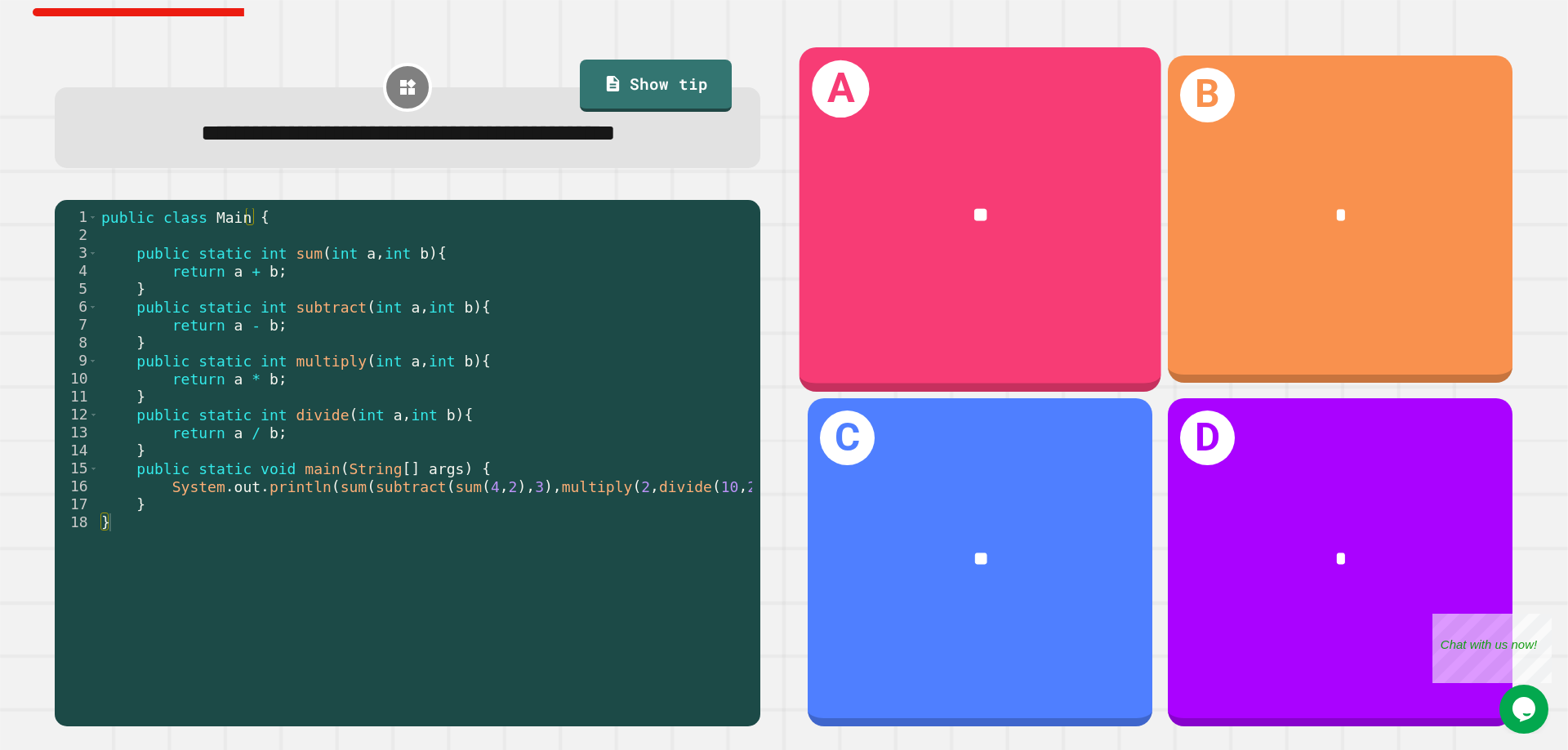
click at [994, 467] on div "C **" at bounding box center [980, 562] width 345 height 328
click at [992, 303] on div "A **" at bounding box center [980, 220] width 361 height 345
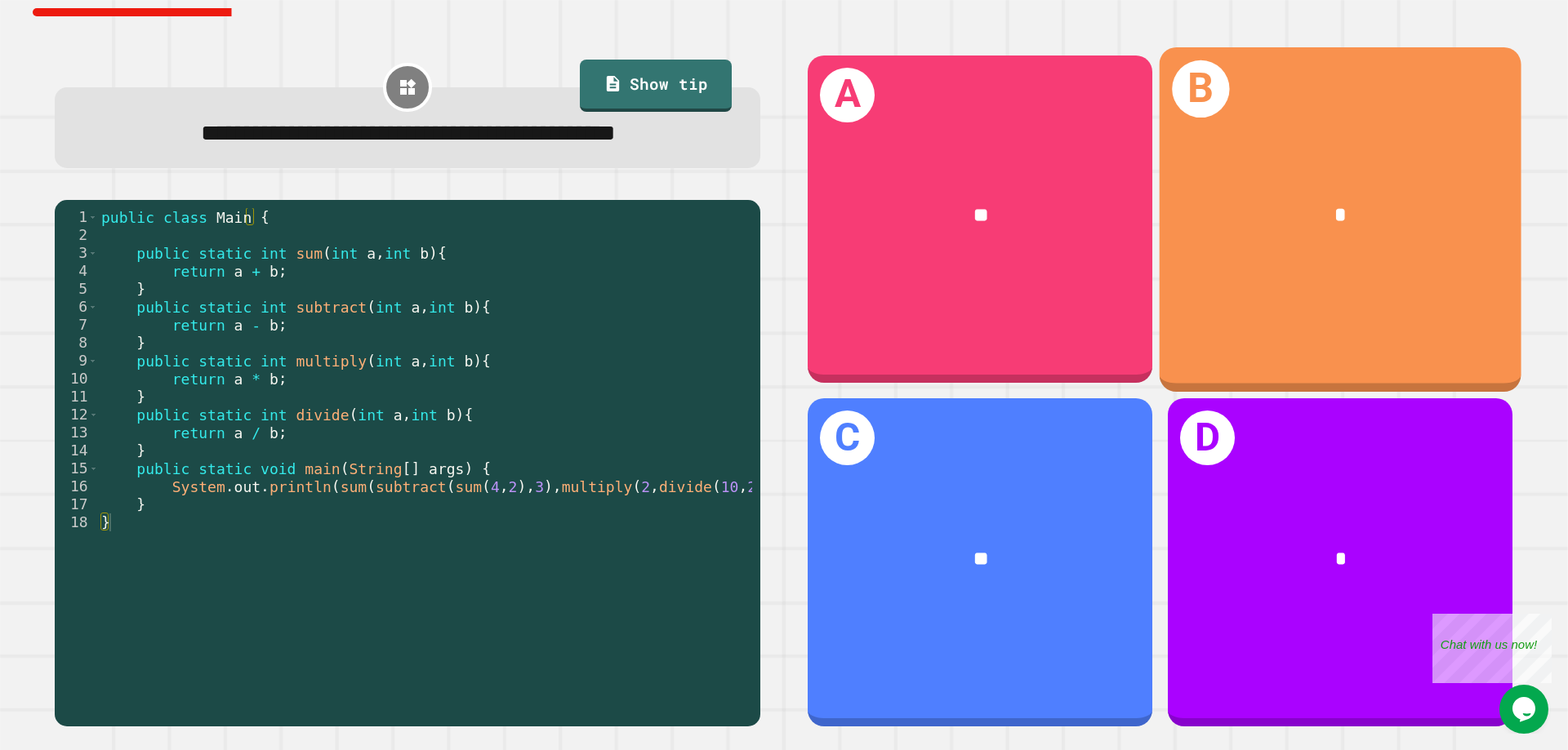
click at [1289, 506] on div "*" at bounding box center [1340, 558] width 345 height 105
click at [1283, 317] on div "B *" at bounding box center [1340, 220] width 361 height 345
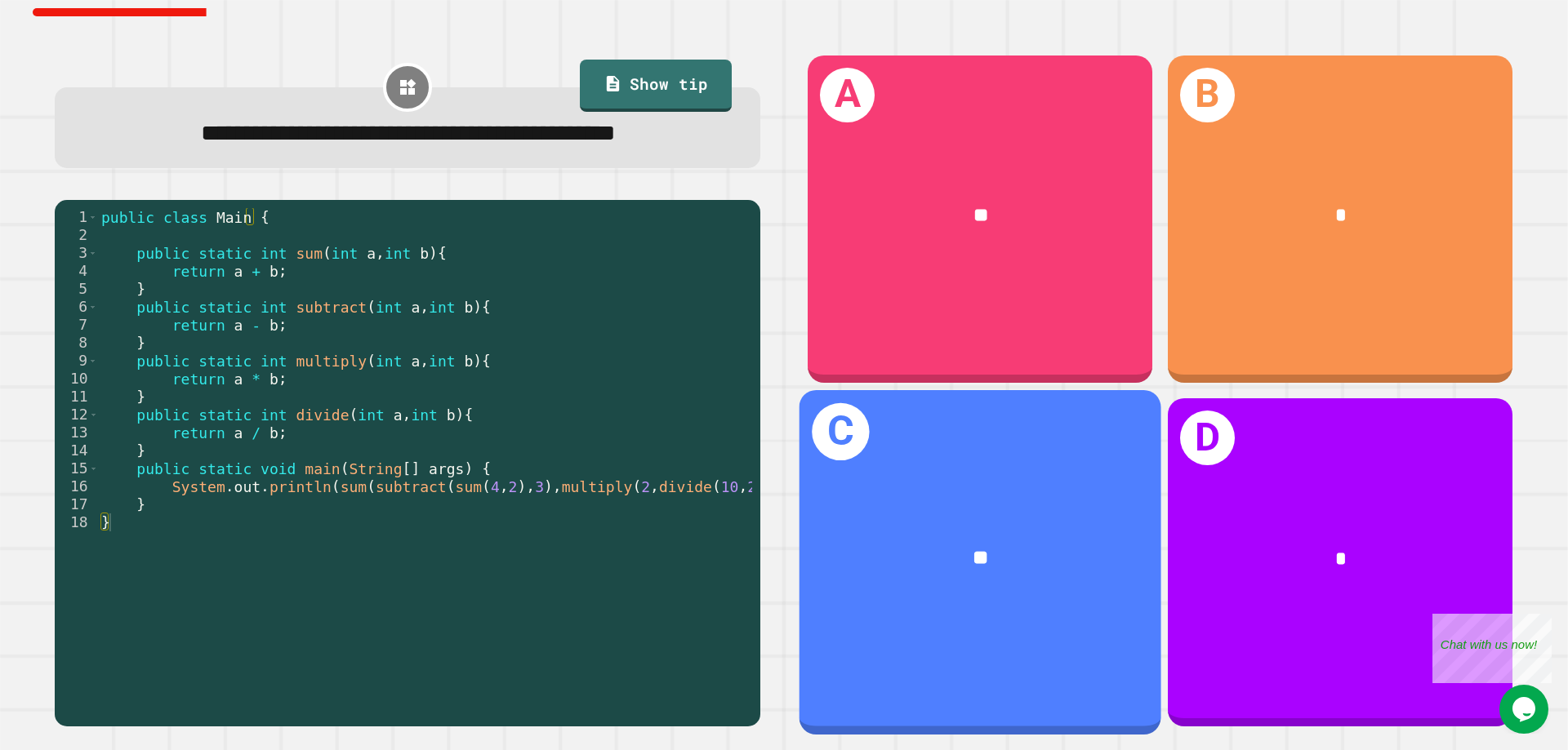
click at [989, 578] on div "**" at bounding box center [980, 558] width 361 height 111
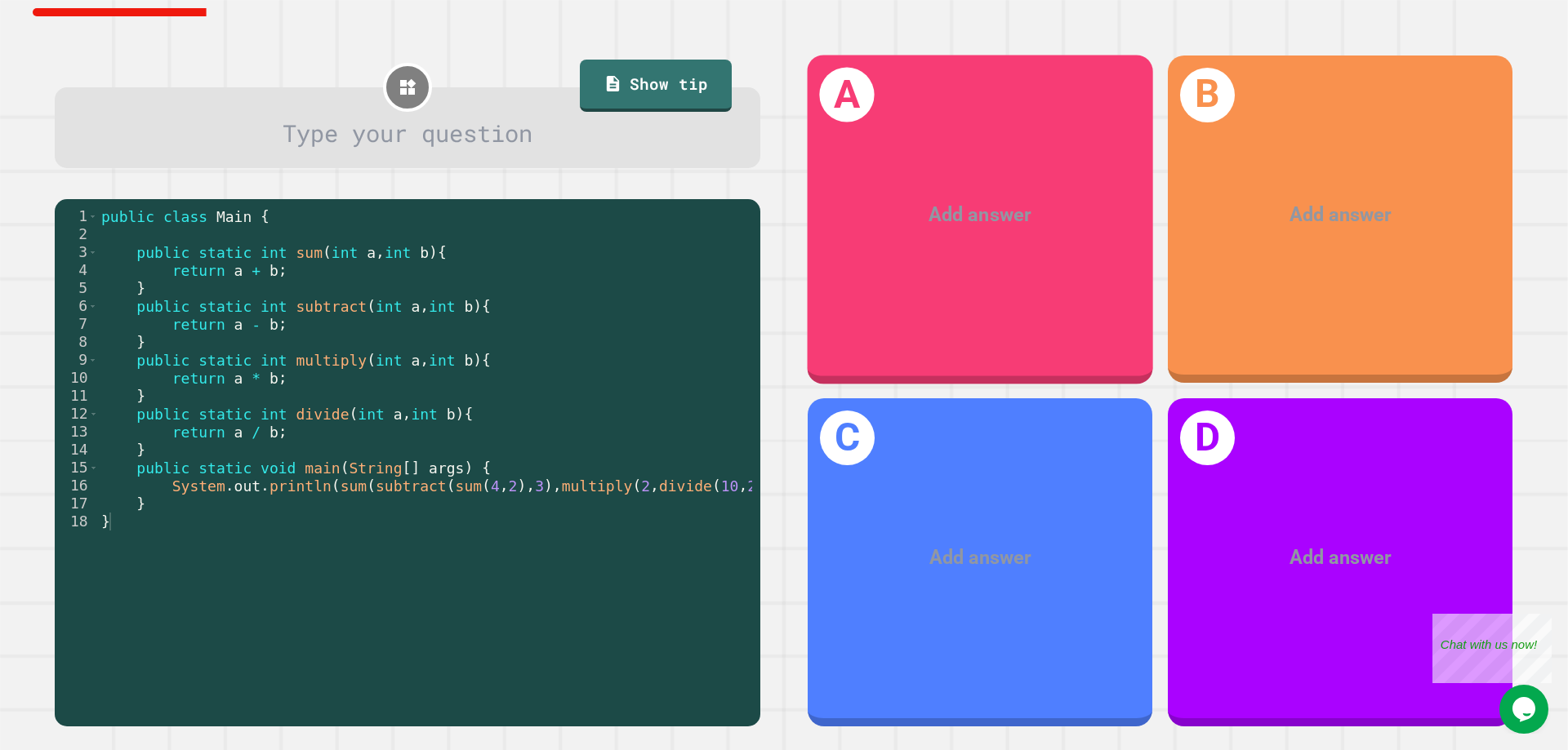
click at [862, 233] on div "Add answer" at bounding box center [980, 215] width 346 height 105
click at [830, 576] on div "Add answer" at bounding box center [980, 559] width 345 height 105
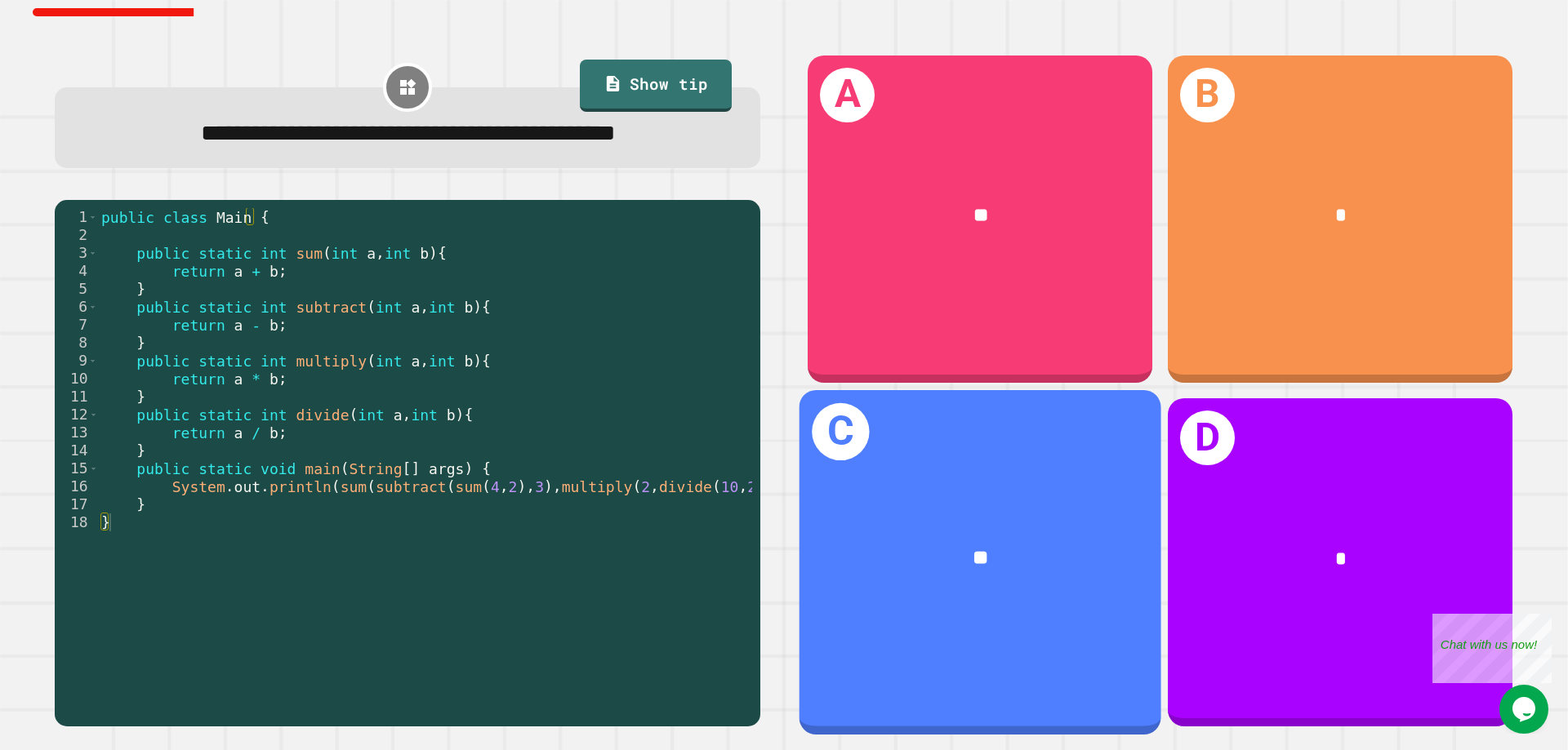
click at [1029, 501] on div "C **" at bounding box center [980, 563] width 361 height 345
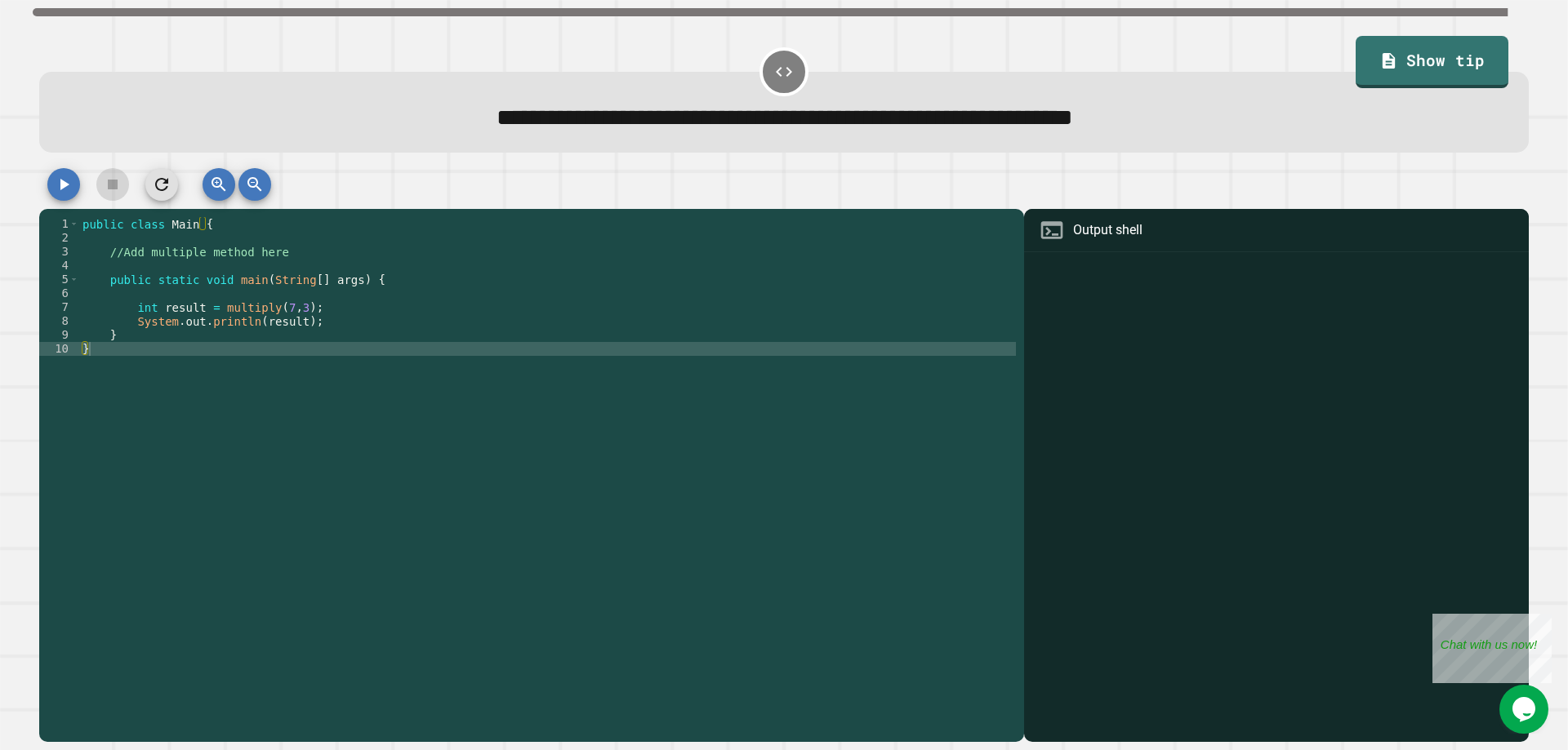
type textarea "**********"
click at [318, 333] on div "public class Main { //Add multiple method here public static void main ( String…" at bounding box center [548, 481] width 937 height 528
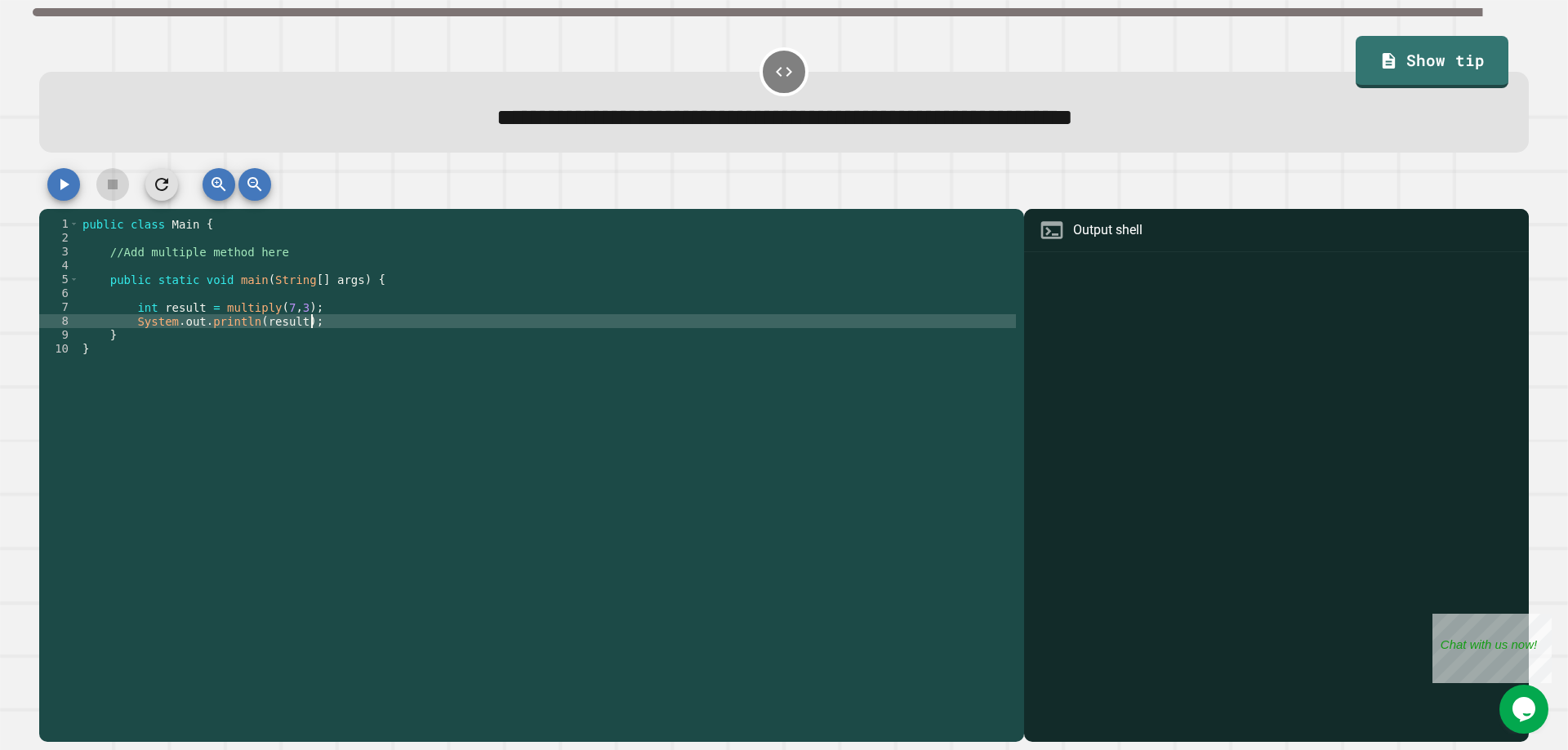
click at [221, 297] on div "public class Main { //Add multiple method here public static void main ( String…" at bounding box center [548, 481] width 937 height 528
click at [348, 327] on div "public class Main { //Add multiple method here public static void main ( String…" at bounding box center [548, 481] width 937 height 528
drag, startPoint x: 300, startPoint y: 327, endPoint x: 256, endPoint y: 327, distance: 44.0
click at [256, 327] on div "public class Main { //Add multiple method here public static void main ( String…" at bounding box center [548, 481] width 937 height 528
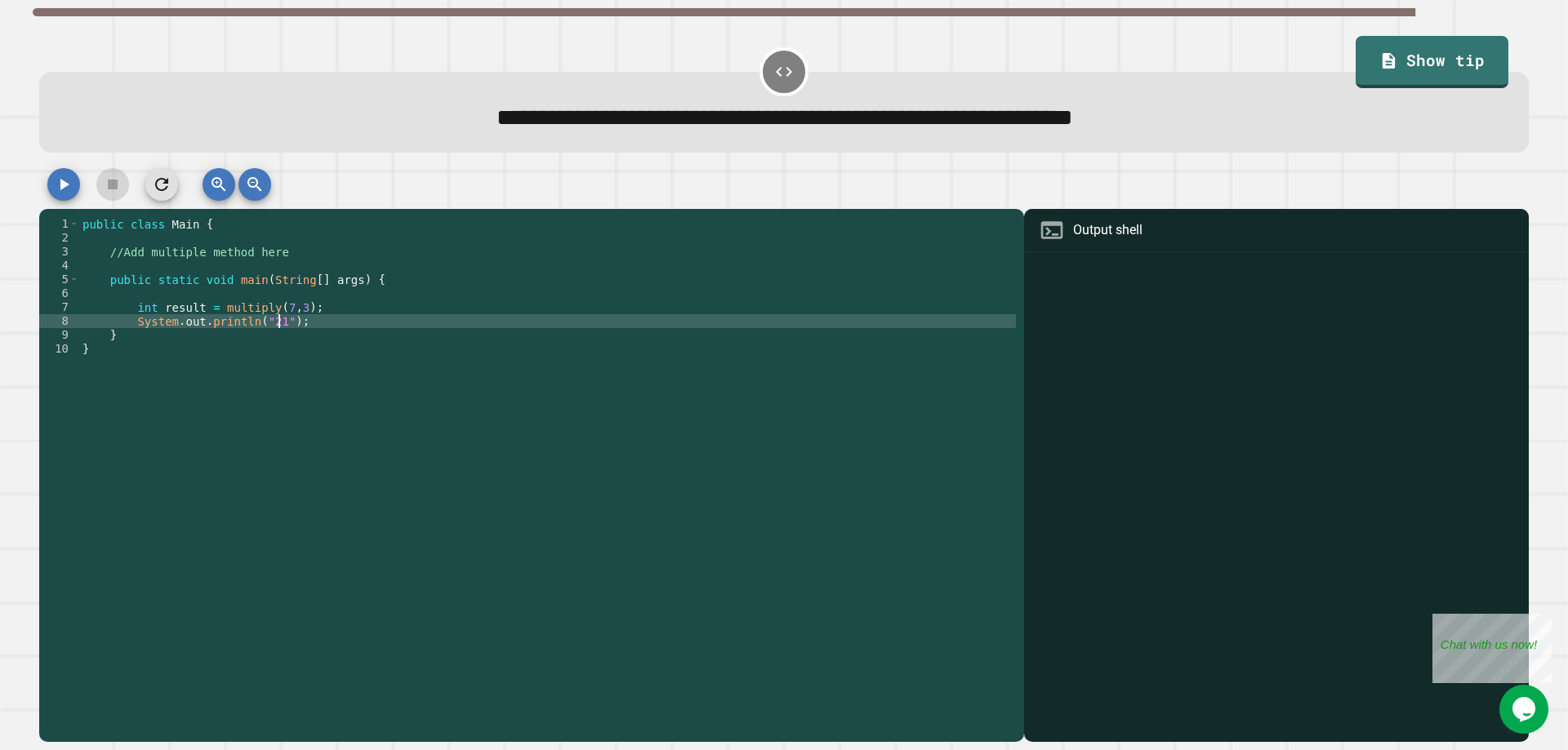
click at [84, 197] on div at bounding box center [783, 188] width 1490 height 41
click at [76, 197] on button "button" at bounding box center [64, 184] width 33 height 33
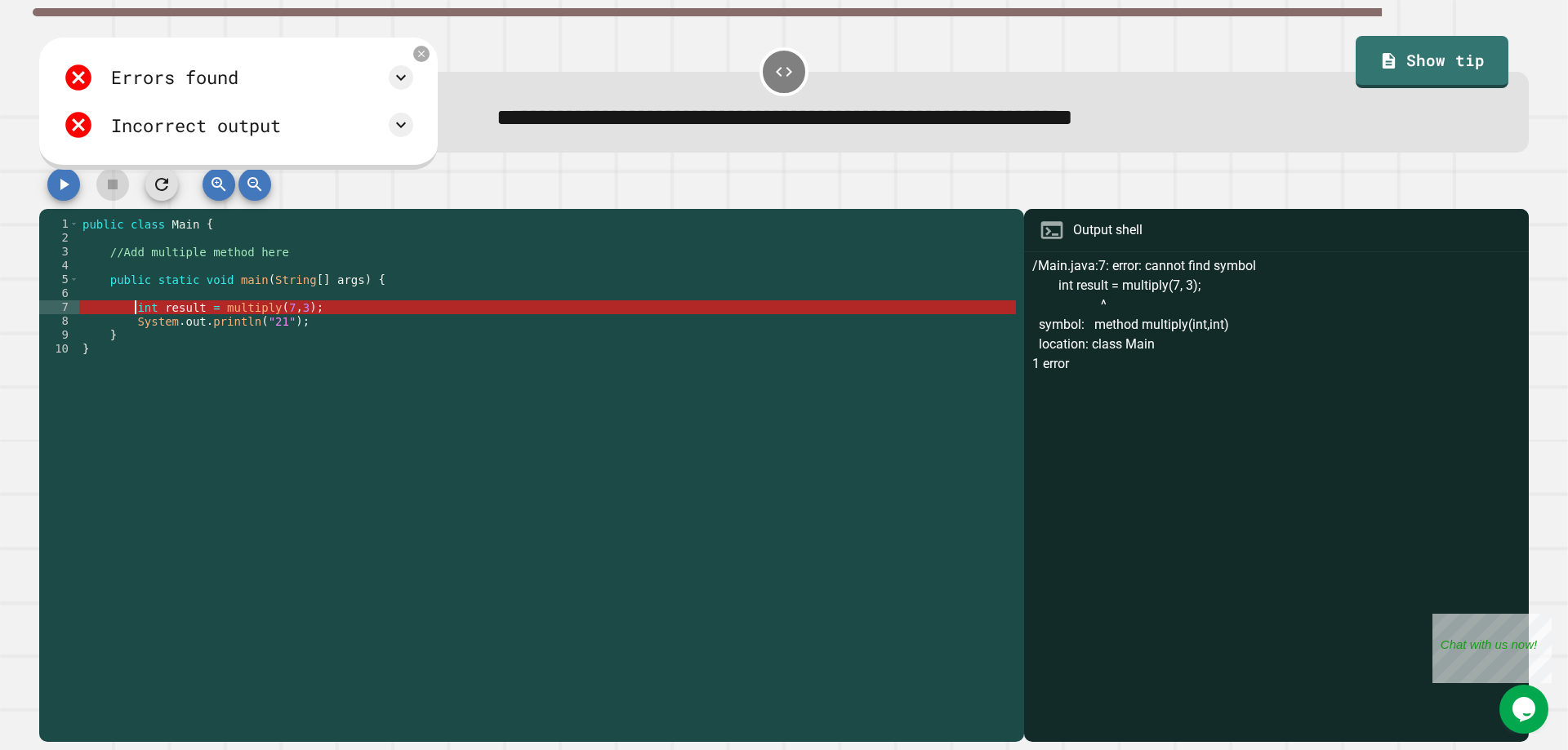
click at [135, 309] on div "public class Main { //Add multiple method here public static void main ( String…" at bounding box center [548, 481] width 937 height 528
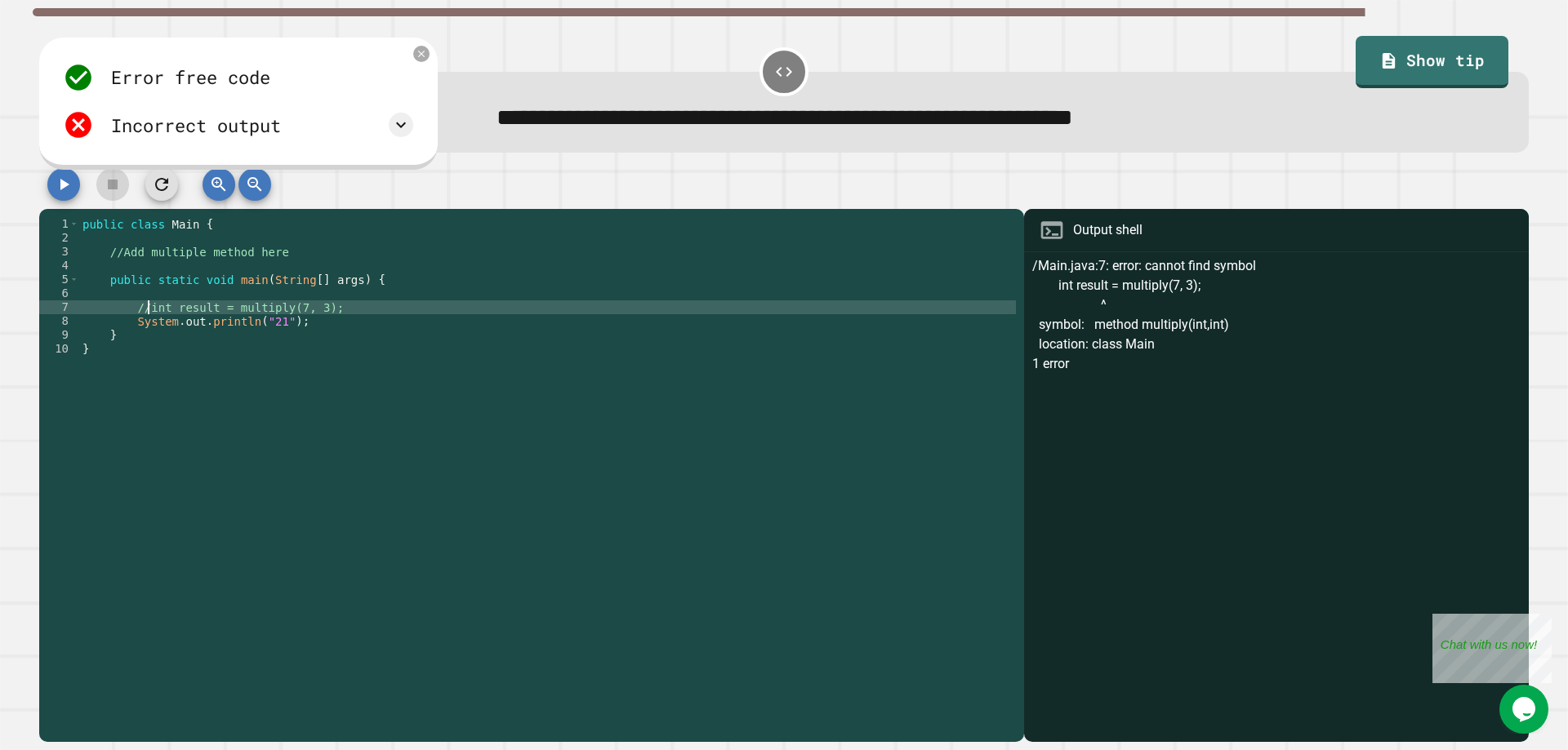
scroll to position [0, 4]
type textarea "**********"
click at [76, 184] on button "button" at bounding box center [64, 184] width 33 height 33
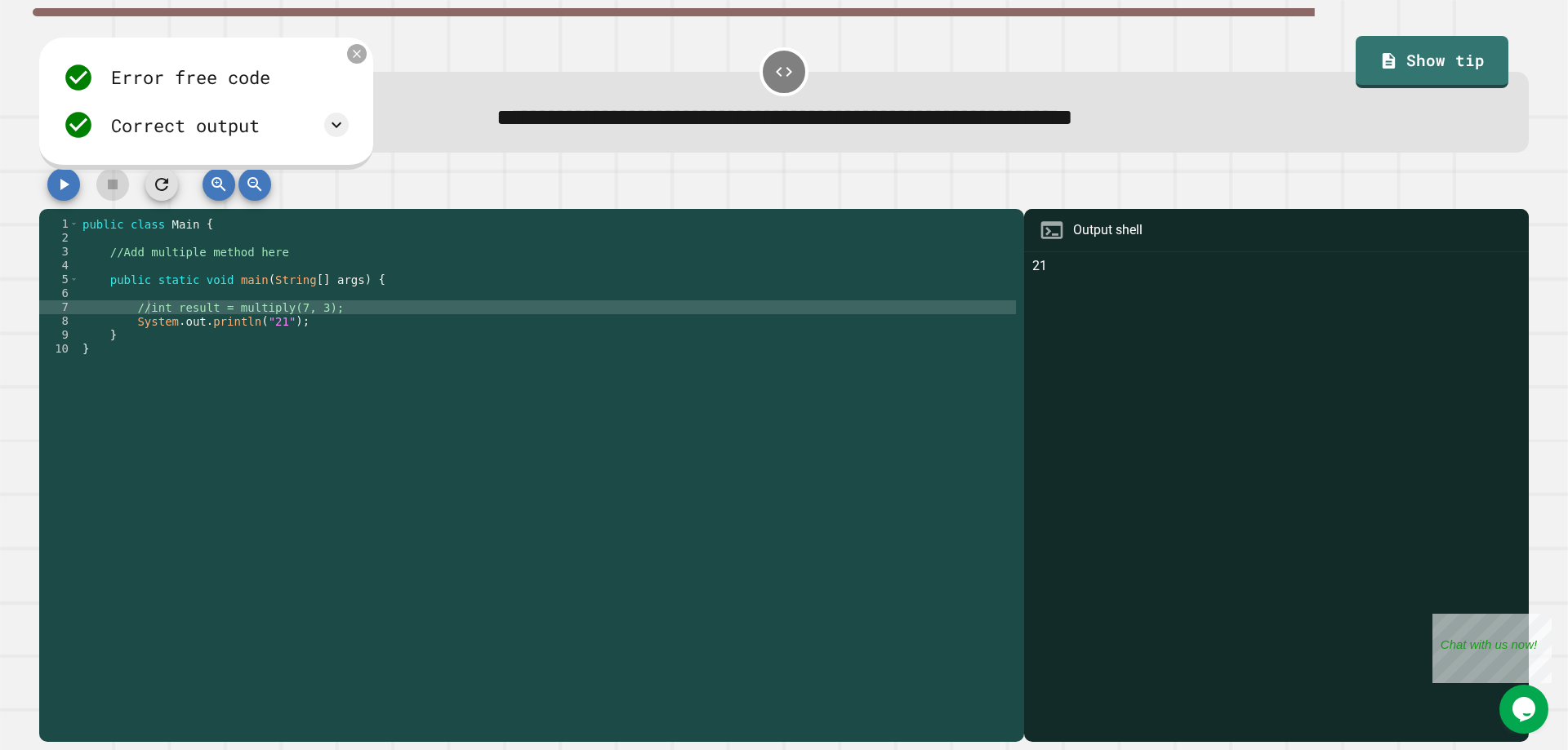
click at [363, 57] on icon at bounding box center [357, 54] width 14 height 14
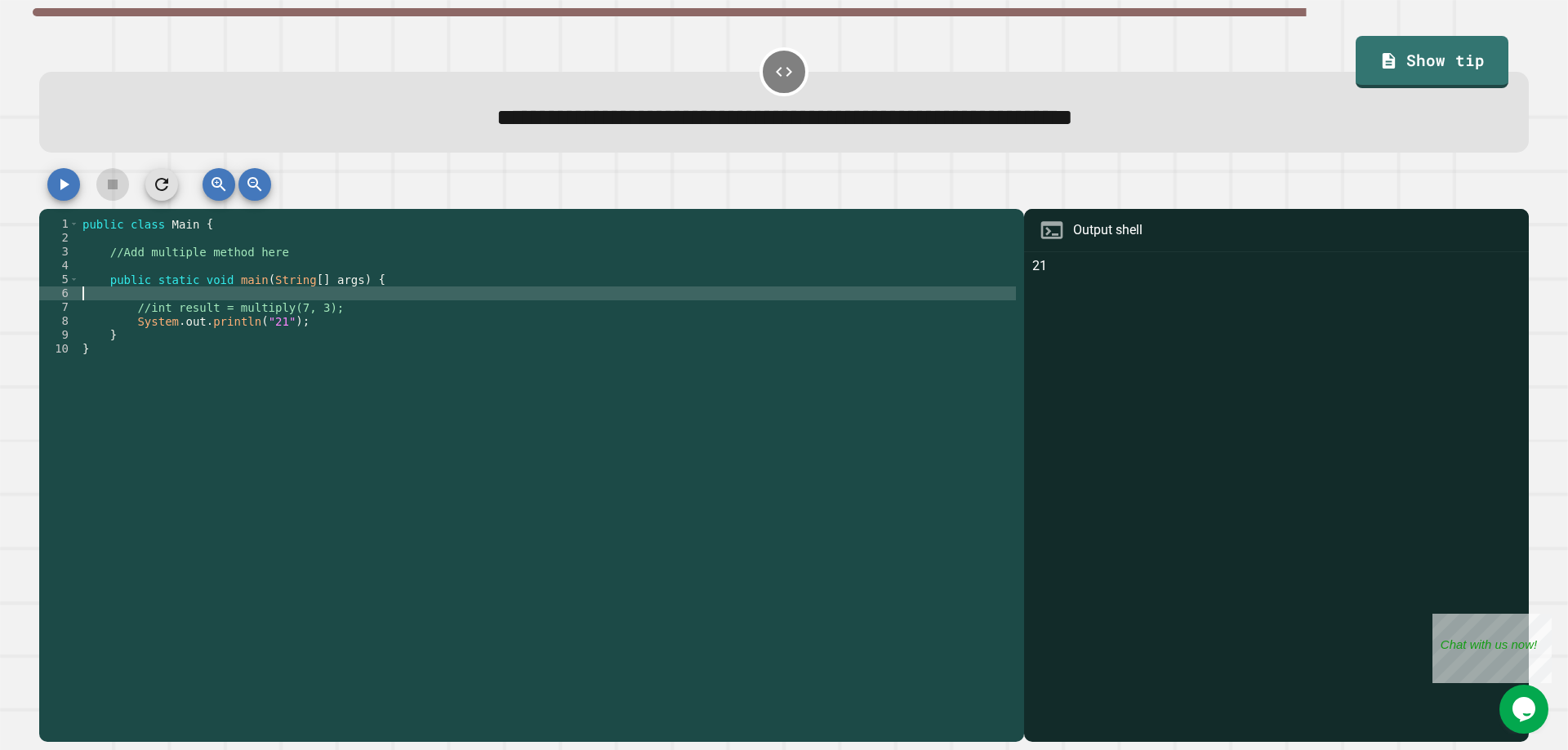
click at [173, 294] on div "public class Main { //Add multiple method here public static void main ( String…" at bounding box center [548, 481] width 937 height 528
type textarea "*"
type textarea "**********"
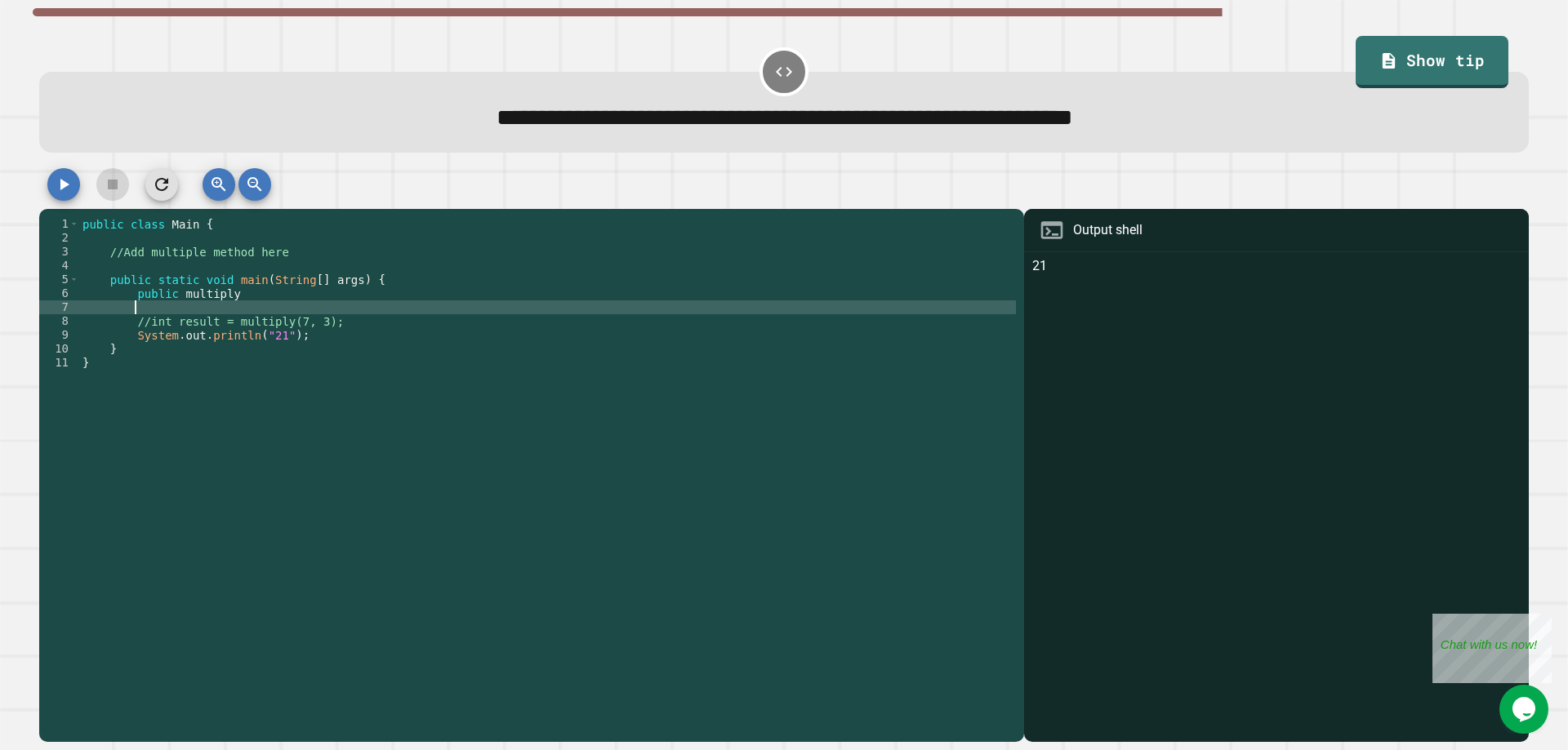
scroll to position [0, 3]
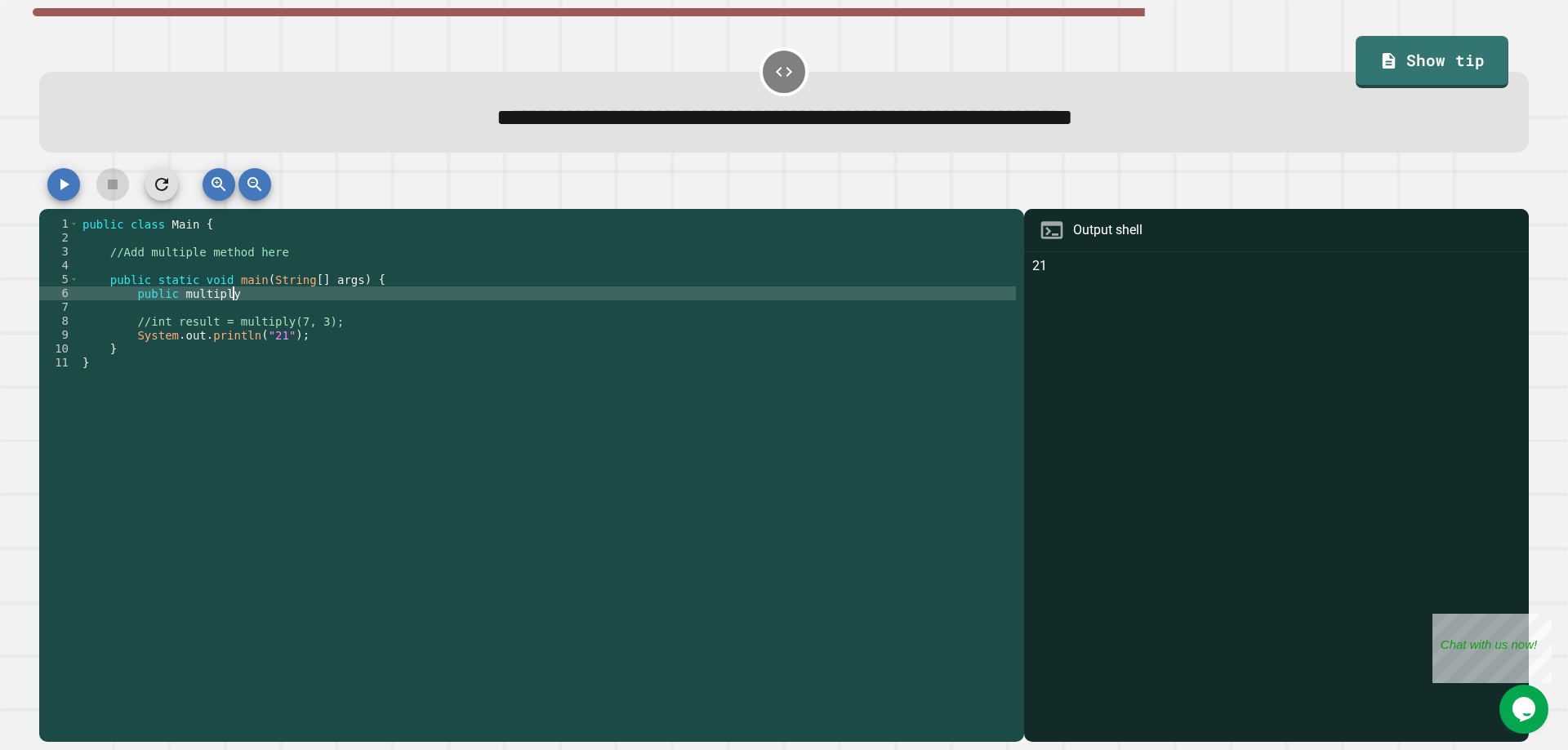
click at [254, 292] on div "public class Main { //Add multiple method here public static void main ( String…" at bounding box center [548, 481] width 937 height 528
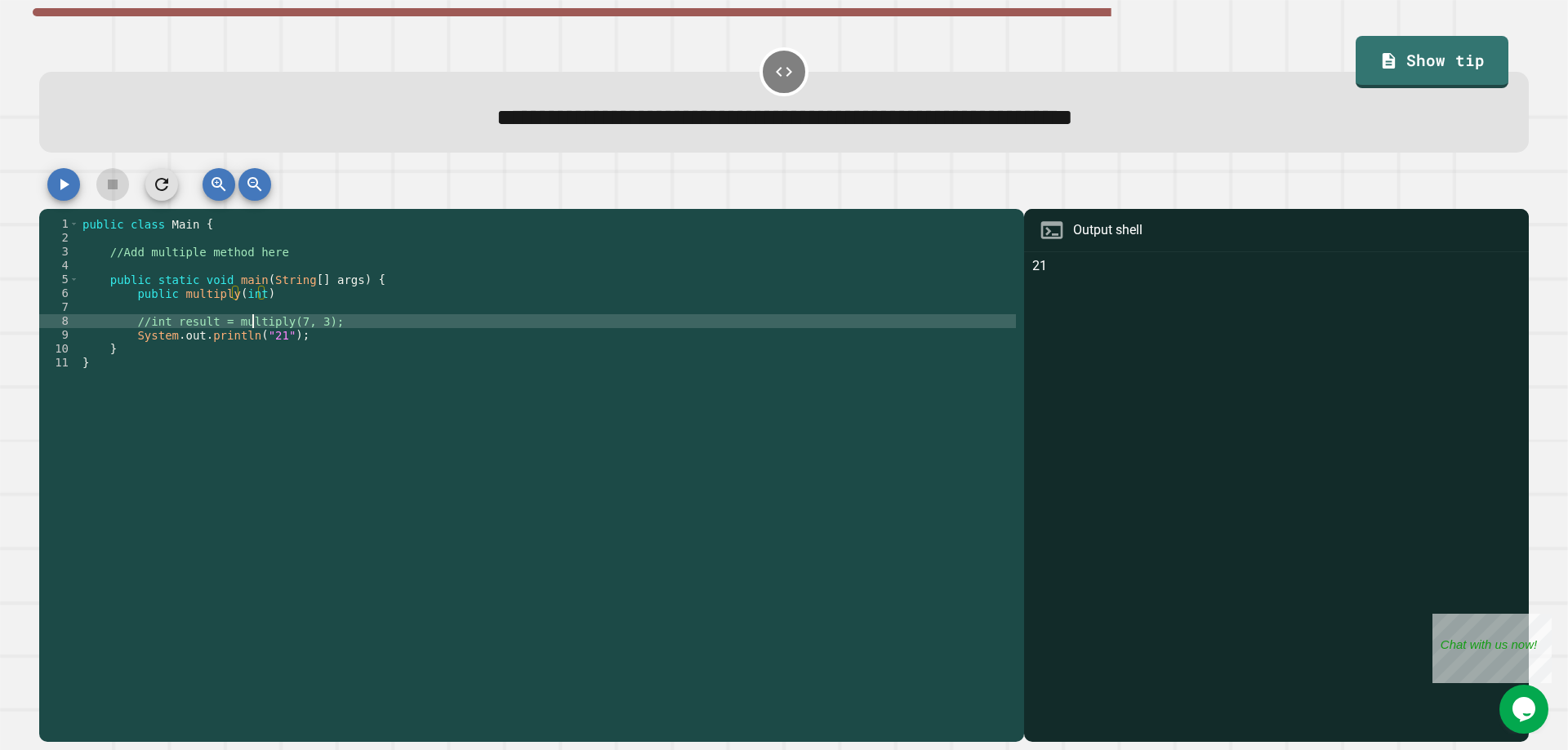
click at [254, 323] on div "public class Main { //Add multiple method here public static void main ( String…" at bounding box center [548, 481] width 937 height 528
type textarea "**********"
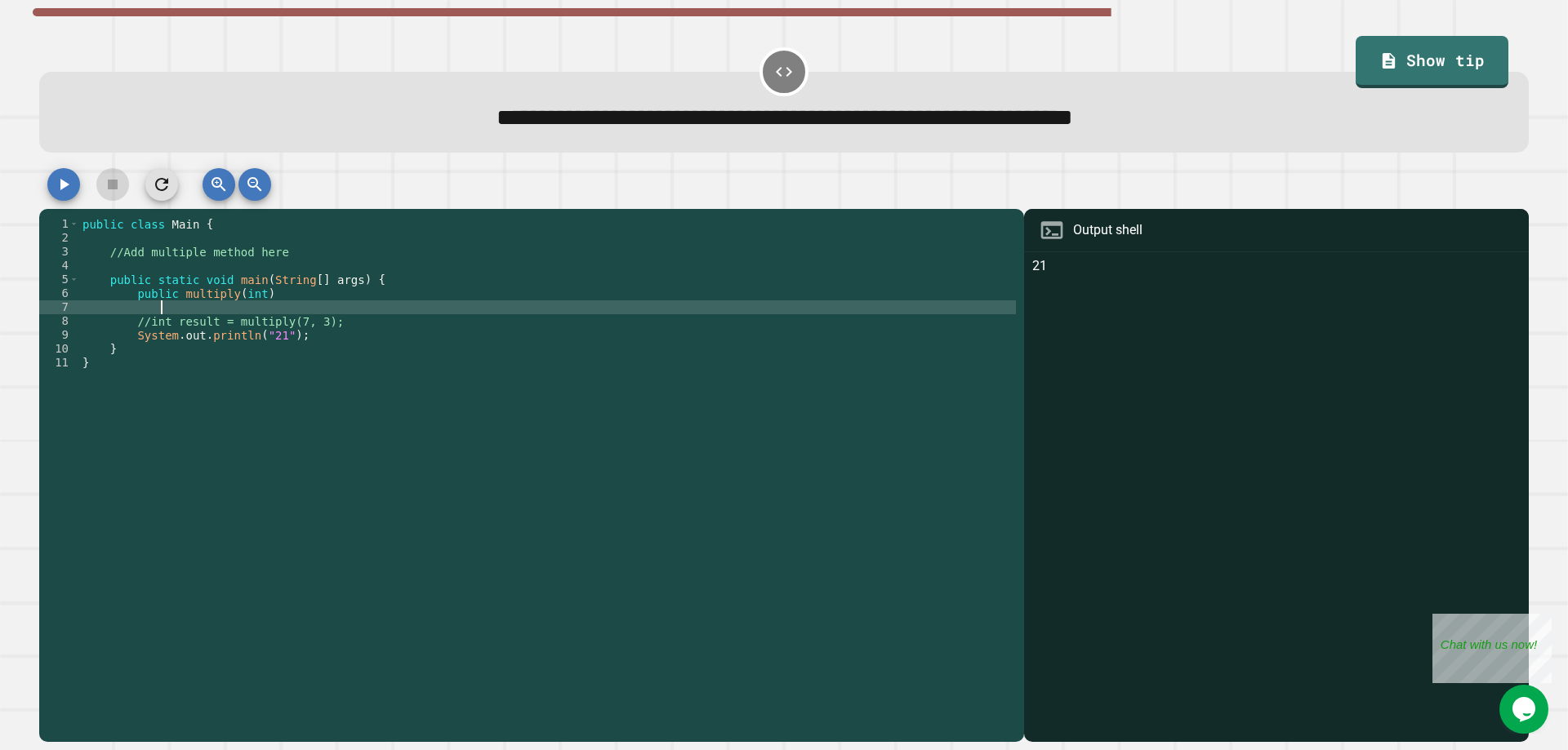
click at [253, 310] on div "public class Main { //Add multiple method here public static void main ( String…" at bounding box center [548, 481] width 937 height 528
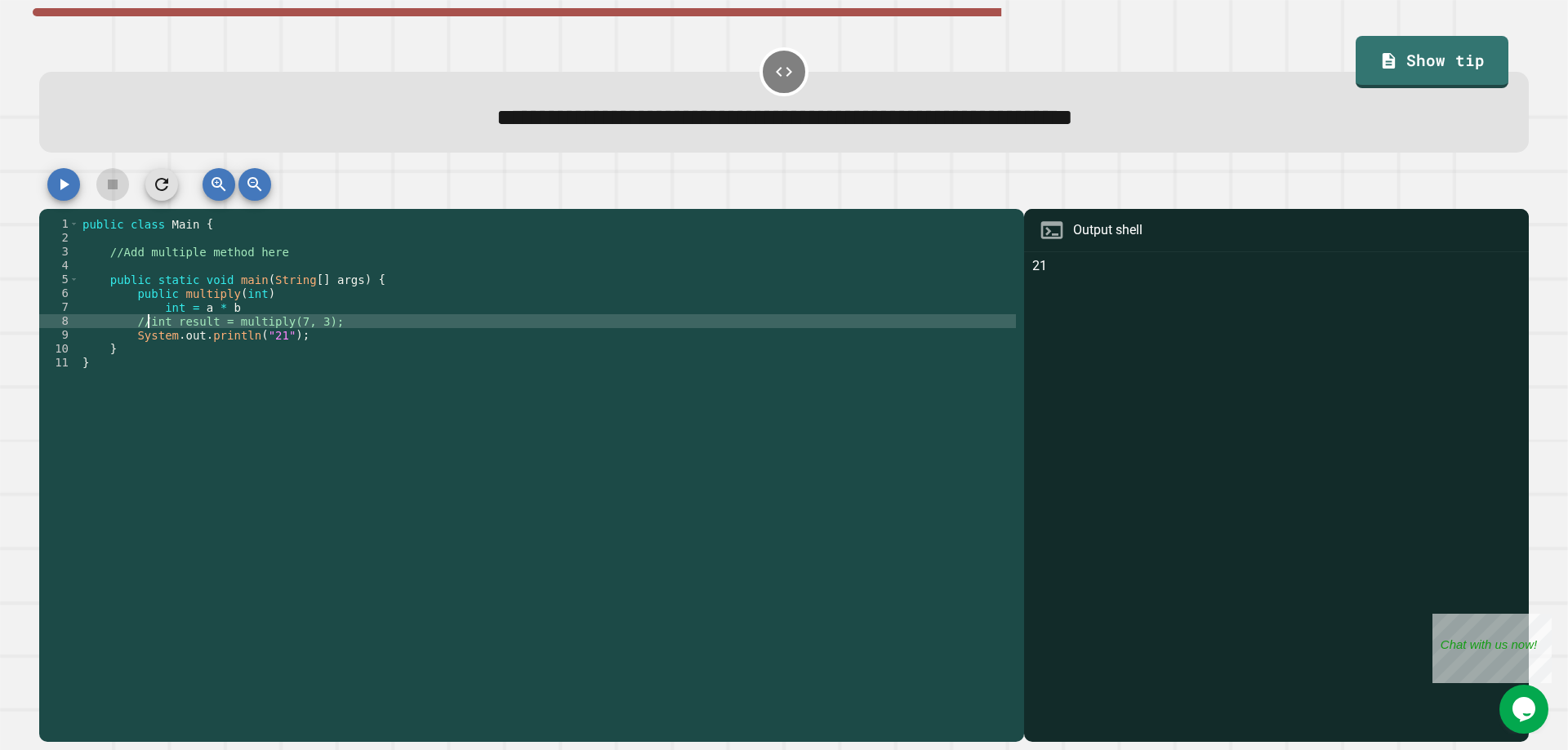
click at [150, 324] on div "public class Main { //Add multiple method here public static void main ( String…" at bounding box center [548, 481] width 937 height 528
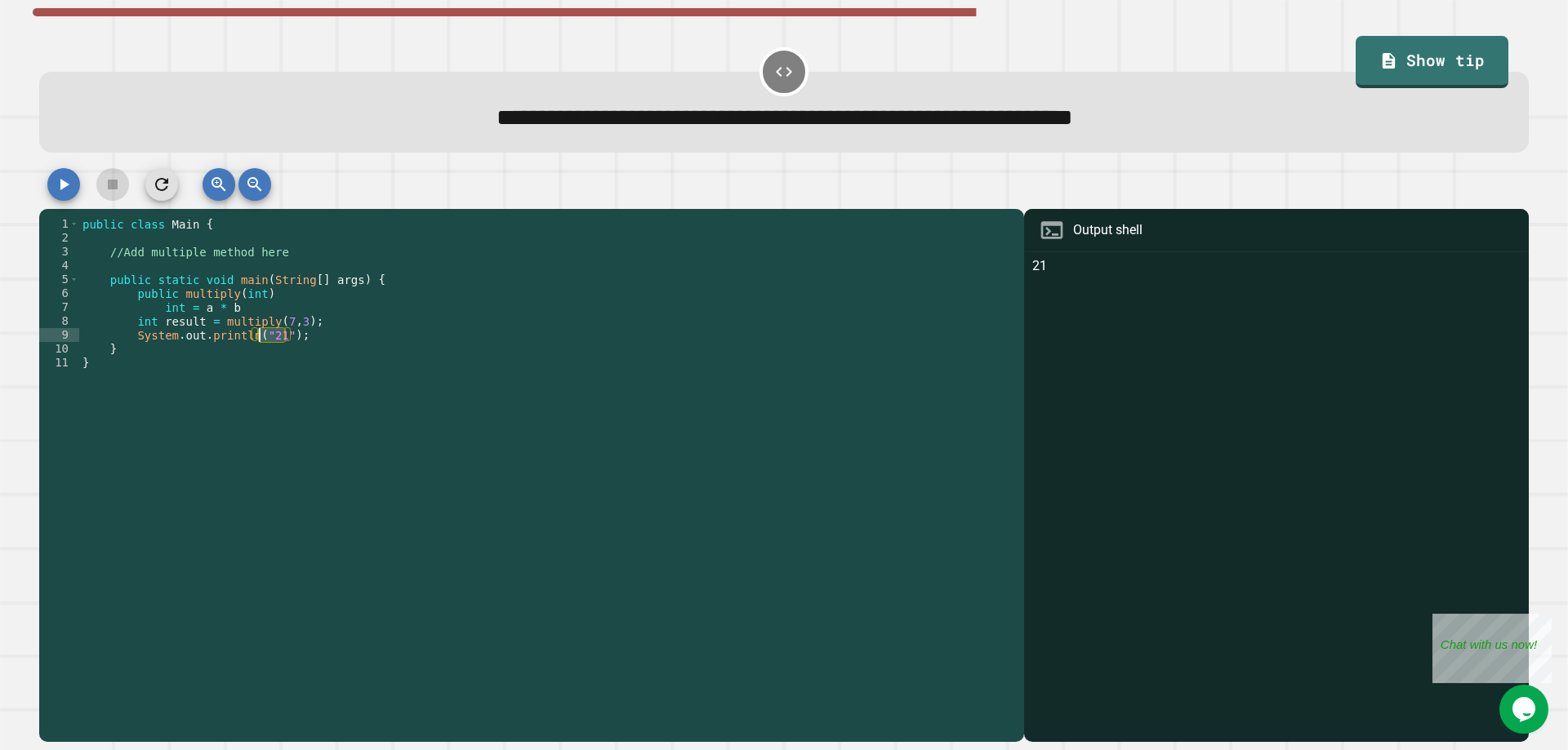
drag, startPoint x: 285, startPoint y: 343, endPoint x: 258, endPoint y: 345, distance: 27.1
click at [258, 345] on div "public class Main { //Add multiple method here public static void main ( String…" at bounding box center [548, 481] width 937 height 528
click at [76, 184] on button "button" at bounding box center [64, 184] width 33 height 33
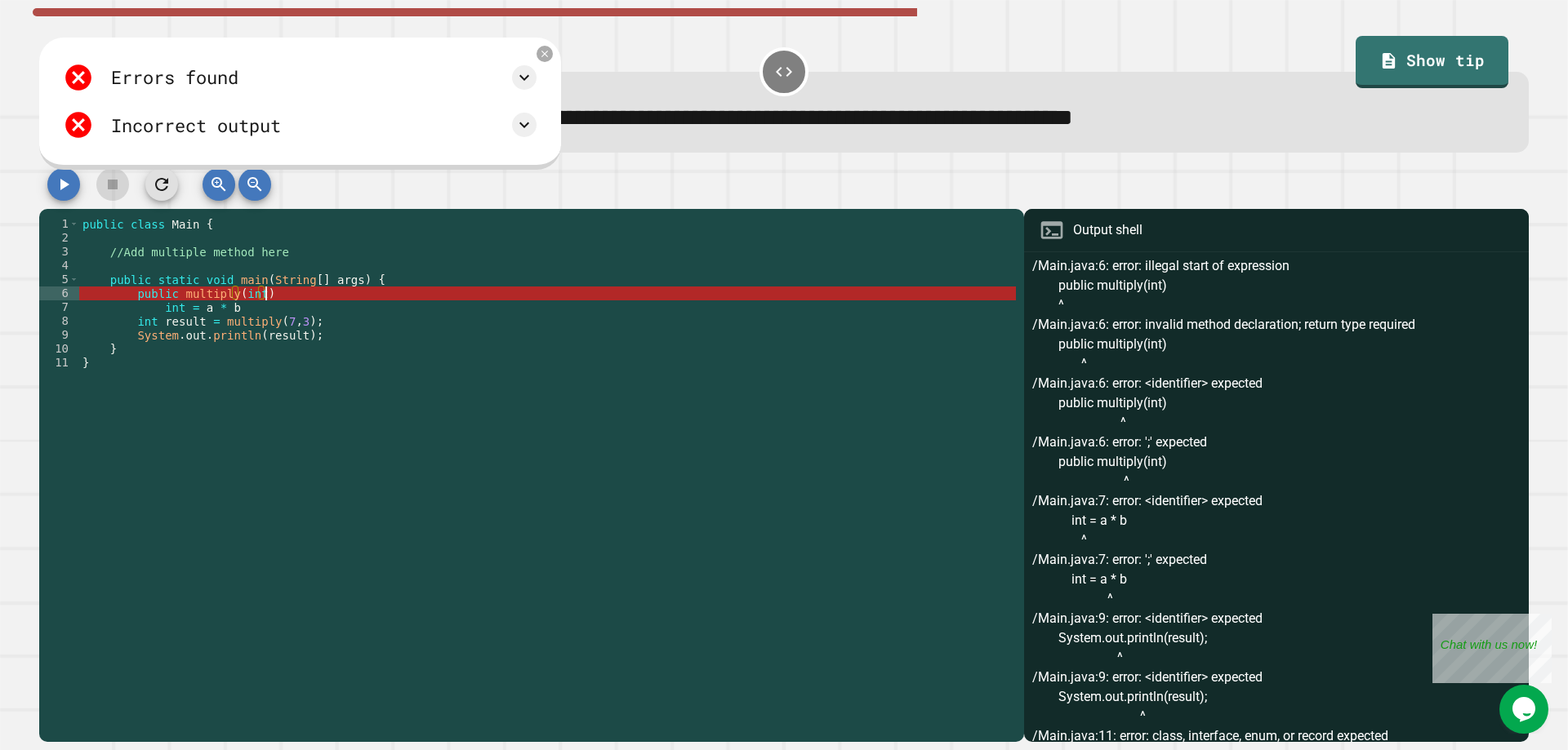
click at [268, 294] on div "public class Main { //Add multiple method here public static void main ( String…" at bounding box center [548, 481] width 937 height 528
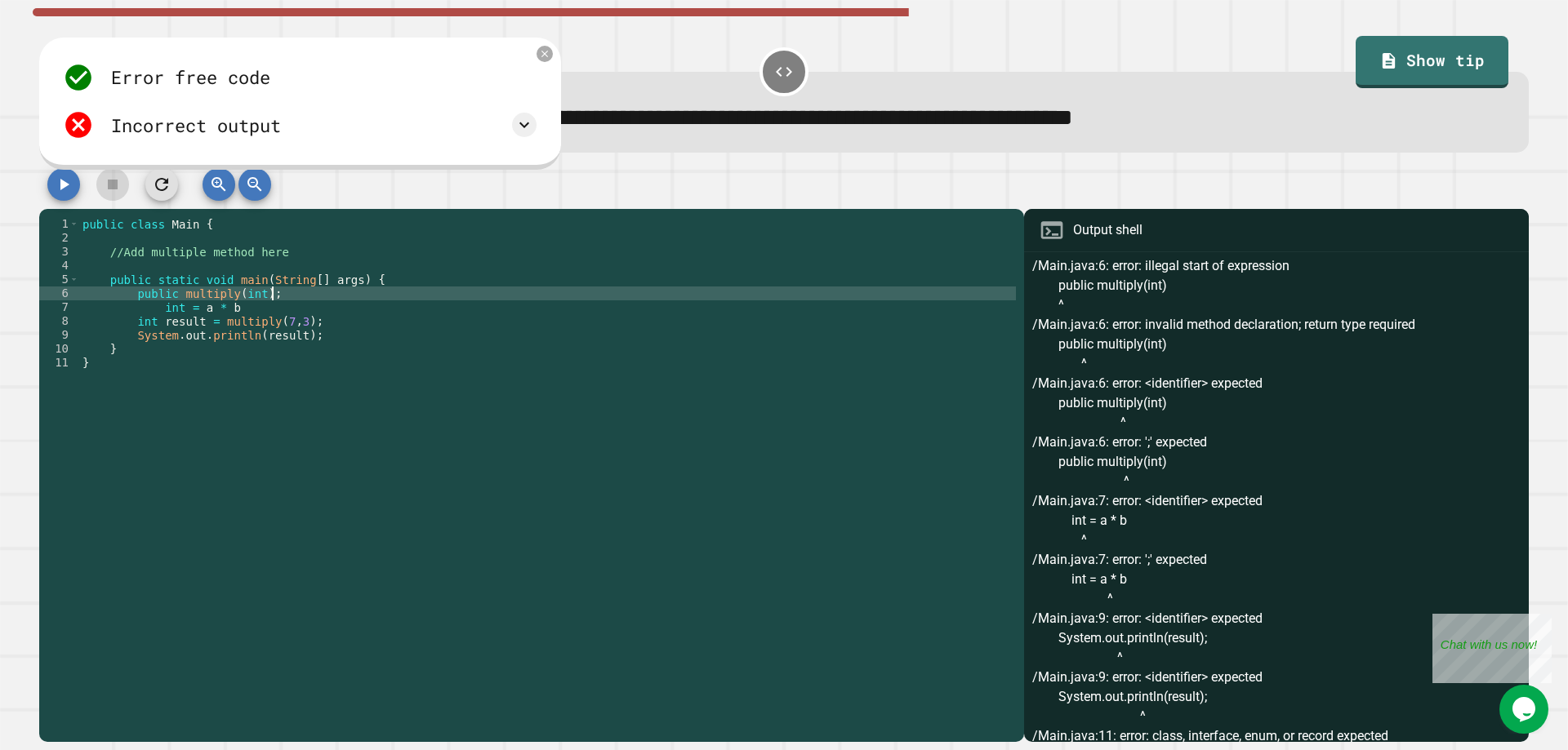
scroll to position [0, 12]
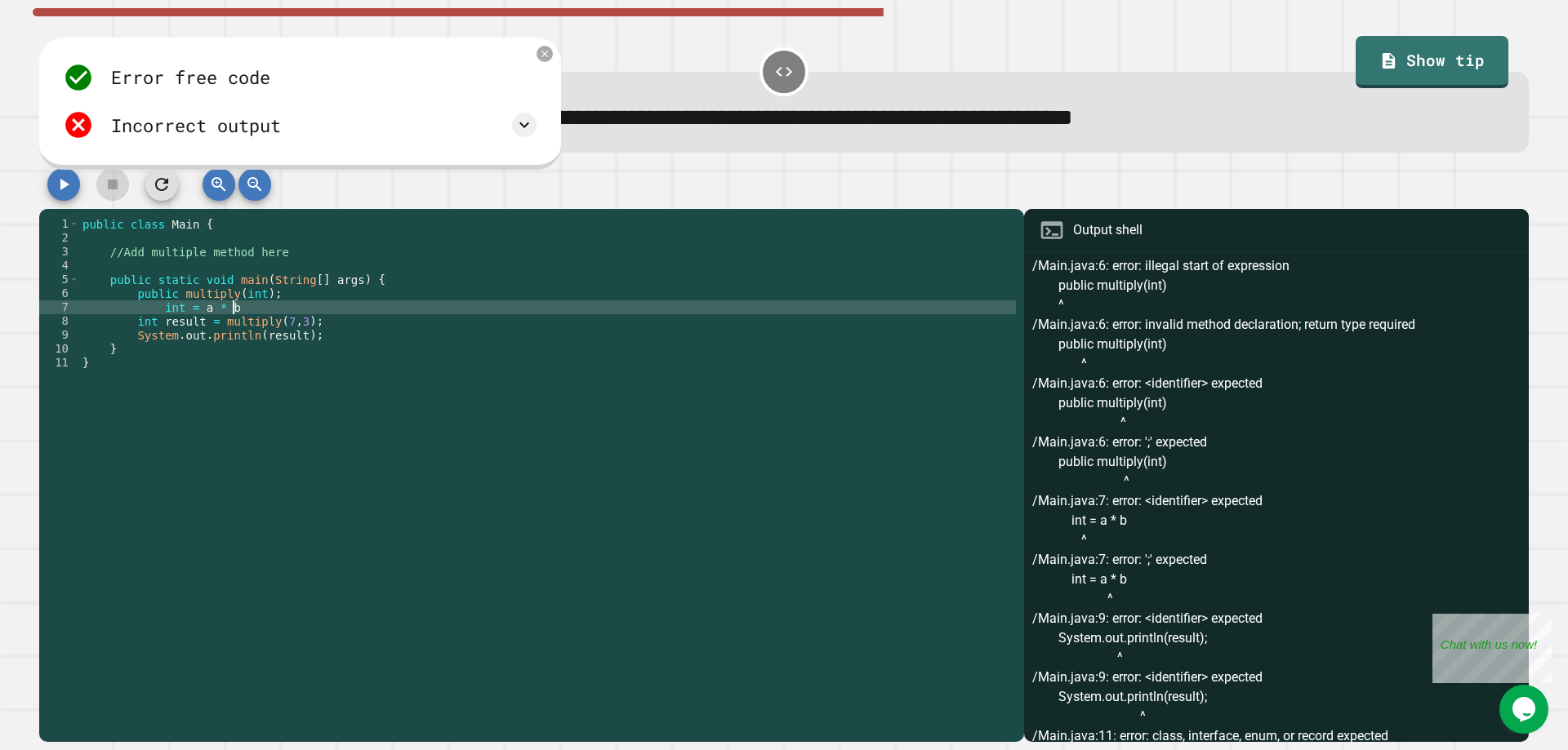
click at [242, 312] on div "public class Main { //Add multiple method here public static void main ( String…" at bounding box center [548, 481] width 937 height 528
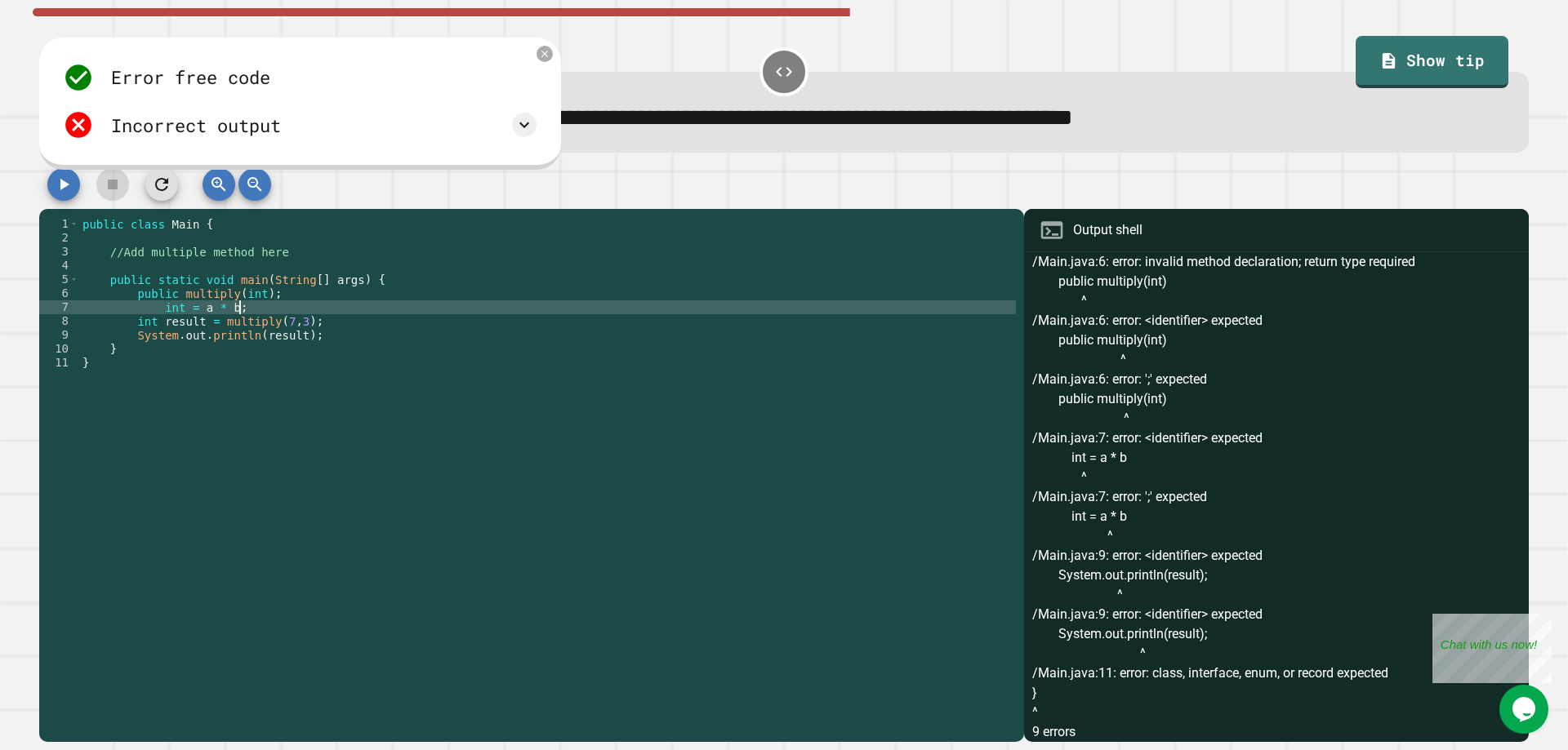
type textarea "**********"
click at [61, 190] on icon "button" at bounding box center [65, 184] width 9 height 11
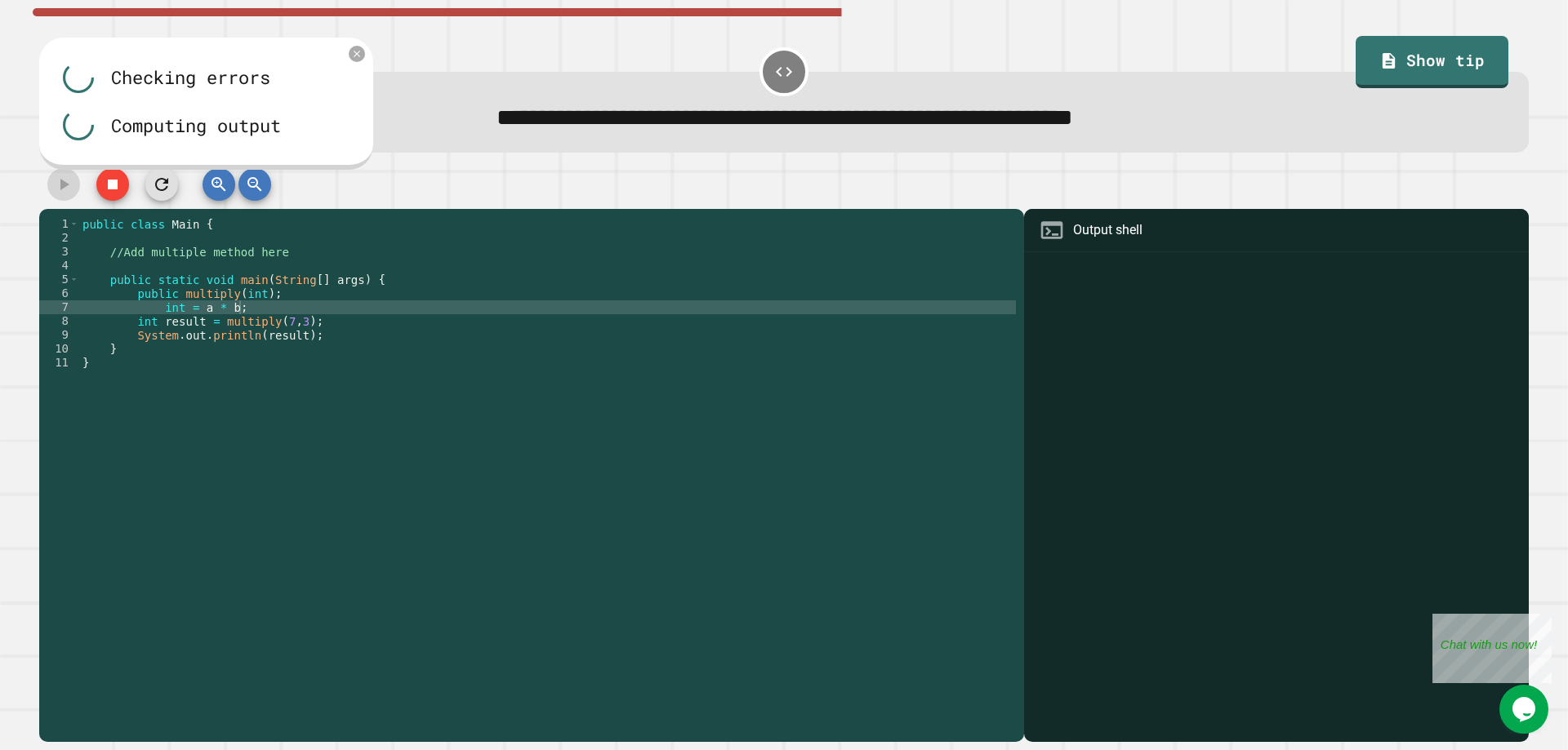
scroll to position [0, 0]
click at [1439, 52] on link "Show tip" at bounding box center [1432, 59] width 138 height 54
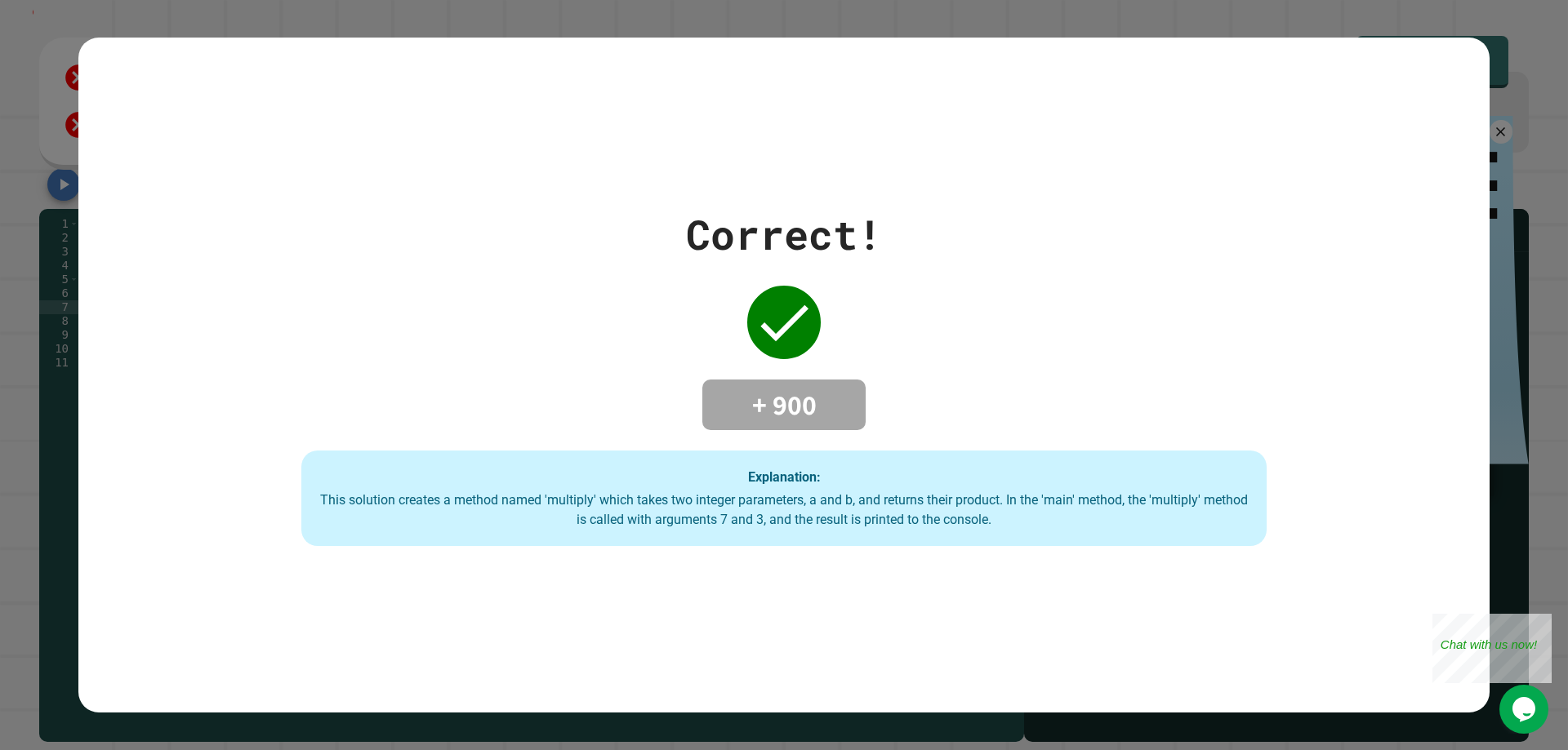
type textarea "*"
